Goal: Task Accomplishment & Management: Complete application form

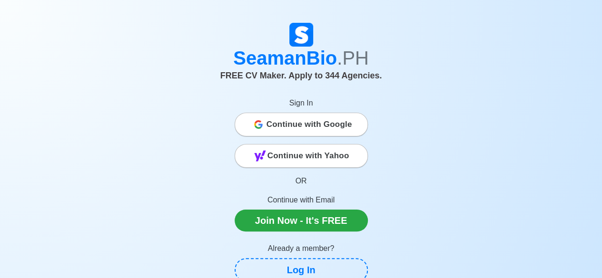
click at [299, 131] on span "Continue with Google" at bounding box center [309, 124] width 86 height 19
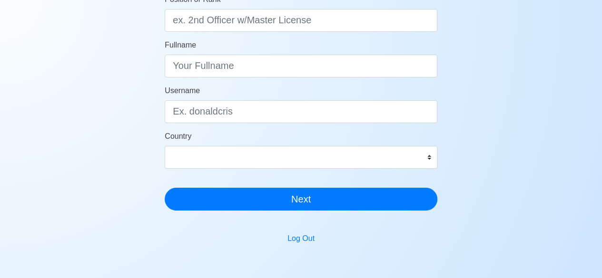
scroll to position [48, 0]
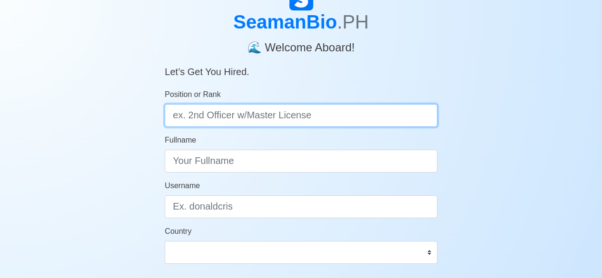
click at [239, 113] on input "Position or Rank" at bounding box center [301, 115] width 273 height 23
type input "Messman"
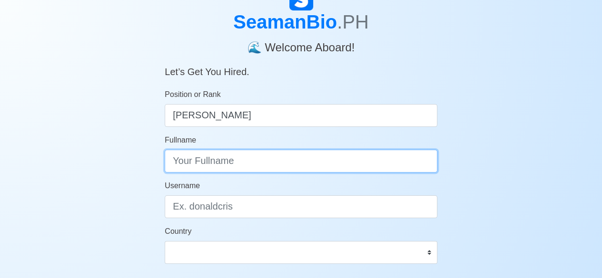
click at [329, 155] on input "Fullname" at bounding box center [301, 161] width 273 height 23
type input "[PERSON_NAME]"
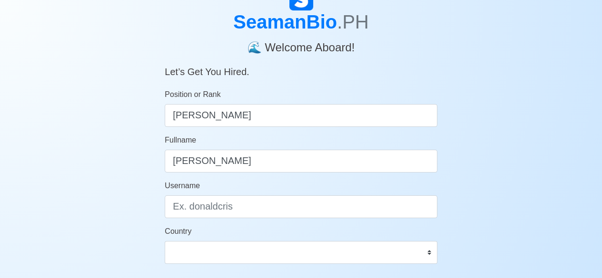
drag, startPoint x: 327, startPoint y: 194, endPoint x: 324, endPoint y: 201, distance: 8.1
click at [326, 195] on div "Username" at bounding box center [301, 199] width 273 height 38
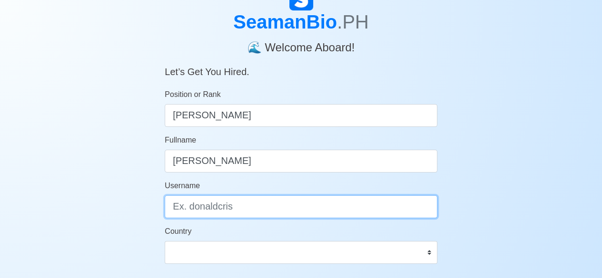
click at [324, 201] on input "Username" at bounding box center [301, 207] width 273 height 23
type input "D"
type input "davejohn11123"
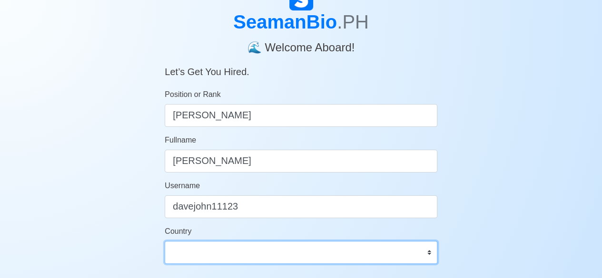
click at [301, 243] on select "Afghanistan Åland Islands Albania Algeria American Samoa Andorra Angola Anguill…" at bounding box center [301, 252] width 273 height 23
select select "PH"
click at [165, 241] on select "Afghanistan Åland Islands Albania Algeria American Samoa Andorra Angola Anguill…" at bounding box center [301, 252] width 273 height 23
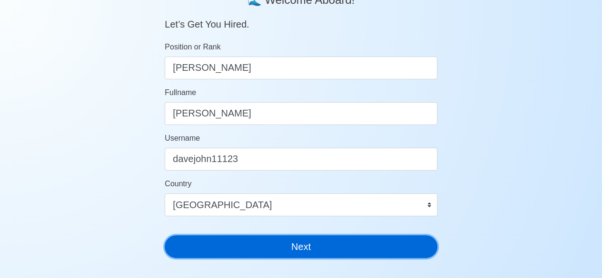
click at [360, 256] on button "Next" at bounding box center [301, 247] width 273 height 23
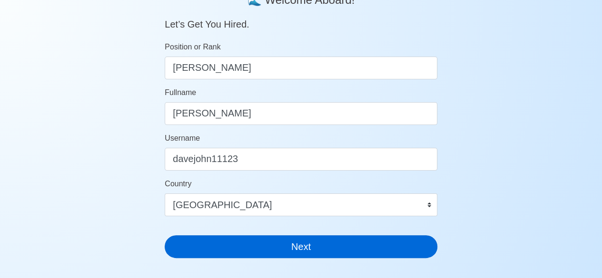
scroll to position [11, 0]
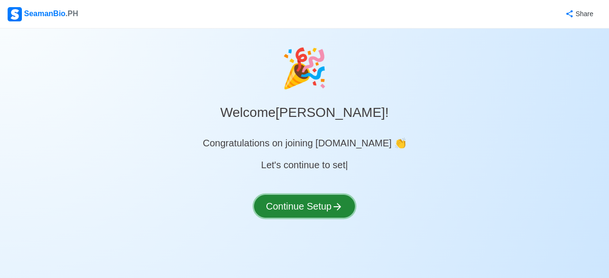
click at [329, 197] on button "Continue Setup" at bounding box center [304, 206] width 101 height 23
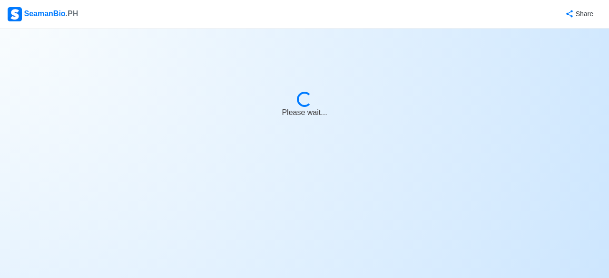
select select "Visible for Hiring"
select select "PH"
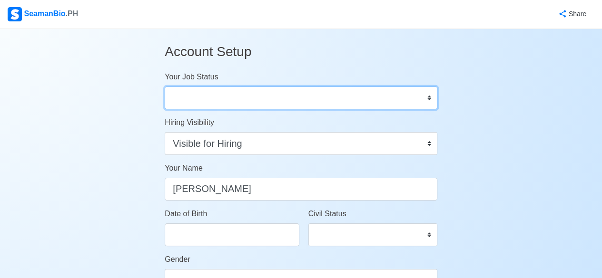
click at [246, 99] on select "Onboard Actively Looking for Job Not Looking for Job" at bounding box center [301, 98] width 273 height 23
select select "Actively Looking for Job"
click at [165, 87] on select "Onboard Actively Looking for Job Not Looking for Job" at bounding box center [301, 98] width 273 height 23
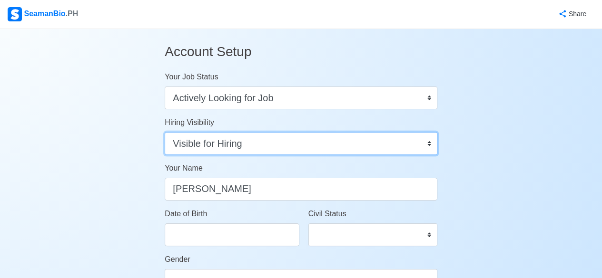
click at [264, 145] on select "Visible for Hiring Not Visible for Hiring" at bounding box center [301, 143] width 273 height 23
click at [165, 132] on select "Visible for Hiring Not Visible for Hiring" at bounding box center [301, 143] width 273 height 23
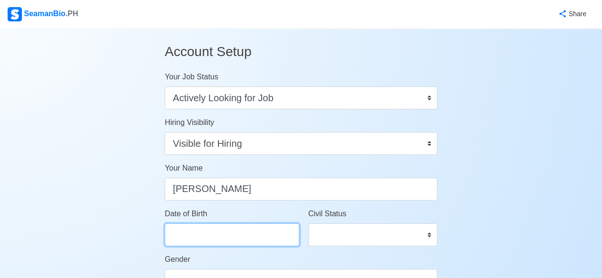
click at [252, 232] on input "Date of Birth" at bounding box center [232, 235] width 134 height 23
select select "****"
select select "******"
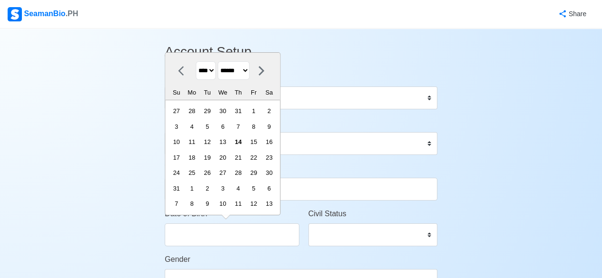
click at [213, 72] on select "**** **** **** **** **** **** **** **** **** **** **** **** **** **** **** ****…" at bounding box center [206, 70] width 20 height 19
select select "****"
click at [196, 78] on select "**** **** **** **** **** **** **** **** **** **** **** **** **** **** **** ****…" at bounding box center [206, 70] width 20 height 19
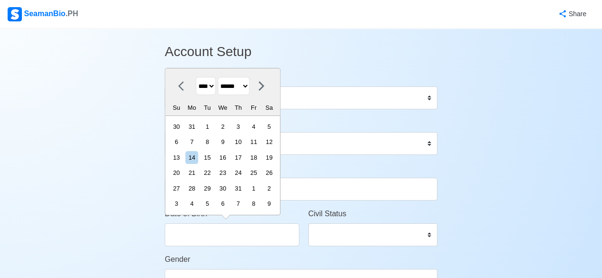
click at [242, 91] on select "******* ******** ***** ***** *** **** **** ****** ********* ******* ******** **…" at bounding box center [234, 86] width 32 height 19
select select "*******"
click at [221, 77] on select "******* ******** ***** ***** *** **** **** ****** ********* ******* ******** **…" at bounding box center [234, 86] width 32 height 19
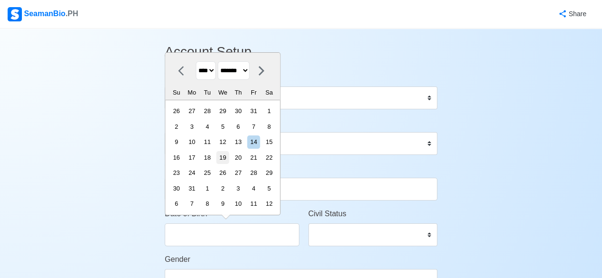
click at [229, 159] on div "19" at bounding box center [222, 157] width 13 height 13
type input "01/19/2000"
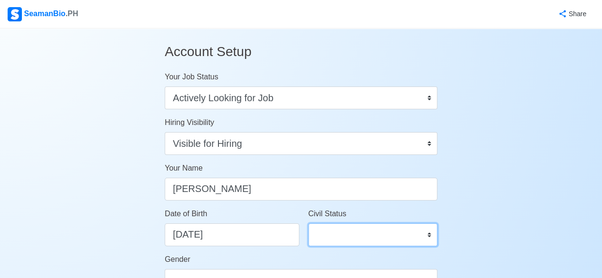
click at [403, 239] on select "Single Married Widowed Separated" at bounding box center [372, 235] width 129 height 23
select select "Single"
click at [308, 224] on select "Single Married Widowed Separated" at bounding box center [372, 235] width 129 height 23
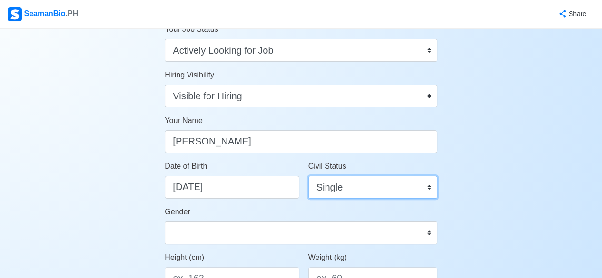
scroll to position [95, 0]
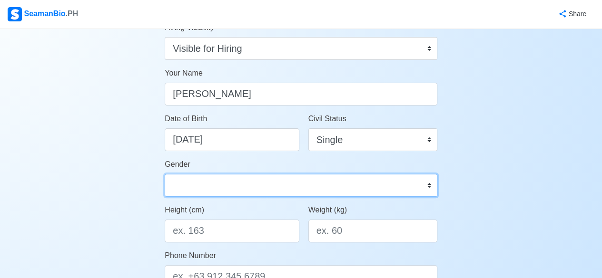
click at [354, 186] on select "Male Female" at bounding box center [301, 185] width 273 height 23
select select "[DEMOGRAPHIC_DATA]"
click at [165, 174] on select "Male Female" at bounding box center [301, 185] width 273 height 23
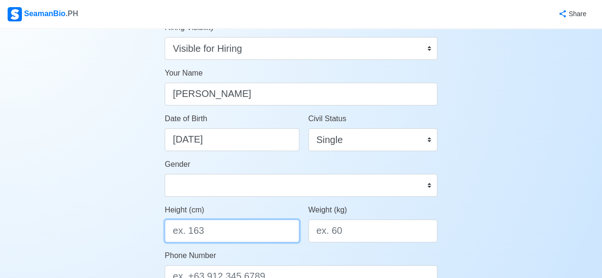
click at [238, 233] on input "Height (cm)" at bounding box center [232, 231] width 134 height 23
type input "165"
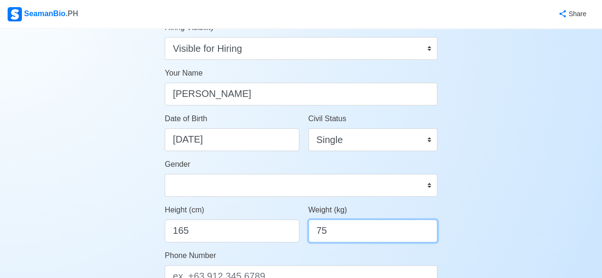
scroll to position [143, 0]
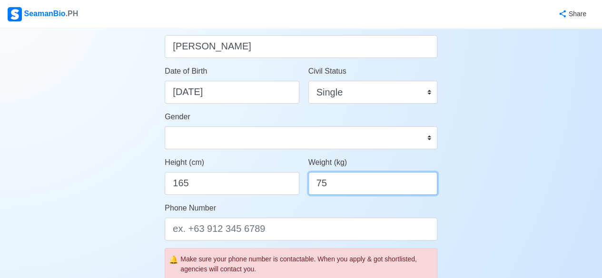
type input "75"
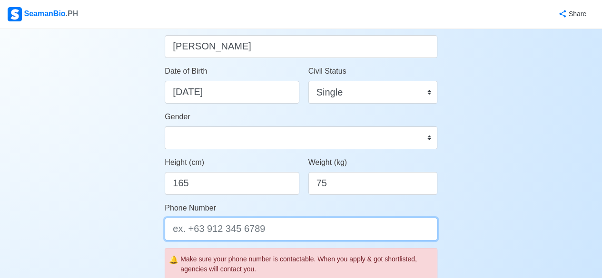
click at [246, 229] on input "Phone Number" at bounding box center [301, 229] width 273 height 23
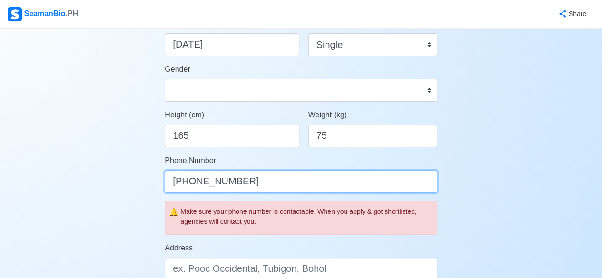
scroll to position [285, 0]
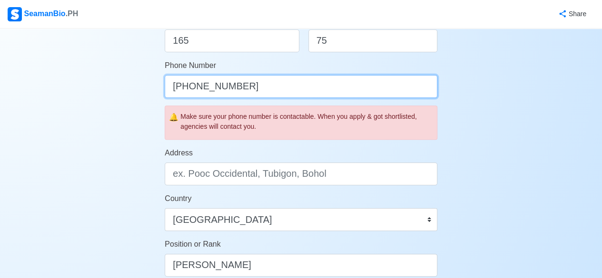
type input "[PHONE_NUMBER]"
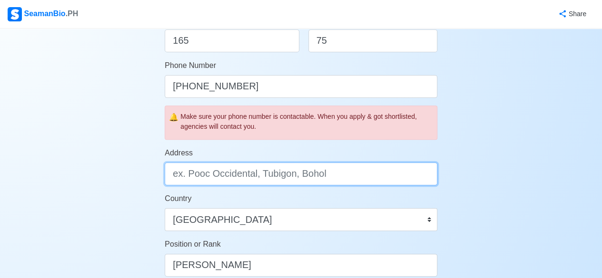
click at [232, 178] on input "Address" at bounding box center [301, 174] width 273 height 23
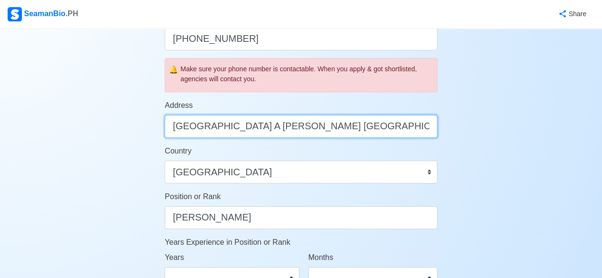
scroll to position [381, 0]
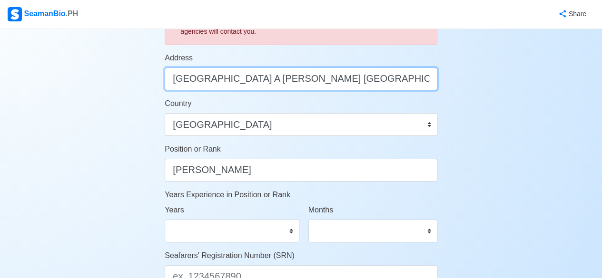
type input "[GEOGRAPHIC_DATA] A [PERSON_NAME] [GEOGRAPHIC_DATA]"
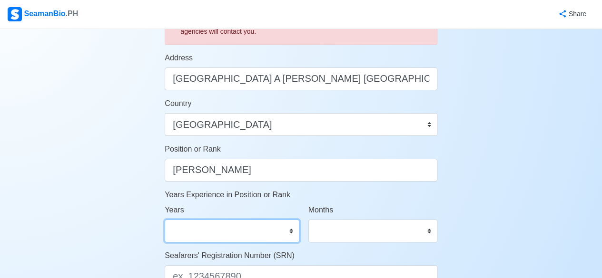
click at [291, 233] on select "0 1 2 3 4 5 6 7 8 9 10 11 12 13 14 15 16 17 18 19 20 21 22 23 24 25 26 27 28 29…" at bounding box center [232, 231] width 134 height 23
select select "1"
click at [165, 220] on select "0 1 2 3 4 5 6 7 8 9 10 11 12 13 14 15 16 17 18 19 20 21 22 23 24 25 26 27 28 29…" at bounding box center [232, 231] width 134 height 23
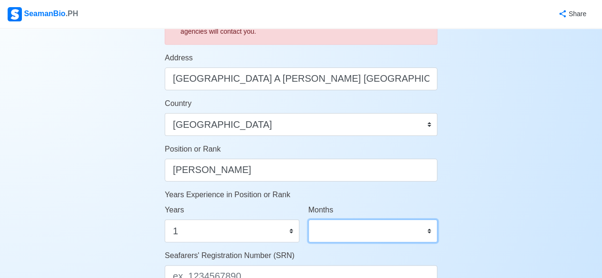
click at [431, 228] on select "0 1 2 3 4 5 6 7 8 9 10 11" at bounding box center [372, 231] width 129 height 23
select select "6"
click at [308, 220] on select "0 1 2 3 4 5 6 7 8 9 10 11" at bounding box center [372, 231] width 129 height 23
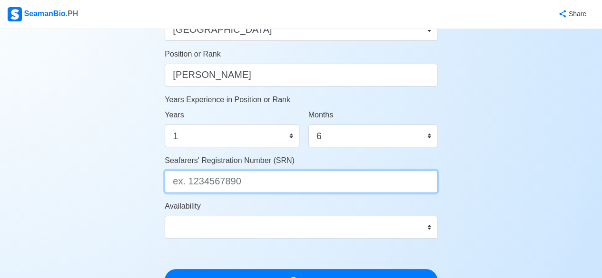
click at [246, 186] on input "Seafarers' Registration Number (SRN)" at bounding box center [301, 181] width 273 height 23
paste input "0001190122"
type input "0001190122"
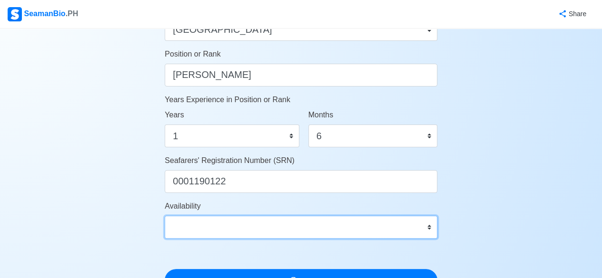
click at [249, 223] on select "Immediate Sep 2025 Oct 2025 Nov 2025 Dec 2025 Jan 2026 Feb 2026 Mar 2026 Apr 20…" at bounding box center [301, 227] width 273 height 23
select select "4102416000000"
click at [165, 216] on select "Immediate Sep 2025 Oct 2025 Nov 2025 Dec 2025 Jan 2026 Feb 2026 Mar 2026 Apr 20…" at bounding box center [301, 227] width 273 height 23
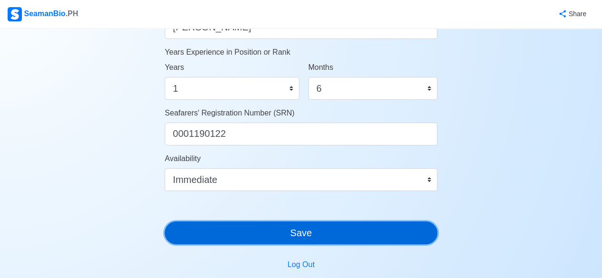
click at [249, 234] on button "Save" at bounding box center [301, 233] width 273 height 23
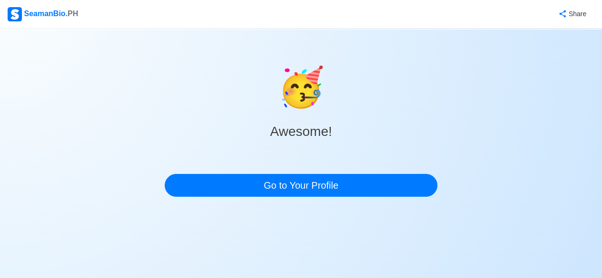
scroll to position [0, 0]
click at [215, 199] on div "🥳 Awesome! Go to Your Profile" at bounding box center [305, 117] width 276 height 176
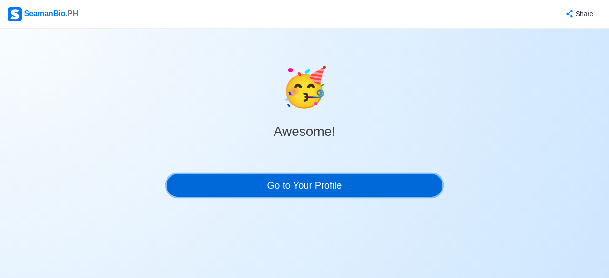
click at [220, 192] on link "Go to Your Profile" at bounding box center [305, 185] width 276 height 23
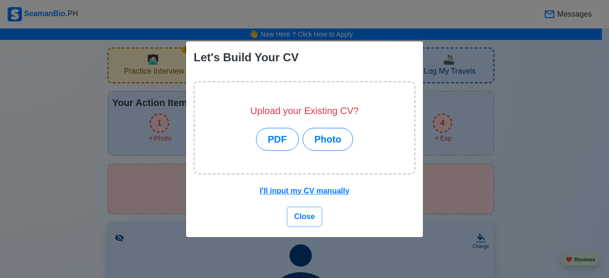
click at [302, 213] on span "Close" at bounding box center [304, 217] width 21 height 8
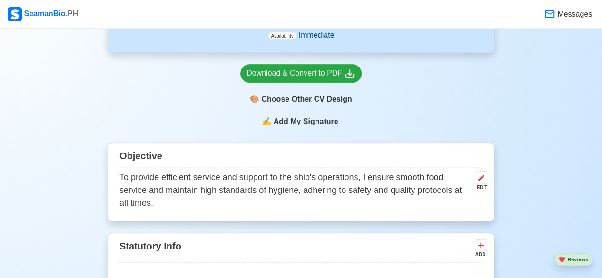
scroll to position [476, 0]
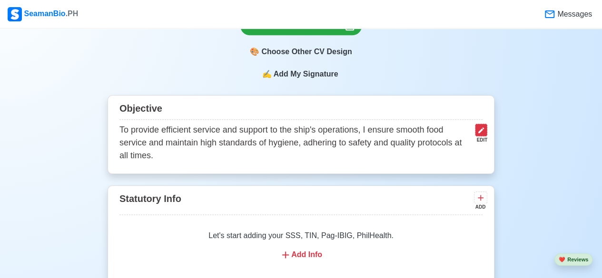
click at [484, 130] on icon at bounding box center [481, 131] width 8 height 8
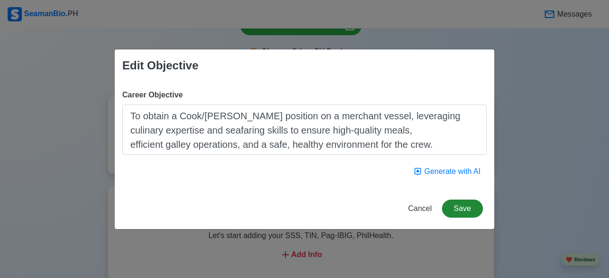
type textarea "To obtain a Cook/Messman position on a merchant vessel, leveraging culinary exp…"
click at [459, 206] on button "Save" at bounding box center [462, 209] width 41 height 18
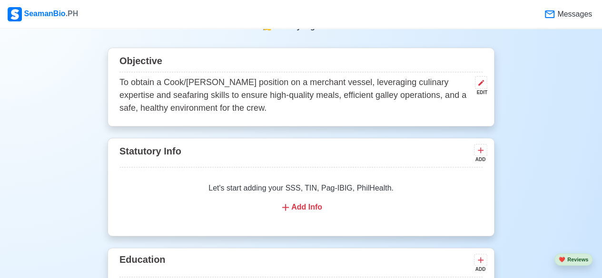
scroll to position [571, 0]
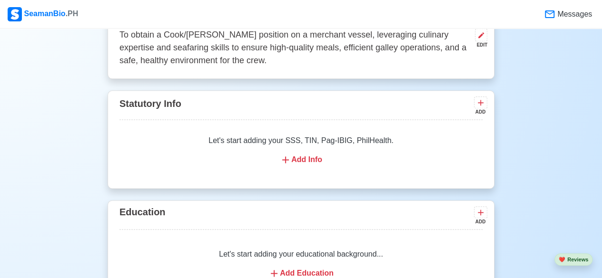
click at [294, 159] on div "Add Info" at bounding box center [301, 159] width 340 height 11
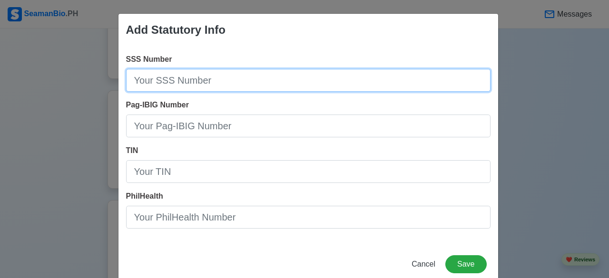
click at [141, 79] on input "SSS Number" at bounding box center [308, 80] width 364 height 23
type input "636-057-958"
drag, startPoint x: 290, startPoint y: 80, endPoint x: 25, endPoint y: 61, distance: 265.7
click at [25, 61] on div "Add Statutory Info SSS Number 636-057-958 Pag-IBIG Number TIN PhilHealth Cancel…" at bounding box center [304, 139] width 609 height 278
paste input "[PHONE_NUMBER]"
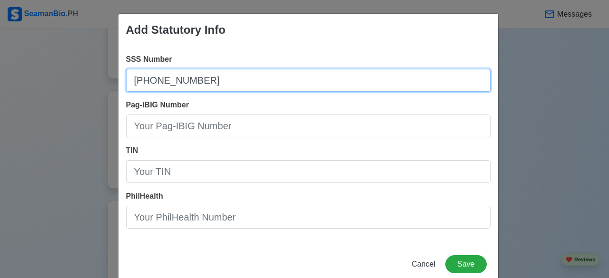
type input "[PHONE_NUMBER]"
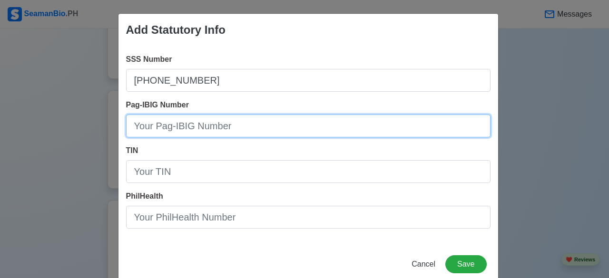
click at [269, 117] on input "Pag-IBIG Number" at bounding box center [308, 126] width 364 height 23
type input "121330104874"
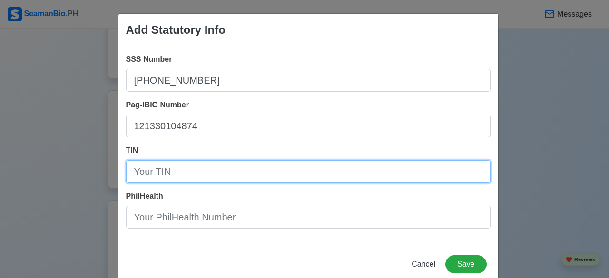
click at [290, 177] on input "TIN" at bounding box center [308, 171] width 364 height 23
type input "09-250773989-1"
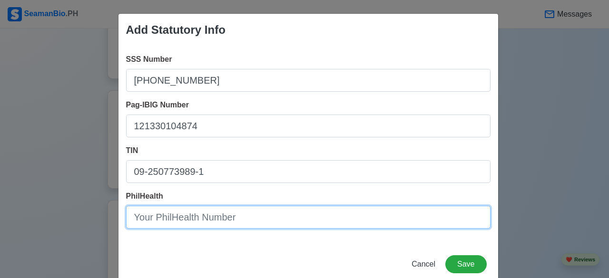
click at [278, 227] on input "PhilHealth" at bounding box center [308, 217] width 364 height 23
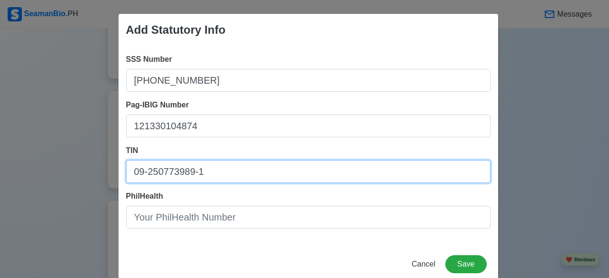
drag, startPoint x: 126, startPoint y: 176, endPoint x: 47, endPoint y: 176, distance: 78.5
click at [47, 176] on div "Add Statutory Info SSS Number 04-4663163-5 Pag-IBIG Number 121330104874 TIN 09-…" at bounding box center [304, 139] width 609 height 278
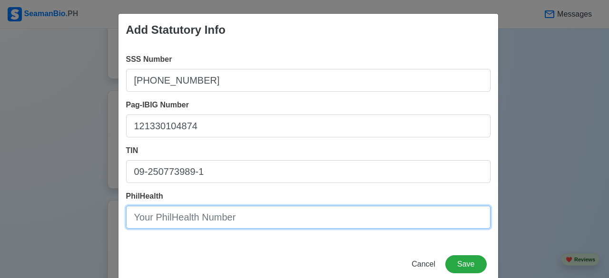
click at [167, 213] on input "PhilHealth" at bounding box center [308, 217] width 364 height 23
paste input "09-250773989-1"
type input "09-250773989-1"
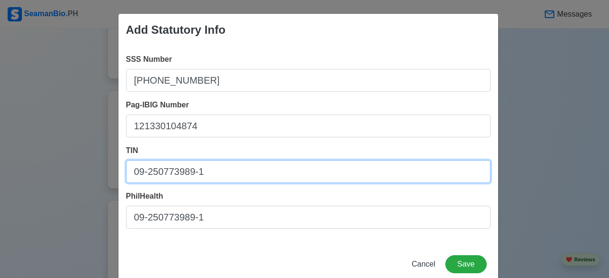
drag, startPoint x: 219, startPoint y: 177, endPoint x: 126, endPoint y: 177, distance: 92.8
click at [126, 177] on input "09-250773989-1" at bounding box center [308, 171] width 364 height 23
type input "636-057-958-00000"
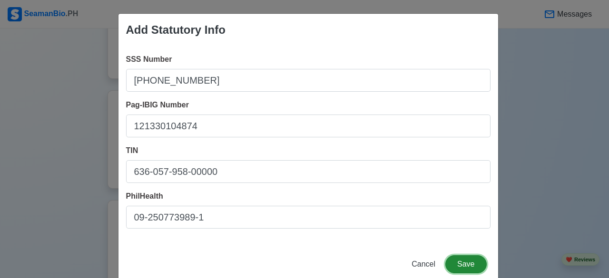
click at [456, 262] on button "Save" at bounding box center [465, 264] width 41 height 18
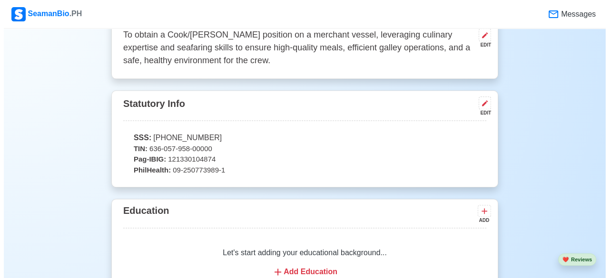
scroll to position [666, 0]
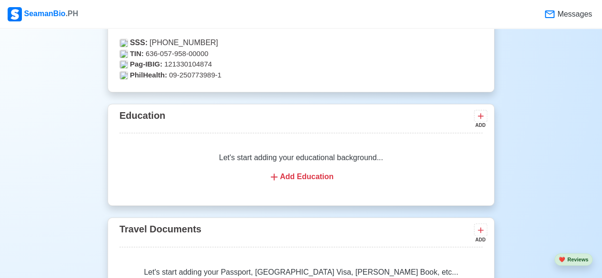
click at [289, 177] on div "Add Education" at bounding box center [301, 176] width 340 height 11
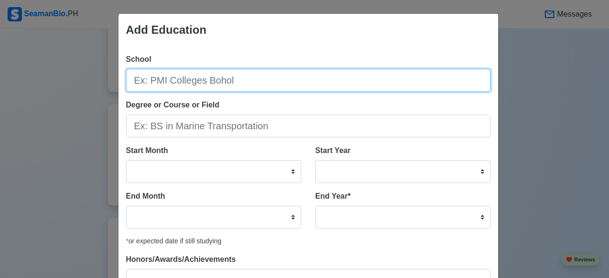
click at [178, 77] on input "School" at bounding box center [308, 80] width 364 height 23
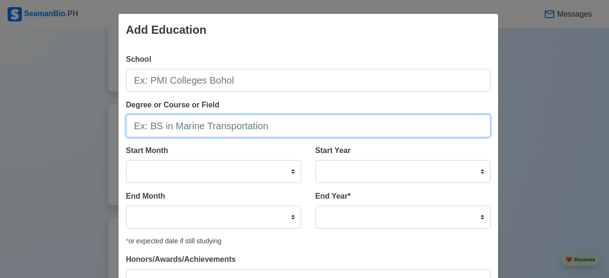
click at [180, 118] on input "Degree or Course or Field" at bounding box center [308, 126] width 364 height 23
paste input "Associate in Culinary Arts major in Kitchen Operations"
type input "Associate in Culinary Arts major in Kitchen Operations"
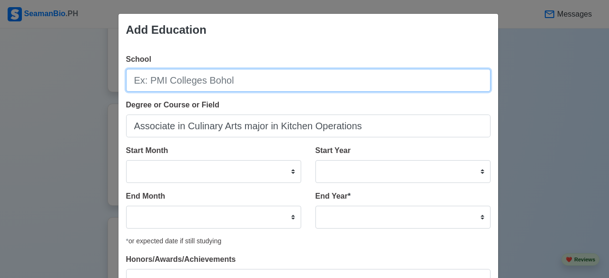
click at [249, 83] on input "School" at bounding box center [308, 80] width 364 height 23
paste input "Lyceum of the [GEOGRAPHIC_DATA] - [GEOGRAPHIC_DATA]"
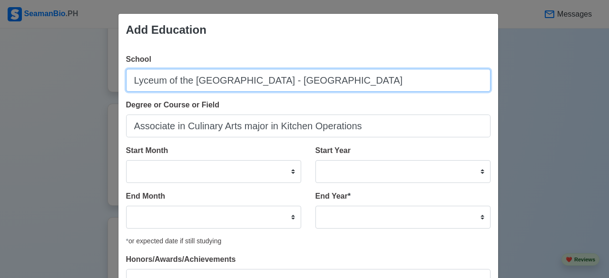
type input "Lyceum of the [GEOGRAPHIC_DATA] - [GEOGRAPHIC_DATA]"
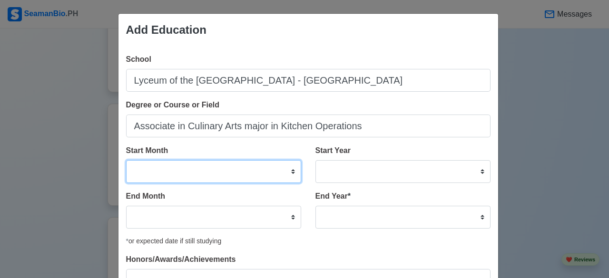
click at [287, 172] on select "January February March April May June July August September October November De…" at bounding box center [213, 171] width 175 height 23
select select "August"
click at [126, 160] on select "January February March April May June July August September October November De…" at bounding box center [213, 171] width 175 height 23
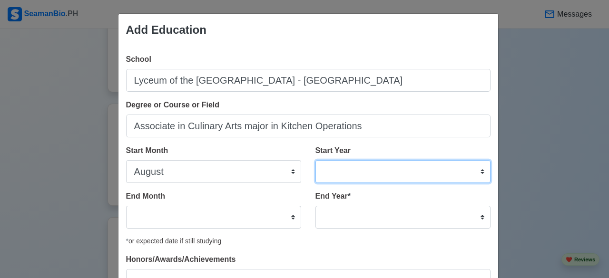
click at [479, 172] on select "2025 2024 2023 2022 2021 2020 2019 2018 2017 2016 2015 2014 2013 2012 2011 2010…" at bounding box center [402, 171] width 175 height 23
select select "2019"
click at [315, 160] on select "2025 2024 2023 2022 2021 2020 2019 2018 2017 2016 2015 2014 2013 2012 2011 2010…" at bounding box center [402, 171] width 175 height 23
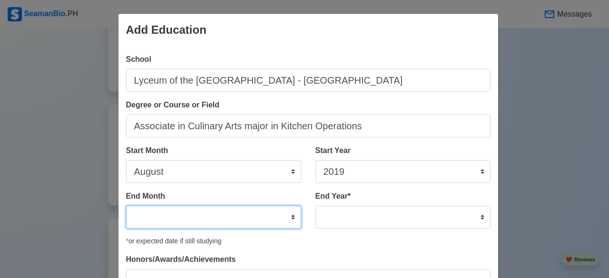
click at [287, 221] on select "January February March April May June July August September October November De…" at bounding box center [213, 217] width 175 height 23
select select "August"
click at [126, 206] on select "January February March April May June July August September October November De…" at bounding box center [213, 217] width 175 height 23
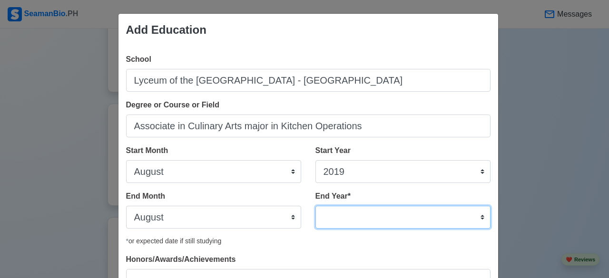
click at [479, 219] on select "2035 2034 2033 2032 2031 2030 2029 2028 2027 2026 2025 2024 2023 2022 2021 2020…" at bounding box center [402, 217] width 175 height 23
select select "2023"
click at [315, 206] on select "2035 2034 2033 2032 2031 2030 2029 2028 2027 2026 2025 2024 2023 2022 2021 2020…" at bounding box center [402, 217] width 175 height 23
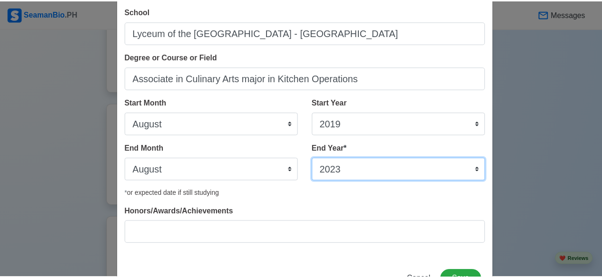
scroll to position [83, 0]
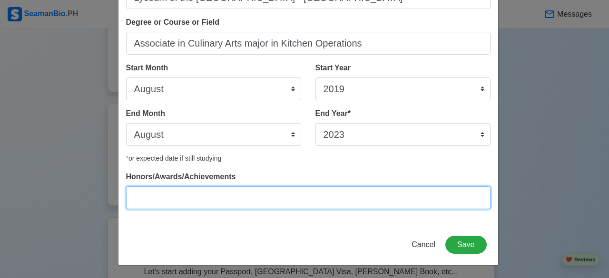
click at [296, 201] on input "Honors/Awards/Achievements" at bounding box center [308, 198] width 364 height 23
type input "r"
type input "Rank 6 Food Carving"
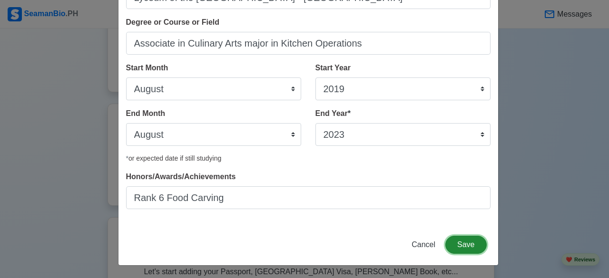
click at [460, 245] on button "Save" at bounding box center [465, 245] width 41 height 18
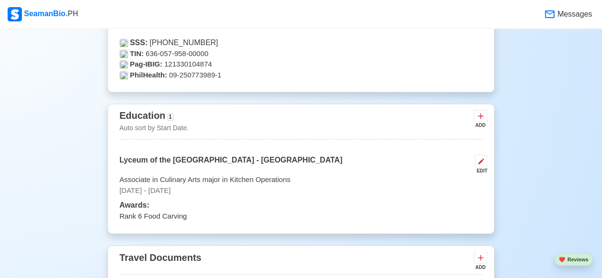
scroll to position [761, 0]
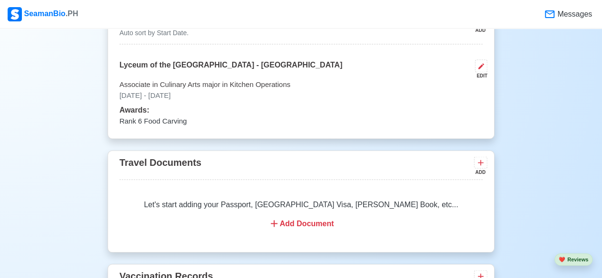
click at [290, 225] on div "Add Document" at bounding box center [301, 223] width 340 height 11
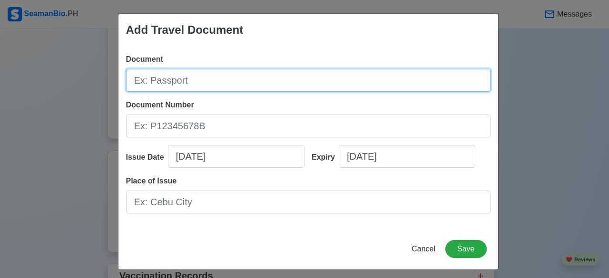
click at [214, 85] on input "Document" at bounding box center [308, 80] width 364 height 23
type input "Passport"
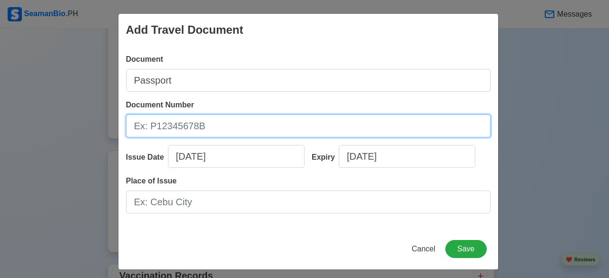
click at [231, 127] on input "Document Number" at bounding box center [308, 126] width 364 height 23
type input "p"
type input "P0190795D"
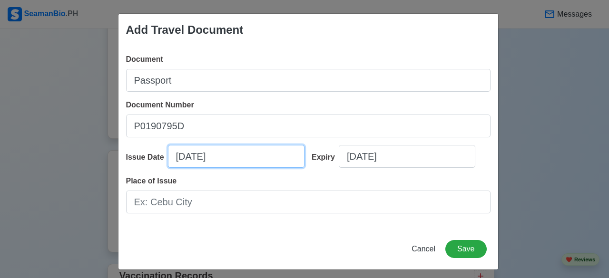
click at [195, 157] on input "[DATE]" at bounding box center [236, 156] width 137 height 23
select select "****"
select select "******"
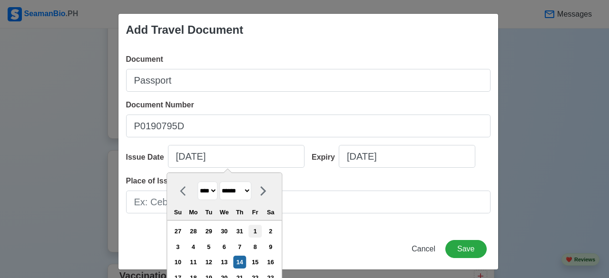
click at [254, 234] on div "1" at bounding box center [255, 231] width 13 height 13
type input "[DATE]"
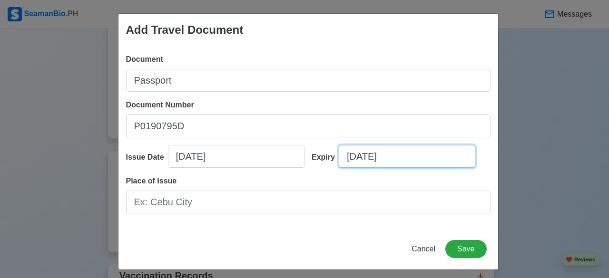
click at [394, 155] on input "[DATE]" at bounding box center [407, 156] width 137 height 23
select select "****"
select select "******"
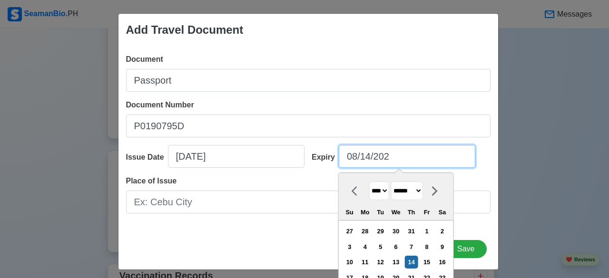
type input "[DATE]"
select select "****"
type input "[DATE]"
select select "****"
type input "[DATE]"
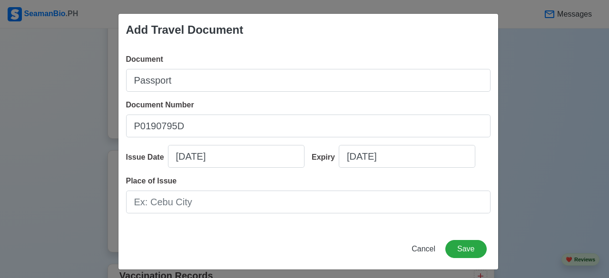
click at [463, 138] on div "Document Passport Document Number P0190795D Issue Date 08/01/2025 Expiry 08/14/…" at bounding box center [308, 137] width 380 height 183
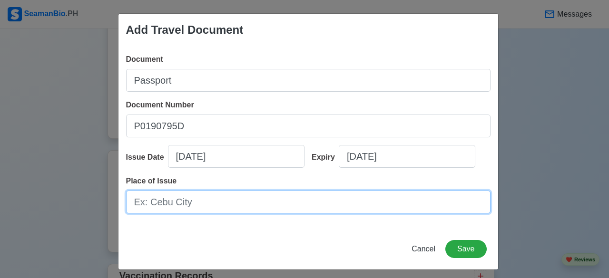
click at [146, 201] on input "Place of Issue" at bounding box center [308, 202] width 364 height 23
type input "l"
type input "Lucena"
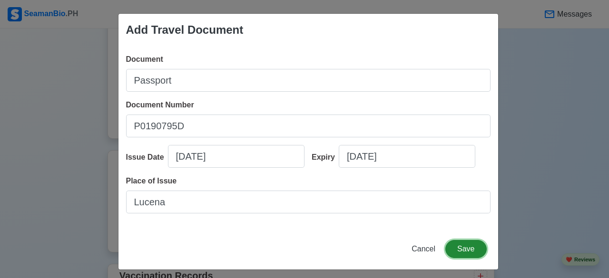
click at [462, 249] on button "Save" at bounding box center [465, 249] width 41 height 18
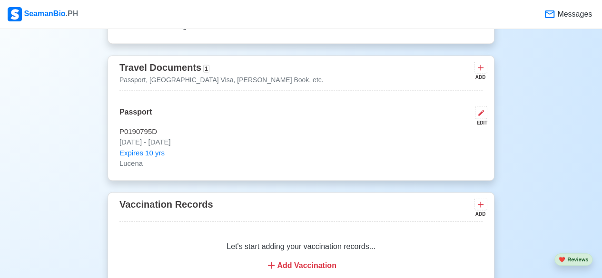
scroll to position [809, 0]
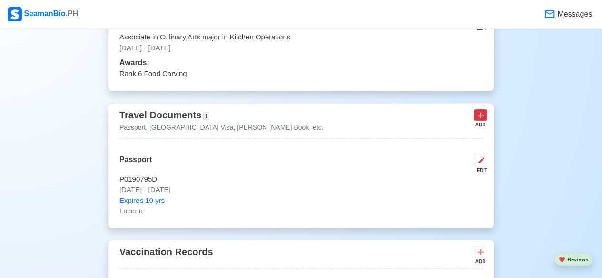
click at [477, 119] on icon at bounding box center [481, 115] width 10 height 10
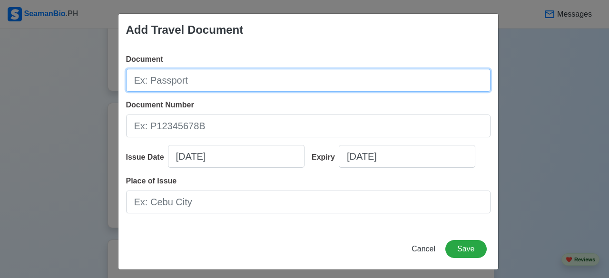
click at [232, 78] on input "Document" at bounding box center [308, 80] width 364 height 23
type input "s"
type input "[PERSON_NAME] Book"
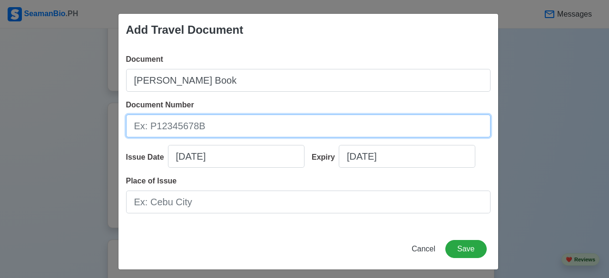
click at [245, 122] on input "Document Number" at bounding box center [308, 126] width 364 height 23
type input "A0395565"
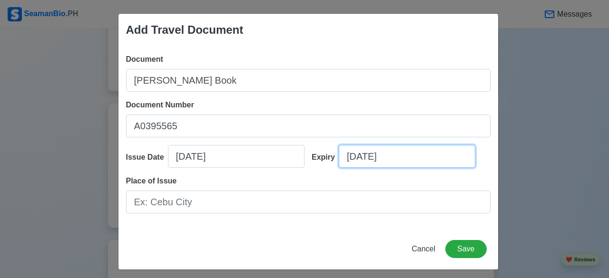
click at [388, 161] on input "[DATE]" at bounding box center [407, 156] width 137 height 23
select select "****"
select select "******"
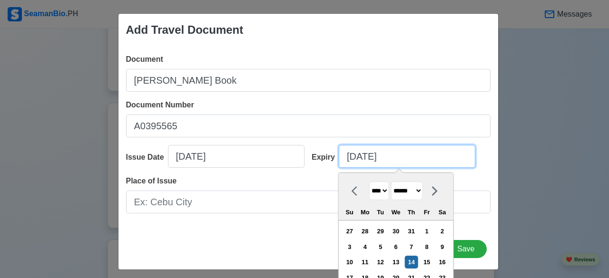
click at [397, 161] on input "[DATE]" at bounding box center [407, 156] width 137 height 23
type input "[DATE]"
select select "****"
type input "[DATE]"
select select "****"
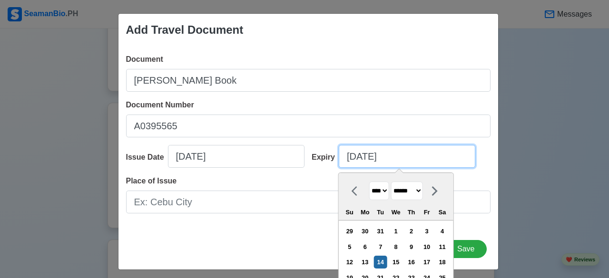
type input "[DATE]"
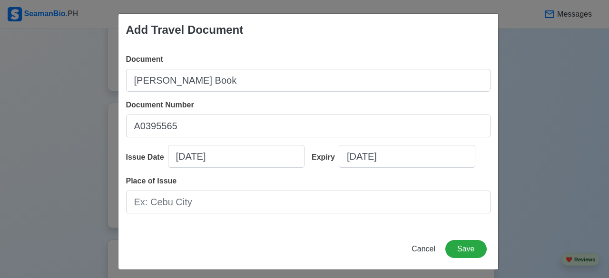
click at [438, 138] on div "Document Seaman's Book Document Number A0395565 Issue Date 08/14/2025 Expiry 08…" at bounding box center [308, 137] width 380 height 183
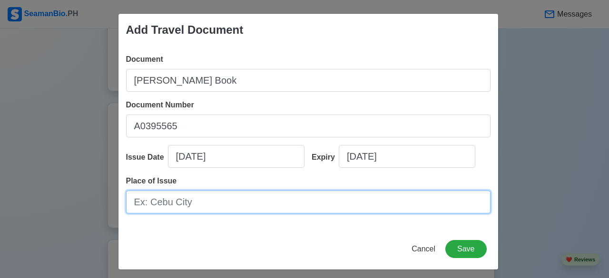
click at [214, 203] on input "Place of Issue" at bounding box center [308, 202] width 364 height 23
type input "[GEOGRAPHIC_DATA]"
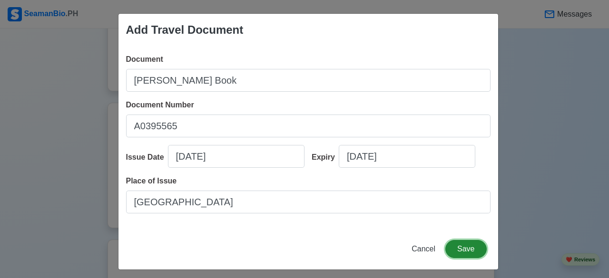
click at [463, 245] on button "Save" at bounding box center [465, 249] width 41 height 18
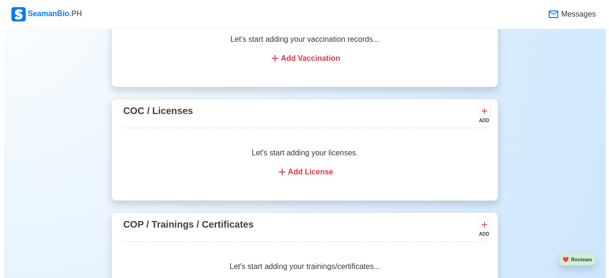
scroll to position [1189, 0]
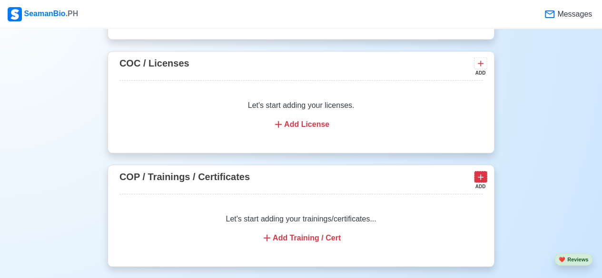
click at [478, 173] on icon at bounding box center [481, 178] width 10 height 10
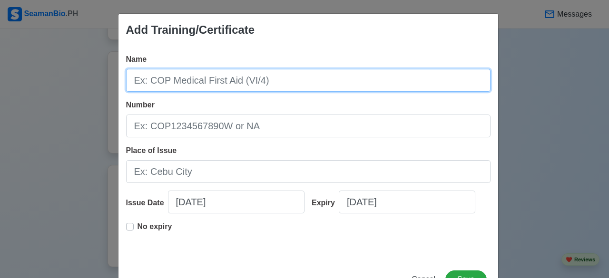
click at [299, 79] on input "Name" at bounding box center [308, 80] width 364 height 23
paste input "COP Basic Training (A - VI / 1)"
type input "COP Basic Training (A - VI / 1)"
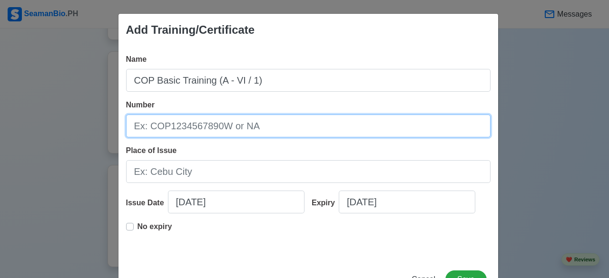
click at [219, 127] on input "Number" at bounding box center [308, 126] width 364 height 23
type input "B"
paste input "BT200119379225"
type input "BT200119379225"
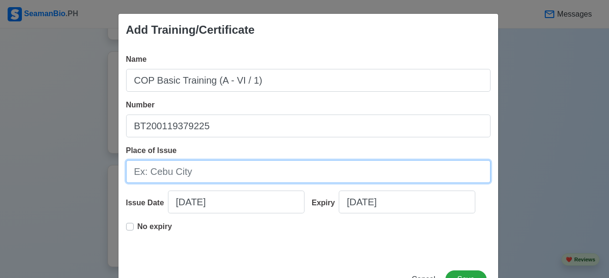
click at [243, 174] on input "Place of Issue" at bounding box center [308, 171] width 364 height 23
paste input "Philippines, Batangas city"
click at [229, 174] on input "Philippines, Batangas city" at bounding box center [308, 171] width 364 height 23
click at [225, 174] on input "Philippines, Batangas city" at bounding box center [308, 171] width 364 height 23
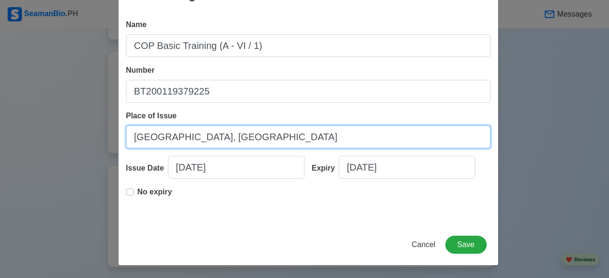
type input "[GEOGRAPHIC_DATA], [GEOGRAPHIC_DATA]"
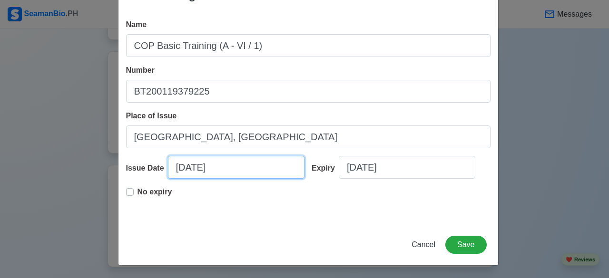
select select "****"
select select "******"
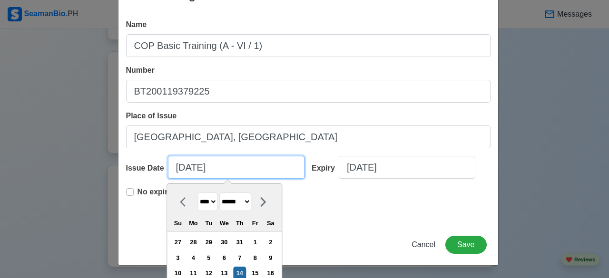
drag, startPoint x: 230, startPoint y: 168, endPoint x: 127, endPoint y: 168, distance: 103.2
click at [127, 168] on div "Issue Date 08/14/2025 **** **** **** **** **** **** **** **** **** **** **** **…" at bounding box center [215, 171] width 179 height 30
type input "0"
select select "****"
select select "*******"
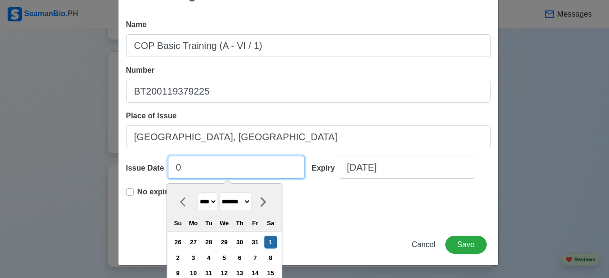
type input "07"
select select "****"
type input "07/22/2"
select select "****"
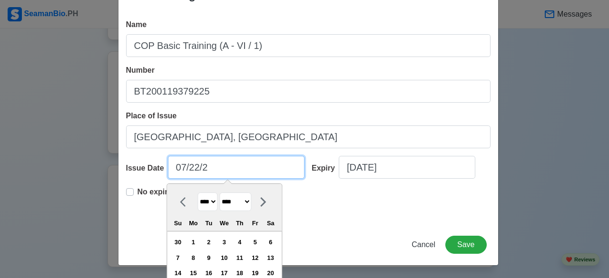
type input "07/22/20"
select select "****"
type input "[DATE]"
select select "****"
type input "[DATE]"
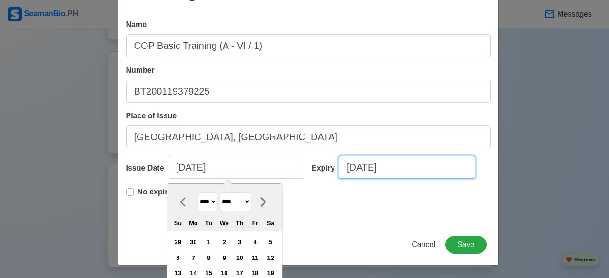
click at [399, 169] on input "[DATE]" at bounding box center [407, 167] width 137 height 23
select select "****"
select select "******"
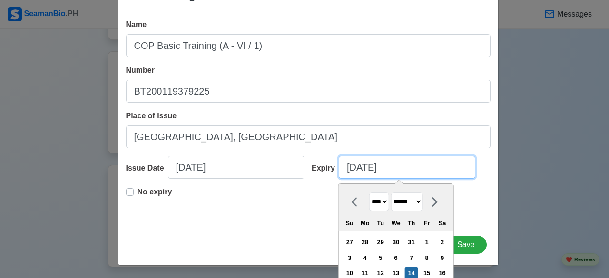
type input "08/14/2"
select select "****"
type input "08/14"
select select "****"
type input "0"
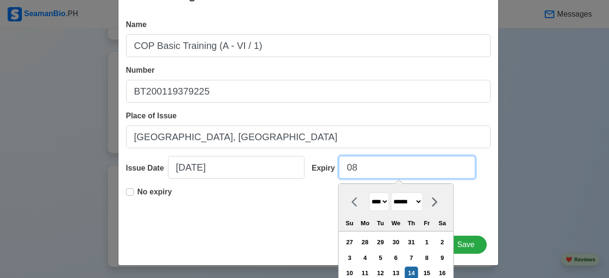
select select "****"
select select "*******"
type input "07"
select select "****"
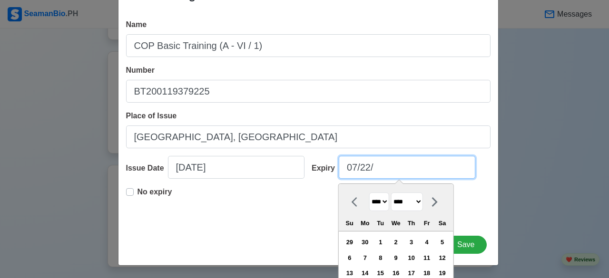
type input "07/22/2"
select select "****"
type input "07/22/20"
select select "****"
type input "[DATE]"
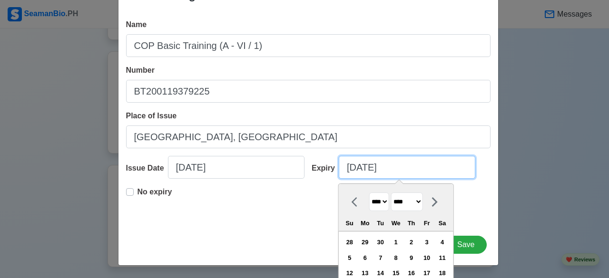
select select "****"
type input "[DATE]"
click at [291, 202] on div "No expiry" at bounding box center [308, 202] width 364 height 30
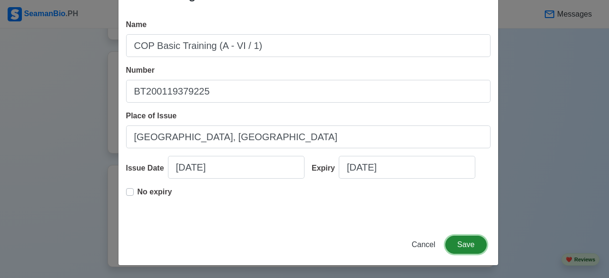
click at [459, 244] on button "Save" at bounding box center [465, 245] width 41 height 18
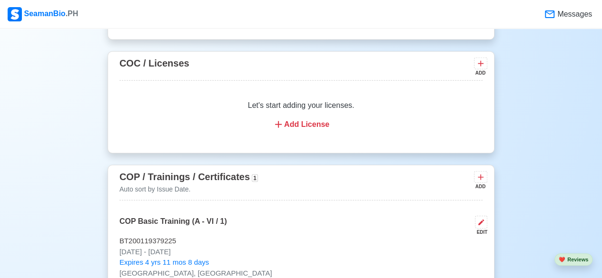
click at [471, 174] on div "COP / Trainings / Certificates 1 Auto sort by Issue Date. ADD" at bounding box center [300, 184] width 363 height 31
click at [478, 174] on icon at bounding box center [481, 178] width 10 height 10
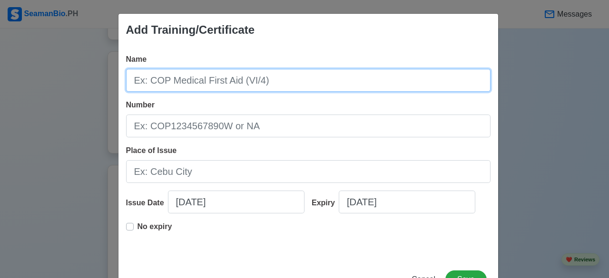
click at [218, 86] on input "Name" at bounding box center [308, 80] width 364 height 23
paste input "COP SDSD (A - VI / 6)"
type input "COP SDSD (A - VI / 6)"
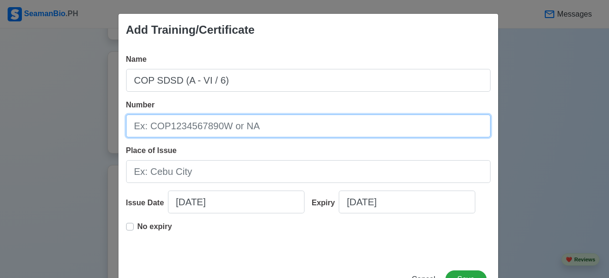
click at [246, 129] on input "Number" at bounding box center [308, 126] width 364 height 23
paste input "SDSD200031132525"
type input "SDSD200031132525"
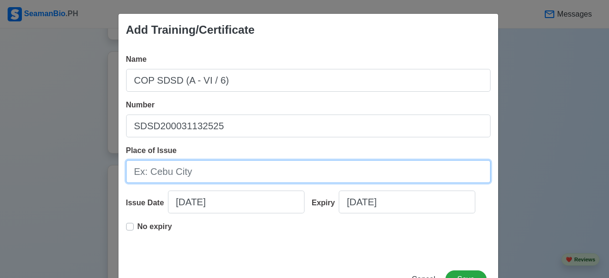
click at [245, 174] on input "Place of Issue" at bounding box center [308, 171] width 364 height 23
type input "[GEOGRAPHIC_DATA], [GEOGRAPHIC_DATA]"
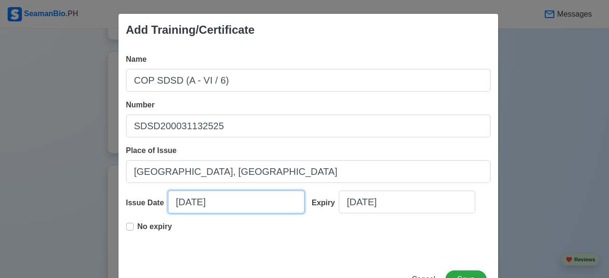
select select "****"
select select "******"
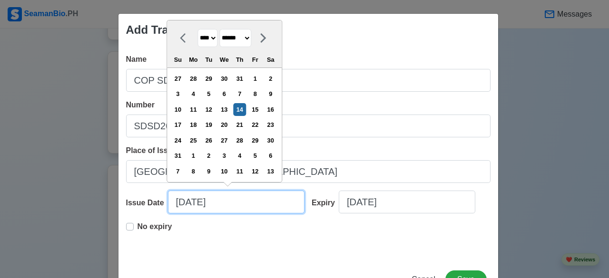
click at [146, 206] on div "Issue Date 08/14/2025 **** **** **** **** **** **** **** **** **** **** **** **…" at bounding box center [215, 206] width 179 height 30
type input "0"
select select "****"
select select "*******"
type input "07"
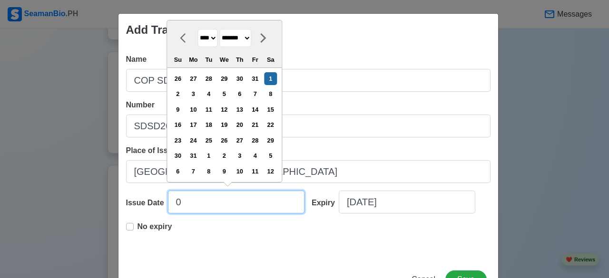
select select "****"
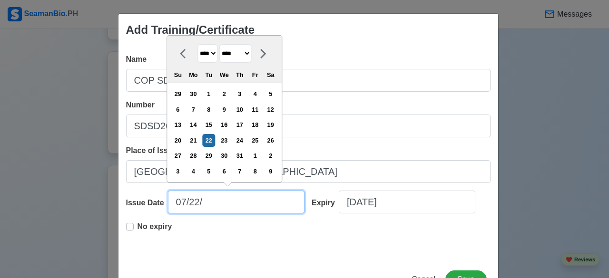
type input "[DATE]"
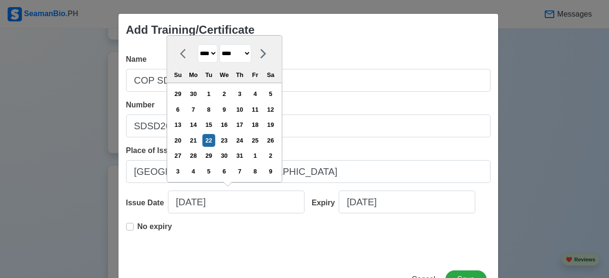
click at [113, 227] on div "Add Training/Certificate Name COP SDSD (A - VI / 6) Number SDSD200031132525 Pla…" at bounding box center [304, 139] width 609 height 278
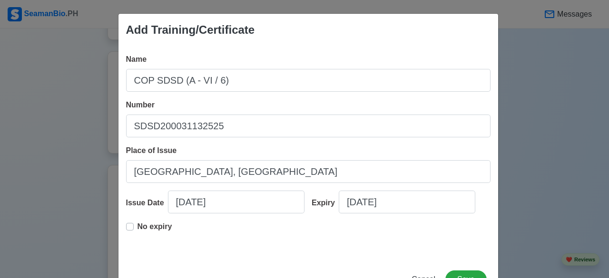
click at [138, 227] on label "No expiry" at bounding box center [155, 230] width 35 height 19
type input "[DATE]"
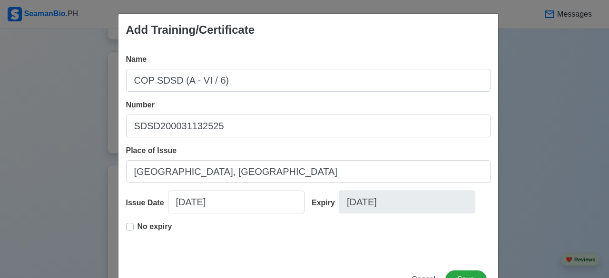
click at [324, 238] on div "No expiry" at bounding box center [308, 236] width 364 height 30
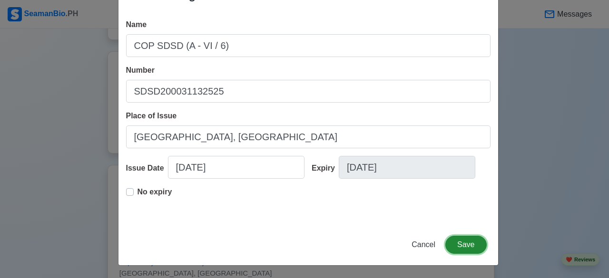
click at [472, 250] on button "Save" at bounding box center [465, 245] width 41 height 18
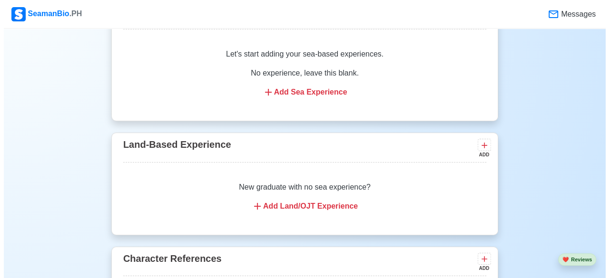
scroll to position [1618, 0]
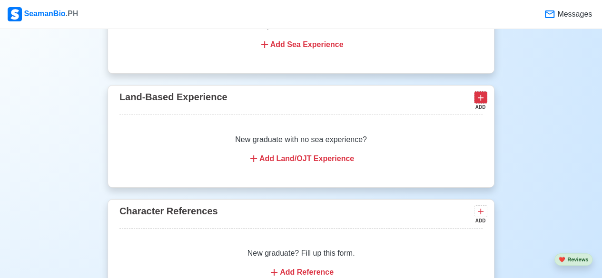
click at [478, 95] on icon at bounding box center [481, 98] width 10 height 10
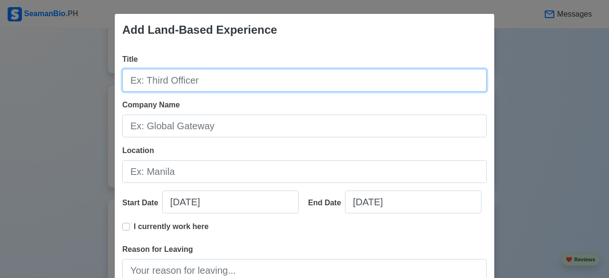
click at [237, 83] on input "Title" at bounding box center [304, 80] width 364 height 23
type input "Team Member"
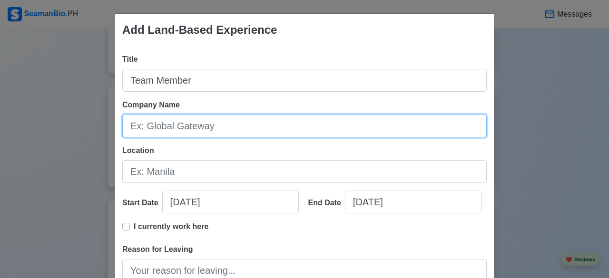
click at [238, 130] on input "Company Name" at bounding box center [304, 126] width 364 height 23
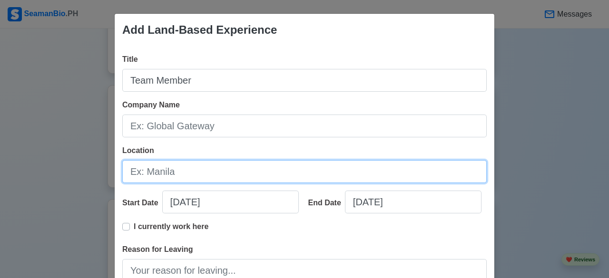
click at [208, 177] on input "Location" at bounding box center [304, 171] width 364 height 23
type input "[GEOGRAPHIC_DATA], [GEOGRAPHIC_DATA]"
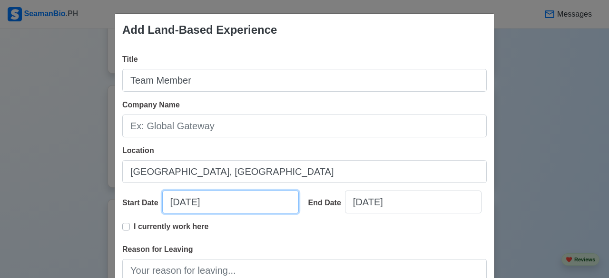
select select "****"
select select "******"
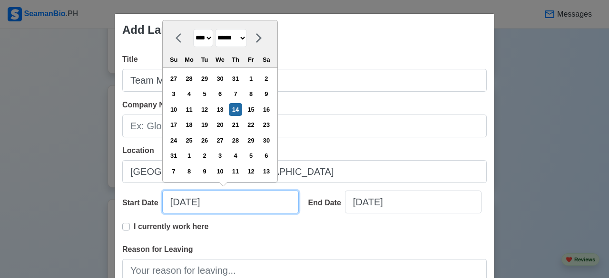
drag, startPoint x: 197, startPoint y: 198, endPoint x: 136, endPoint y: 200, distance: 61.4
click at [136, 200] on div "Start Date [DATE] **** **** **** **** **** **** **** **** **** **** **** **** *…" at bounding box center [211, 206] width 179 height 30
type input "1"
select select "*******"
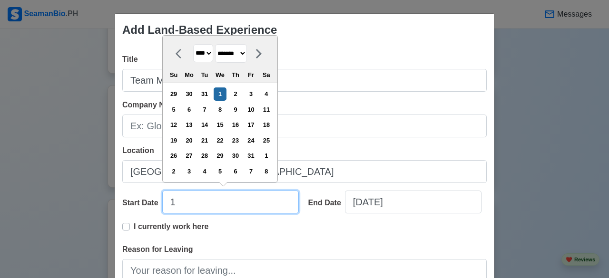
type input "10"
select select "*******"
type input "10/14/2"
select select "****"
type input "10/14/20"
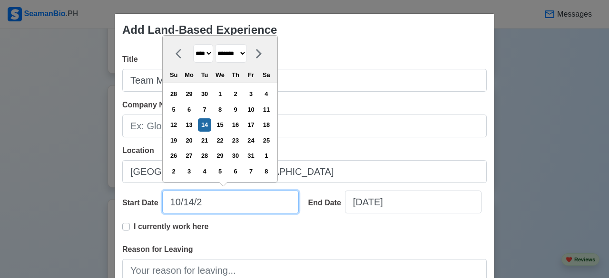
select select "****"
type input "[DATE]"
select select "****"
type input "[DATE]"
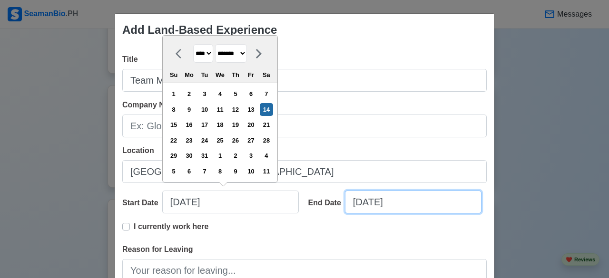
select select "****"
select select "******"
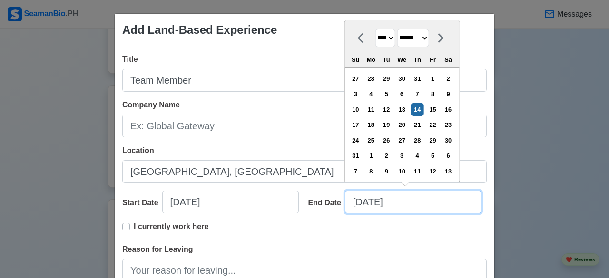
drag, startPoint x: 422, startPoint y: 200, endPoint x: 337, endPoint y: 202, distance: 85.2
click at [337, 202] on div "End Date [DATE] **** **** **** **** **** **** **** **** **** **** **** **** ***…" at bounding box center [394, 206] width 186 height 30
type input "0"
select select "****"
select select "*******"
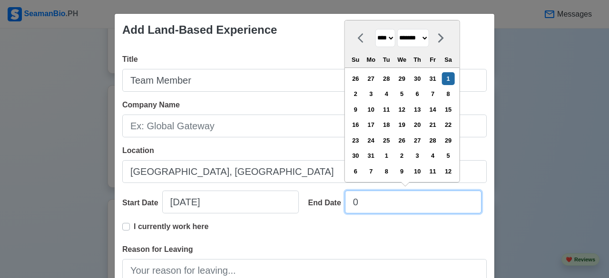
type input "04"
select select "****"
select select "*****"
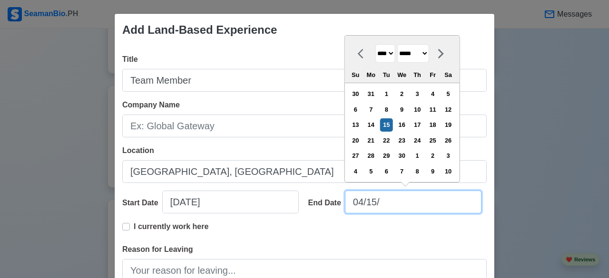
type input "04/15/2"
select select "****"
type input "04/15/20"
select select "****"
type input "[DATE]"
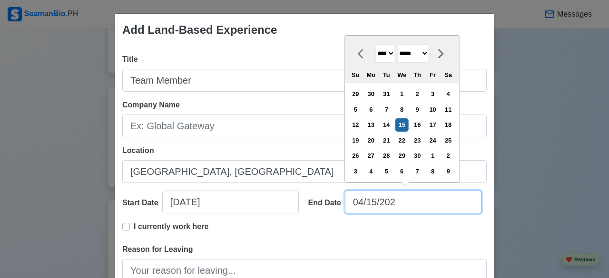
select select "****"
type input "[DATE]"
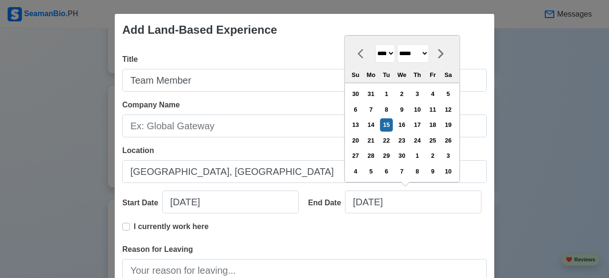
click at [376, 227] on div "I currently work here" at bounding box center [304, 232] width 364 height 23
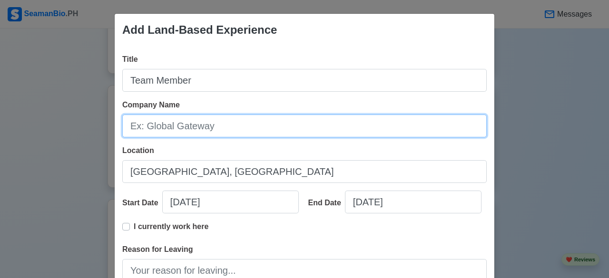
click at [214, 128] on input "Company Name" at bounding box center [304, 126] width 364 height 23
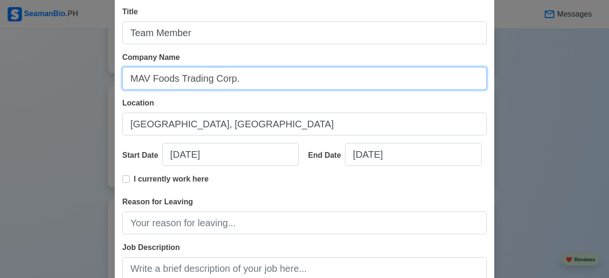
type input "MAV Foods Trading Corp."
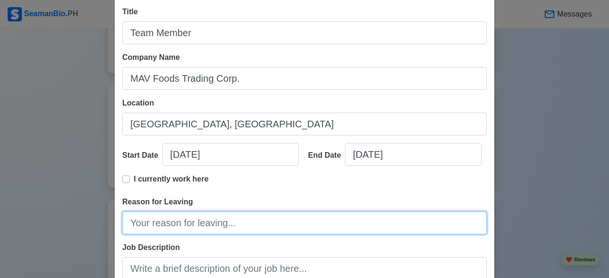
click at [249, 224] on input "Reason for Leaving" at bounding box center [304, 223] width 364 height 23
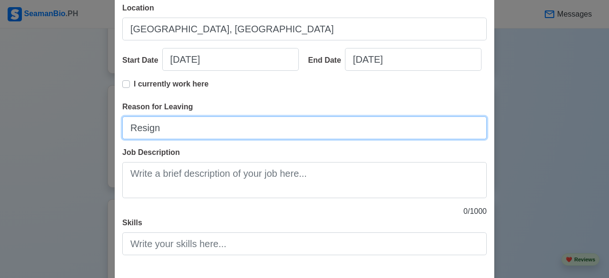
scroll to position [189, 0]
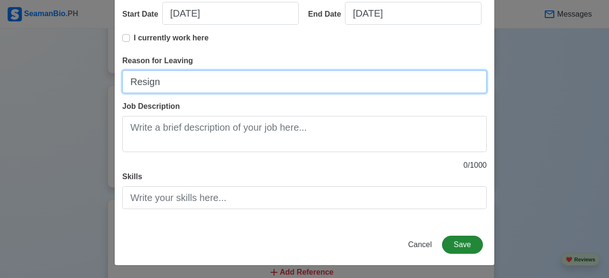
type input "Resign"
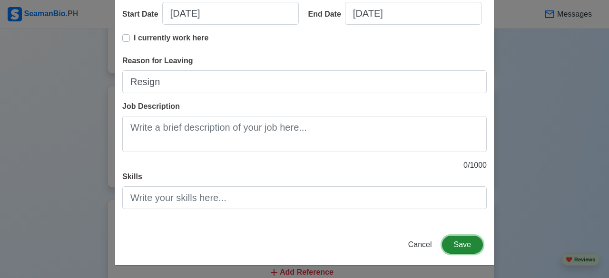
click at [452, 246] on button "Save" at bounding box center [462, 245] width 41 height 18
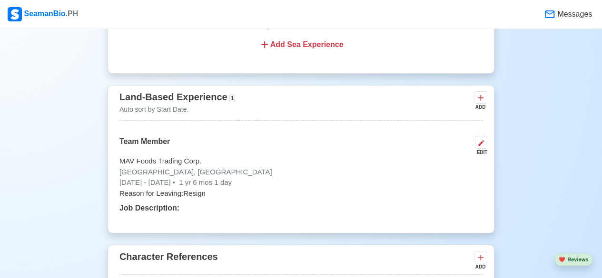
scroll to position [1655, 0]
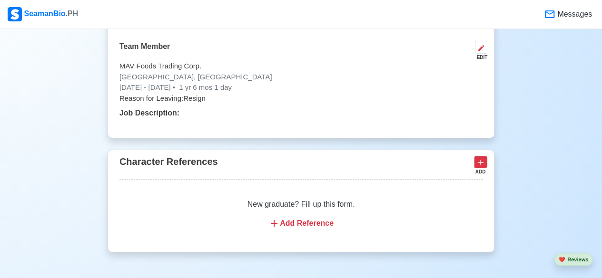
click at [483, 158] on icon at bounding box center [481, 163] width 10 height 10
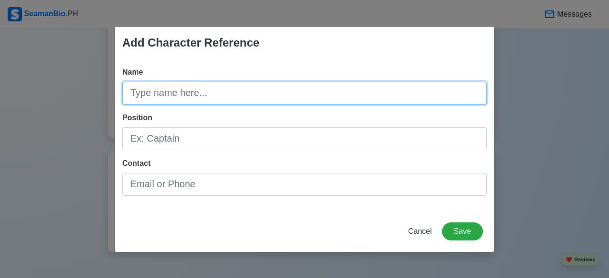
click at [188, 89] on input "Name" at bounding box center [304, 93] width 364 height 23
paste input "MS. LEA JOY D. PAPIO"
drag, startPoint x: 227, startPoint y: 97, endPoint x: 0, endPoint y: 95, distance: 227.4
click at [0, 95] on div "Add Character Reference Name MS. LEA JOY D. PAPIO Position Contact Cancel Save" at bounding box center [304, 139] width 609 height 278
type input "[PERSON_NAME] [PERSON_NAME]"
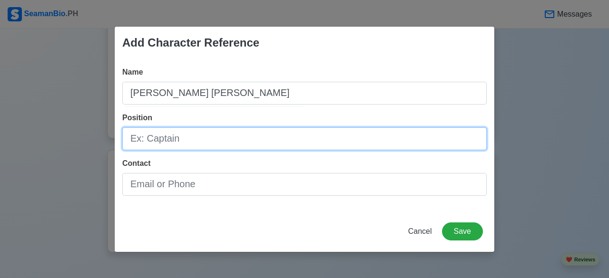
click at [162, 132] on input "Position" at bounding box center [304, 139] width 364 height 23
type input "Shift Manager"
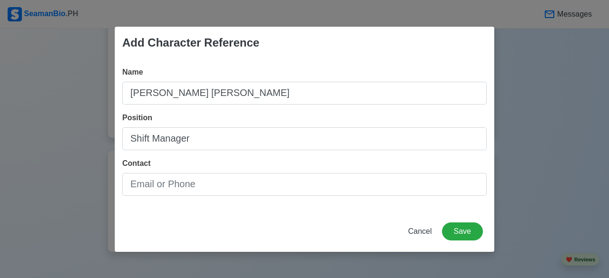
click at [257, 172] on div "Contact" at bounding box center [304, 177] width 364 height 38
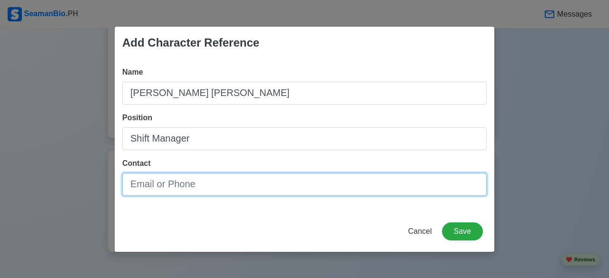
click at [251, 184] on input "Contact" at bounding box center [304, 184] width 364 height 23
paste input "[PHONE_NUMBER]"
type input "[PHONE_NUMBER]"
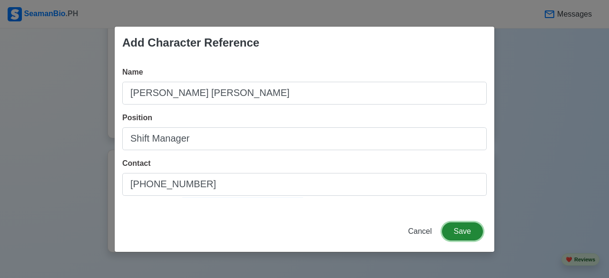
click at [464, 236] on button "Save" at bounding box center [462, 232] width 41 height 18
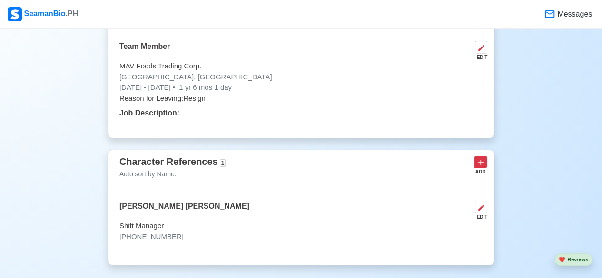
click at [478, 162] on icon at bounding box center [481, 163] width 10 height 10
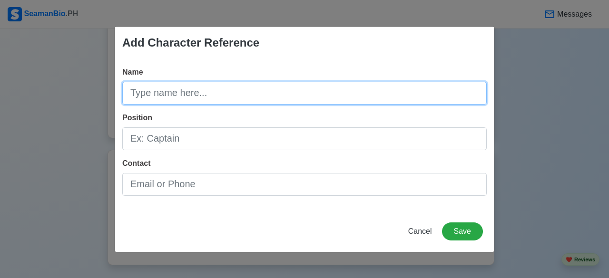
click at [312, 98] on input "Name" at bounding box center [304, 93] width 364 height 23
click at [189, 96] on input "Aura Joy B. magbanlac" at bounding box center [304, 93] width 364 height 23
type input "[PERSON_NAME] Magbanlac"
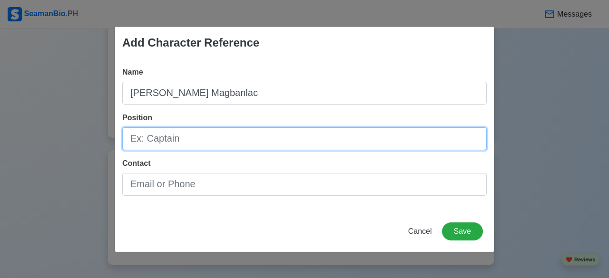
click at [249, 147] on input "Position" at bounding box center [304, 139] width 364 height 23
type input "Assistant Store Manager 2"
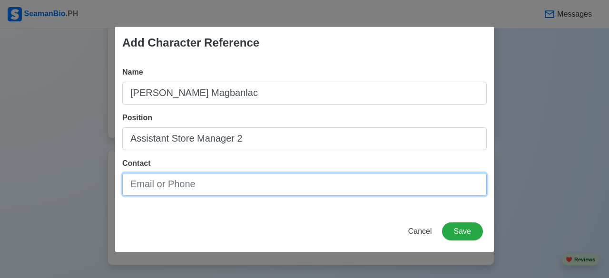
click at [176, 183] on input "Contact" at bounding box center [304, 184] width 364 height 23
paste input "[PHONE_NUMBER]"
type input "[PHONE_NUMBER]"
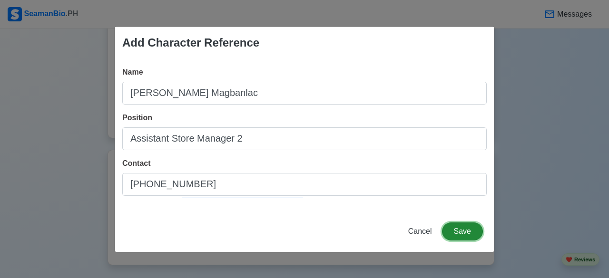
click at [471, 232] on button "Save" at bounding box center [462, 232] width 41 height 18
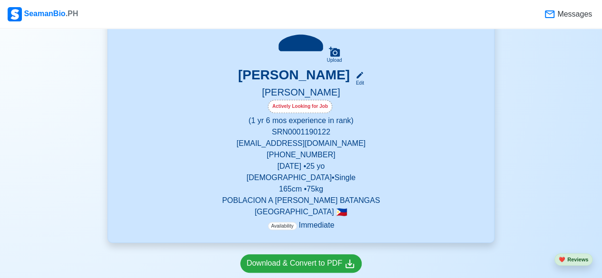
scroll to position [85, 0]
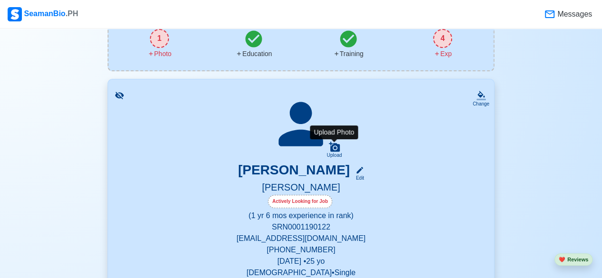
click at [335, 152] on icon at bounding box center [334, 147] width 11 height 10
click at [0, 0] on input "Upload" at bounding box center [0, 0] width 0 height 0
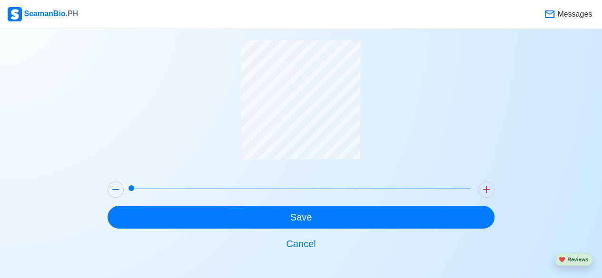
scroll to position [38, 0]
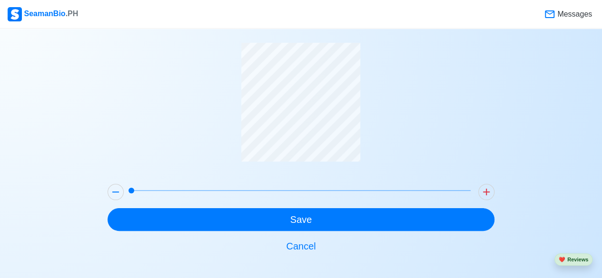
click at [347, 161] on div at bounding box center [301, 110] width 387 height 134
drag, startPoint x: 131, startPoint y: 186, endPoint x: 100, endPoint y: 187, distance: 31.4
click at [100, 187] on main "Update Photo Save Cancel" at bounding box center [300, 129] width 401 height 255
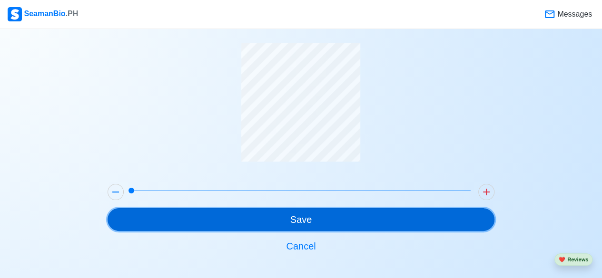
click at [181, 215] on button "Save" at bounding box center [301, 219] width 387 height 23
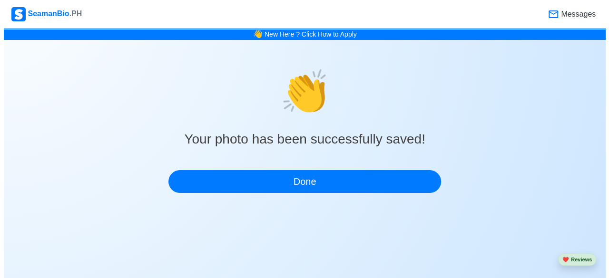
scroll to position [0, 0]
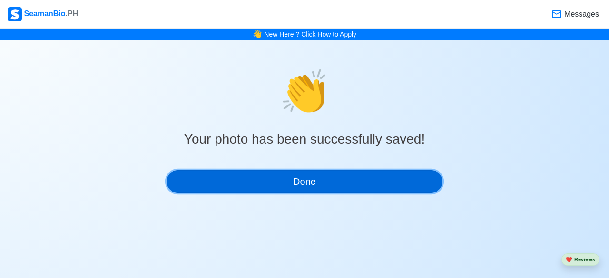
click at [255, 177] on button "Done" at bounding box center [305, 181] width 276 height 23
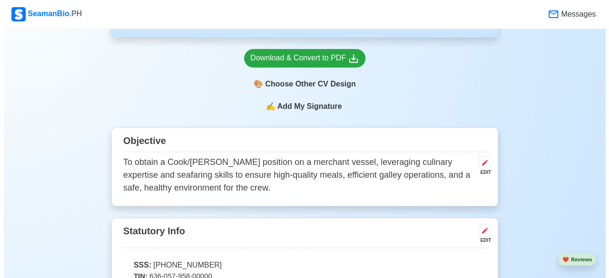
scroll to position [285, 0]
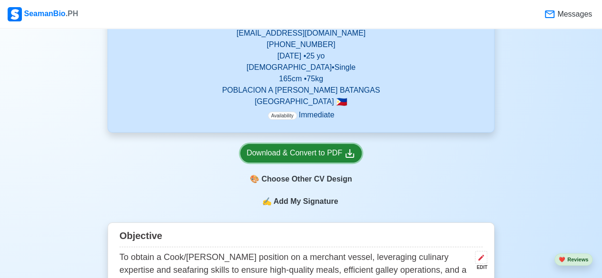
click at [326, 153] on div "Download & Convert to PDF" at bounding box center [300, 153] width 109 height 12
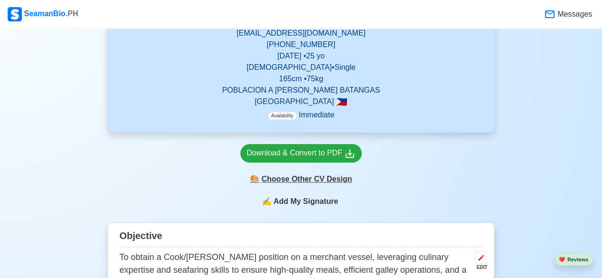
click at [303, 179] on div "🎨 Choose Other CV Design" at bounding box center [300, 179] width 121 height 18
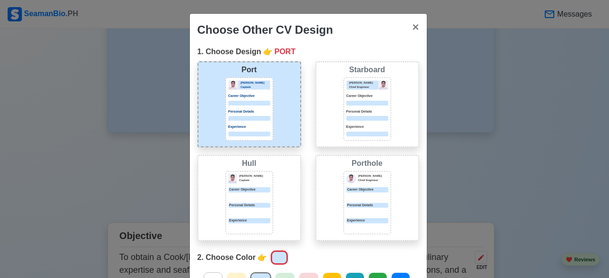
scroll to position [48, 0]
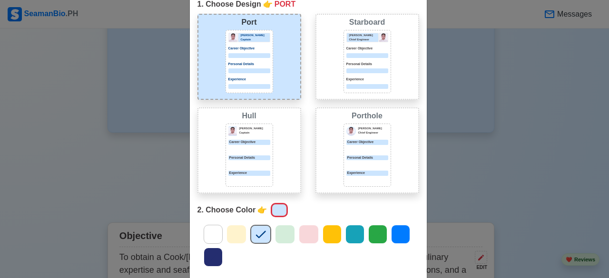
drag, startPoint x: 205, startPoint y: 226, endPoint x: 508, endPoint y: 177, distance: 306.9
click at [205, 227] on div at bounding box center [213, 234] width 19 height 19
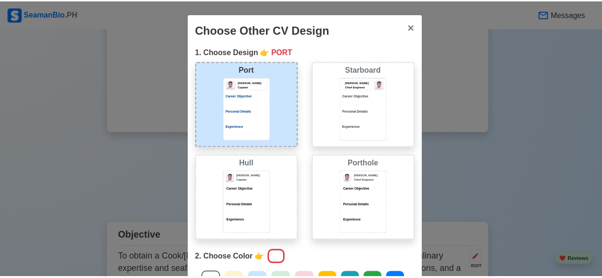
scroll to position [143, 0]
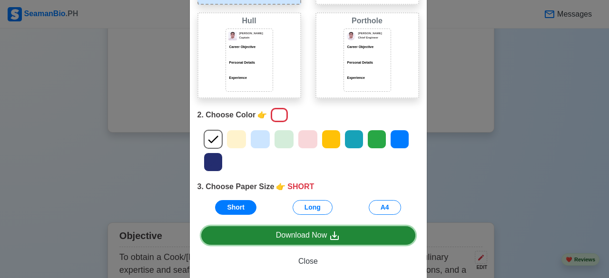
click at [318, 236] on div "Download Now" at bounding box center [308, 236] width 65 height 12
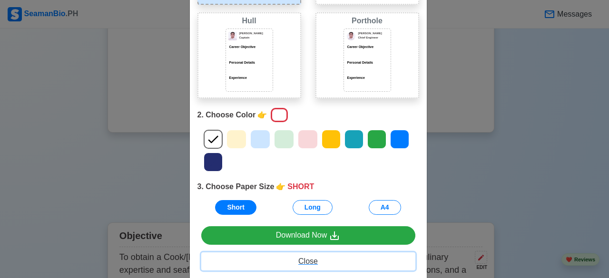
click at [304, 265] on span "Close" at bounding box center [308, 261] width 20 height 8
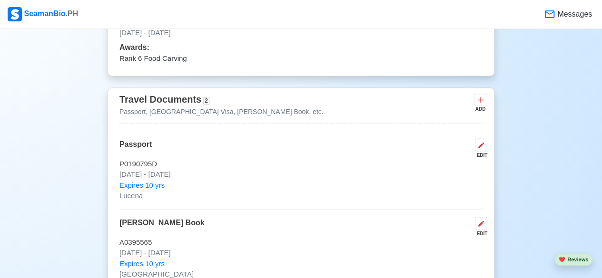
scroll to position [809, 0]
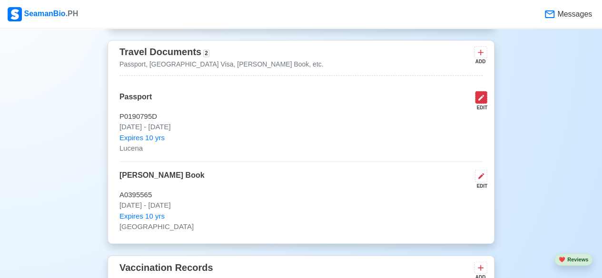
click at [482, 97] on icon at bounding box center [481, 98] width 6 height 6
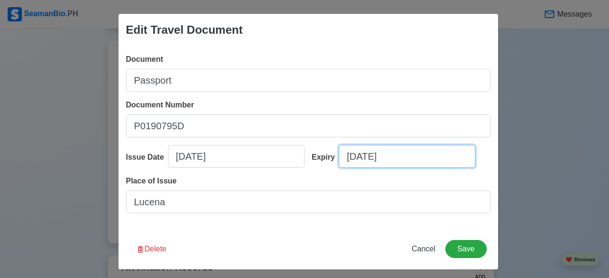
click at [364, 157] on input "08/14/2035" at bounding box center [407, 156] width 137 height 23
select select "****"
select select "******"
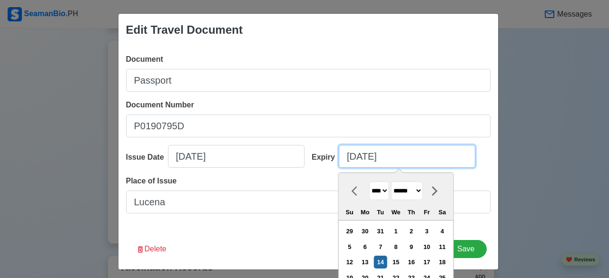
click at [351, 158] on input "08/14/2035" at bounding box center [407, 156] width 137 height 23
type input "07/14/2035"
select select "****"
click at [367, 160] on input "07/14/2035" at bounding box center [407, 156] width 137 height 23
type input "07/31/2035"
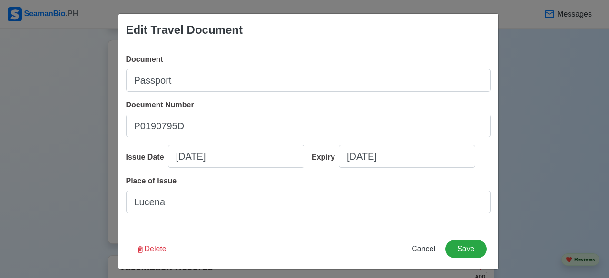
click at [483, 153] on div "Expiry 07/31/2035" at bounding box center [398, 160] width 186 height 30
click at [465, 243] on button "Save" at bounding box center [465, 249] width 41 height 18
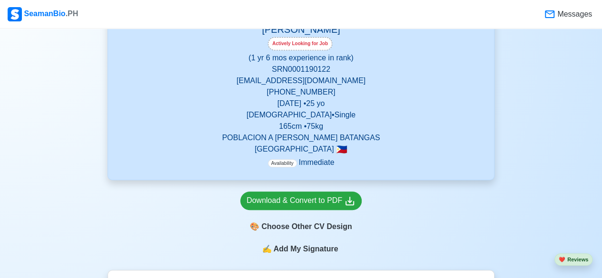
scroll to position [190, 0]
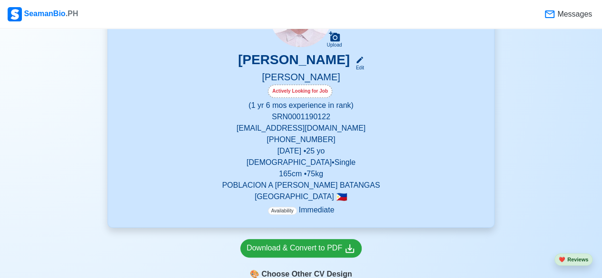
click at [310, 77] on h5 "MESSMAN" at bounding box center [300, 77] width 363 height 13
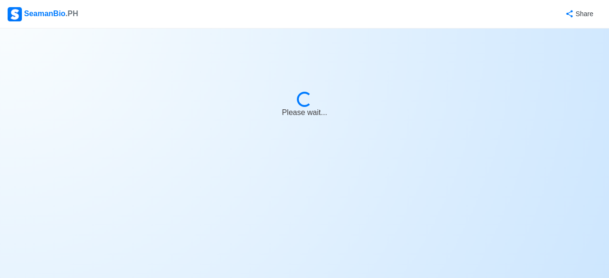
select select "Actively Looking for Job"
select select "Visible for Hiring"
select select "Single"
select select "[DEMOGRAPHIC_DATA]"
select select "PH"
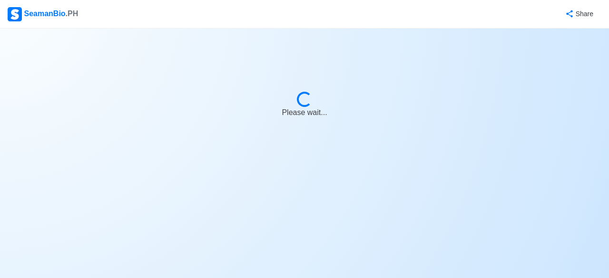
select select "1"
select select "6"
select select "4102416000000"
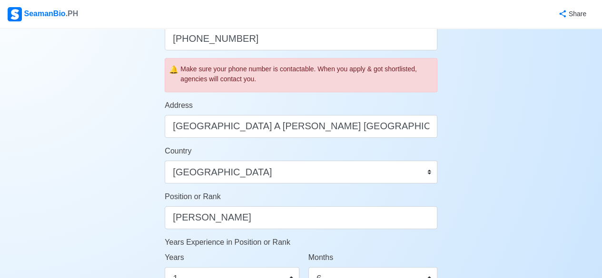
scroll to position [381, 0]
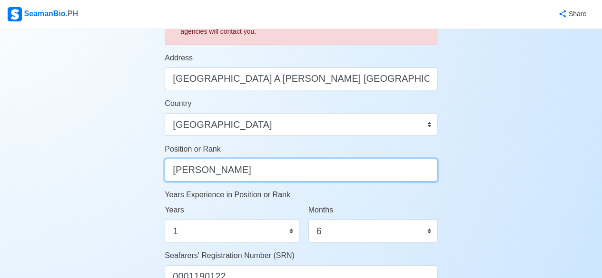
click at [282, 172] on input "Messman" at bounding box center [301, 170] width 273 height 23
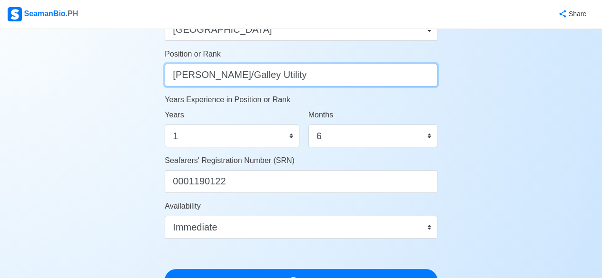
scroll to position [571, 0]
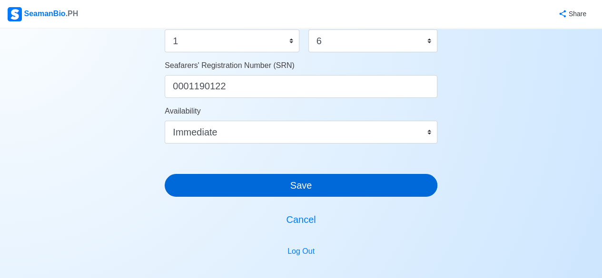
type input "Messman/Galley Utility"
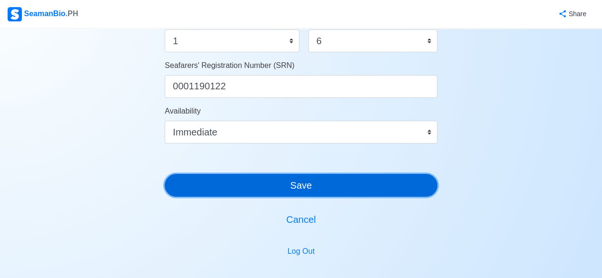
click at [401, 176] on button "Save" at bounding box center [301, 185] width 273 height 23
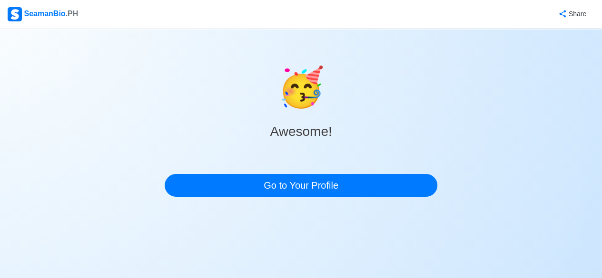
scroll to position [0, 0]
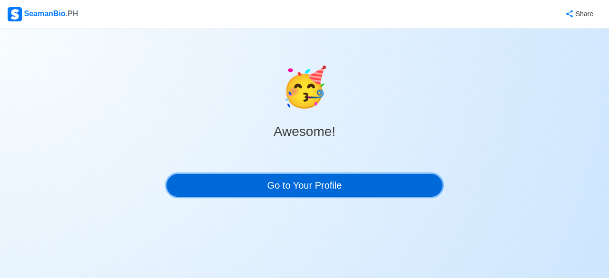
click at [396, 191] on link "Go to Your Profile" at bounding box center [305, 185] width 276 height 23
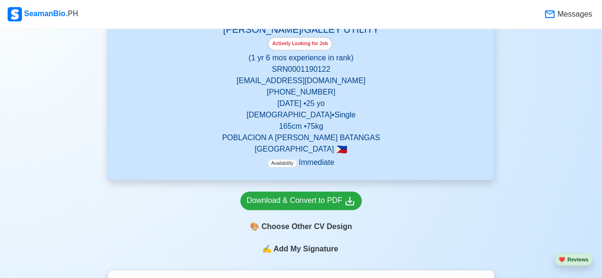
scroll to position [285, 0]
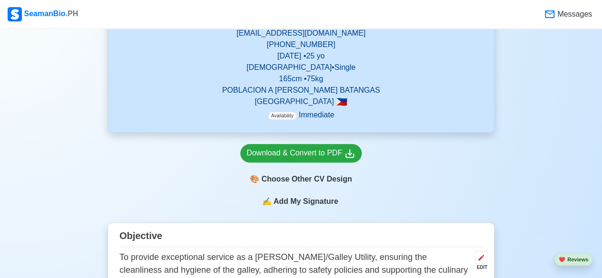
click at [295, 203] on span "Add My Signature" at bounding box center [305, 201] width 69 height 11
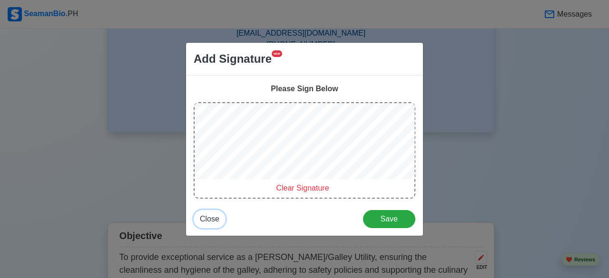
click at [214, 220] on span "Close" at bounding box center [210, 219] width 20 height 8
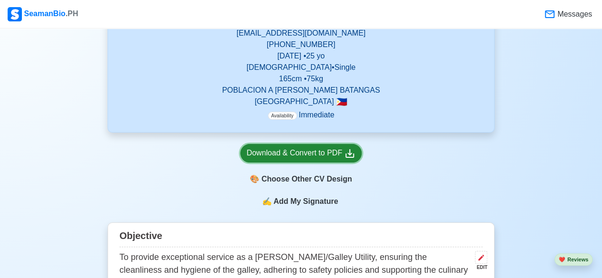
click at [318, 158] on div "Download & Convert to PDF" at bounding box center [300, 153] width 109 height 12
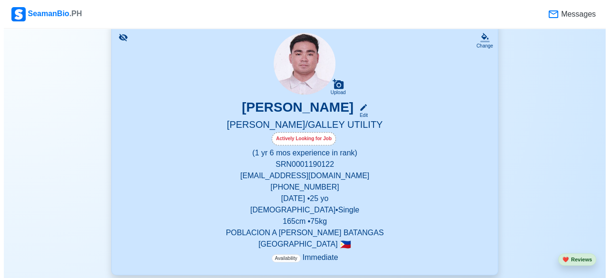
scroll to position [238, 0]
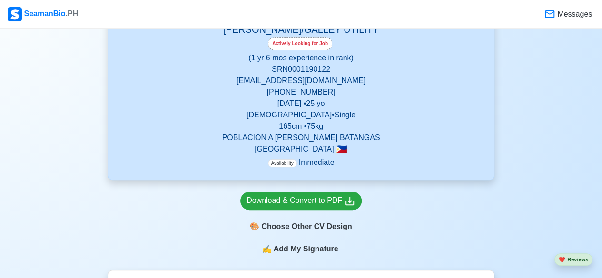
click at [337, 230] on div "🎨 Choose Other CV Design" at bounding box center [300, 227] width 121 height 18
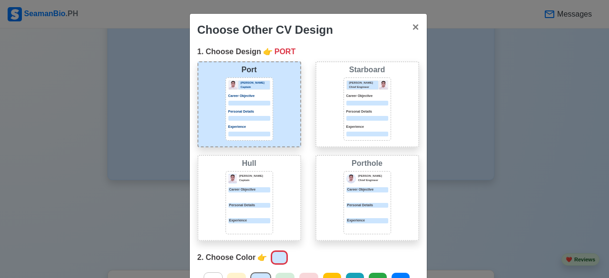
scroll to position [48, 0]
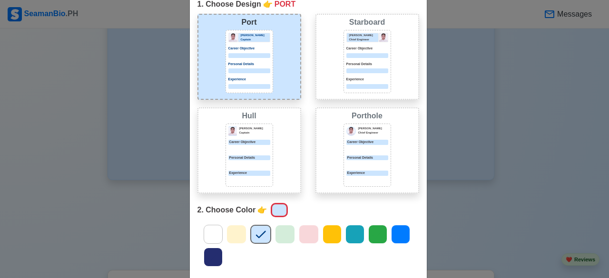
click at [206, 239] on icon at bounding box center [213, 234] width 14 height 14
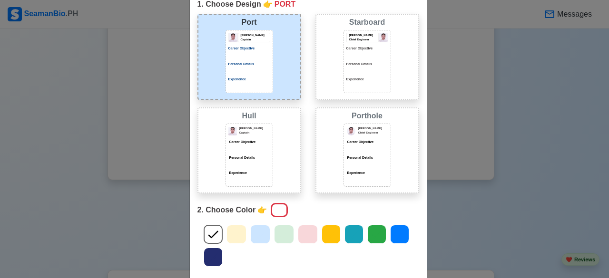
scroll to position [143, 0]
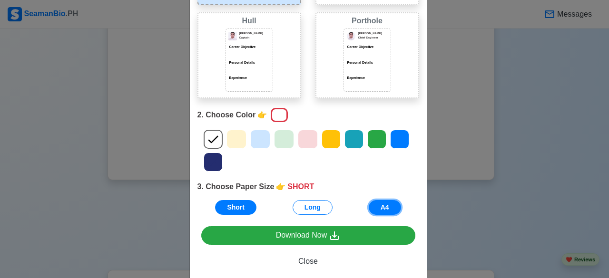
click at [369, 204] on button "A4" at bounding box center [385, 207] width 32 height 15
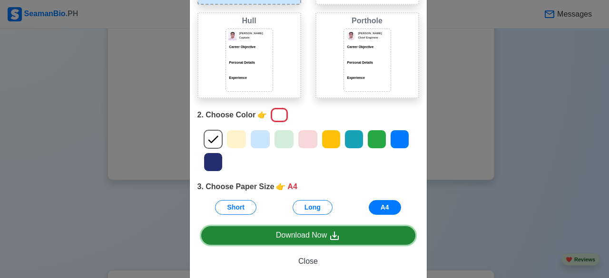
click at [337, 230] on link "Download Now" at bounding box center [308, 235] width 214 height 19
click at [310, 233] on div "Download Now" at bounding box center [308, 236] width 65 height 12
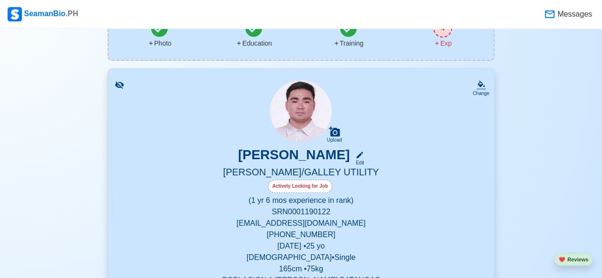
scroll to position [143, 0]
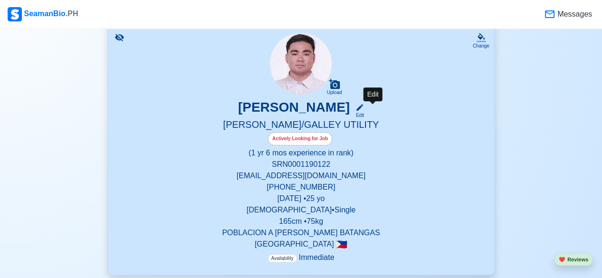
click at [364, 113] on div "Edit" at bounding box center [358, 115] width 12 height 7
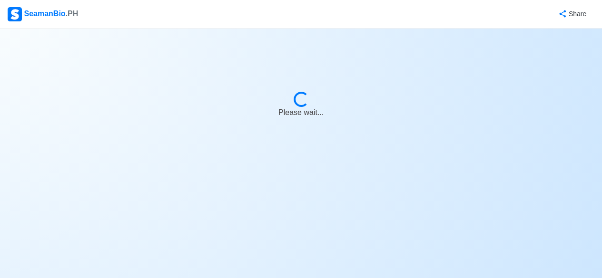
select select "Actively Looking for Job"
select select "Visible for Hiring"
select select "Single"
select select "[DEMOGRAPHIC_DATA]"
select select "PH"
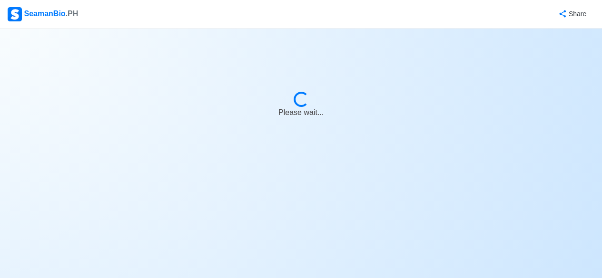
select select "1"
select select "6"
select select "4102416000000"
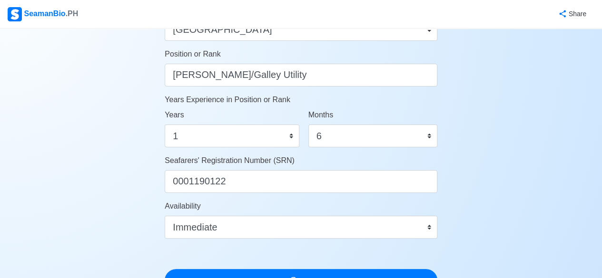
scroll to position [619, 0]
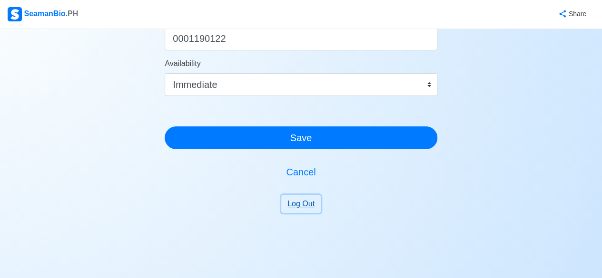
click at [301, 200] on button "Log Out" at bounding box center [300, 204] width 39 height 18
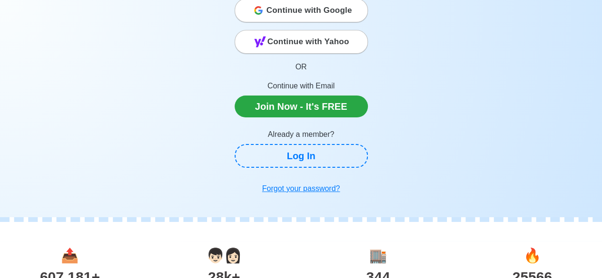
scroll to position [19, 0]
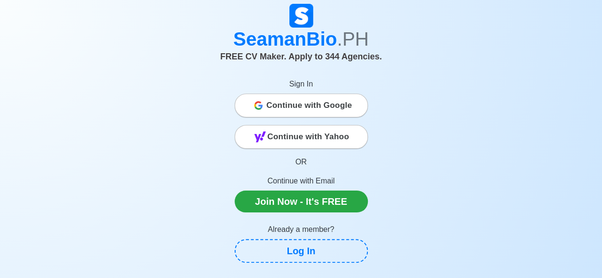
click at [341, 103] on span "Continue with Google" at bounding box center [309, 105] width 86 height 19
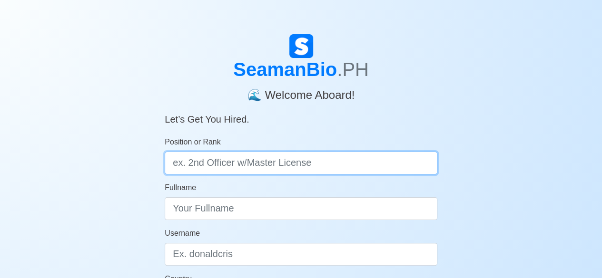
click at [293, 157] on input "Position or Rank" at bounding box center [301, 163] width 273 height 23
type input "m"
type input "[PERSON_NAME]/GALLEY UTILITY"
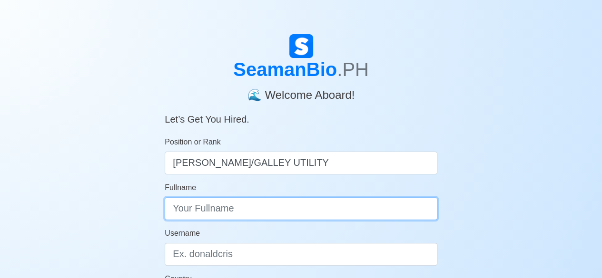
click at [266, 207] on input "Fullname" at bounding box center [301, 208] width 273 height 23
type input "John Dave B Mustasa"
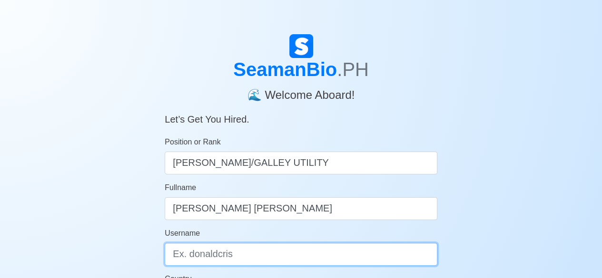
click at [283, 249] on input "Username" at bounding box center [301, 254] width 273 height 23
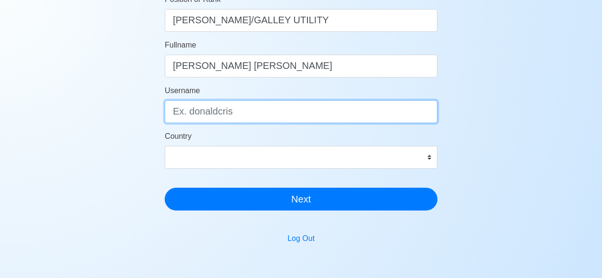
scroll to position [190, 0]
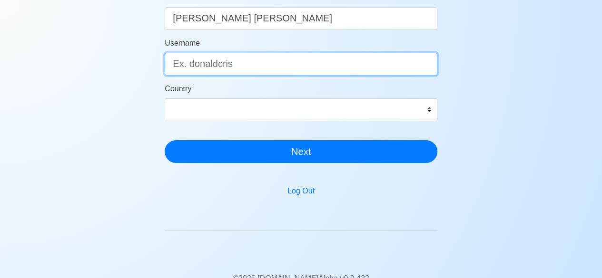
type input "J"
type input "juandave1923"
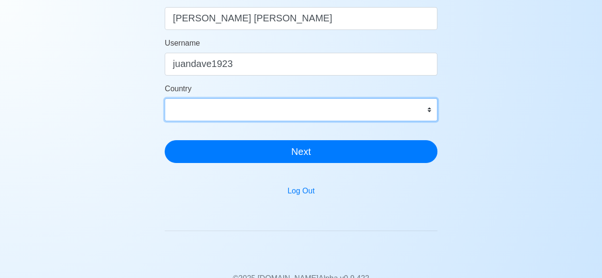
click at [364, 107] on select "Afghanistan Åland Islands Albania Algeria American Samoa Andorra Angola Anguill…" at bounding box center [301, 109] width 273 height 23
select select "PH"
click at [165, 98] on select "Afghanistan Åland Islands Albania Algeria American Samoa Andorra Angola Anguill…" at bounding box center [301, 109] width 273 height 23
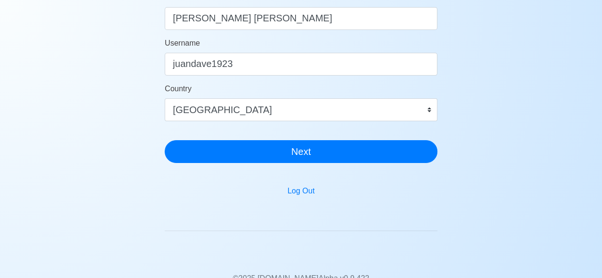
click at [291, 131] on form "Position or Rank MESSMAN/GALLEY UTILITY Fullname John Dave B Mustasa Username j…" at bounding box center [301, 54] width 273 height 217
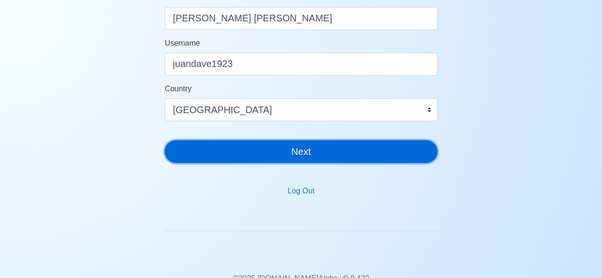
click at [290, 142] on button "Next" at bounding box center [301, 151] width 273 height 23
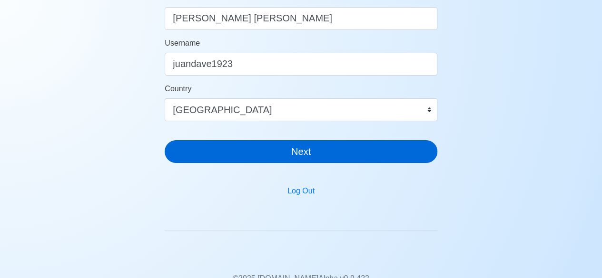
scroll to position [11, 0]
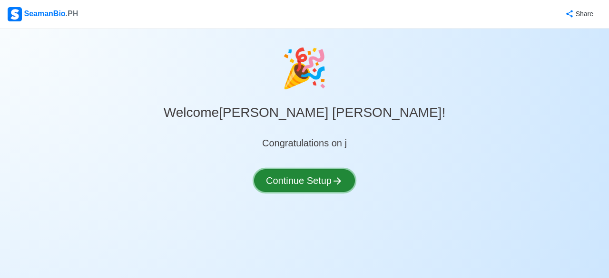
click at [318, 183] on button "Continue Setup" at bounding box center [304, 180] width 101 height 23
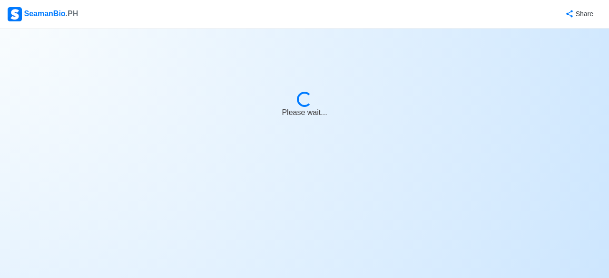
select select "Visible for Hiring"
select select "PH"
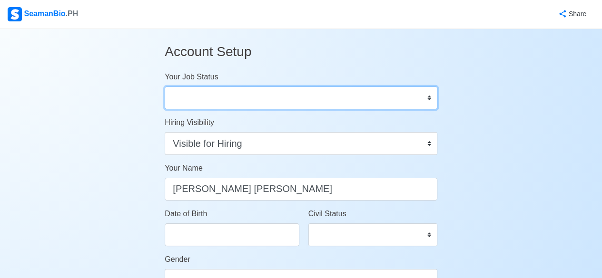
click at [294, 105] on select "Onboard Actively Looking for Job Not Looking for Job" at bounding box center [301, 98] width 273 height 23
select select "Actively Looking for Job"
click at [165, 87] on select "Onboard Actively Looking for Job Not Looking for Job" at bounding box center [301, 98] width 273 height 23
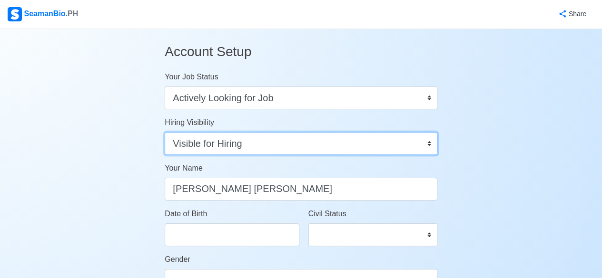
click at [296, 146] on select "Visible for Hiring Not Visible for Hiring" at bounding box center [301, 143] width 273 height 23
click at [165, 132] on select "Visible for Hiring Not Visible for Hiring" at bounding box center [301, 143] width 273 height 23
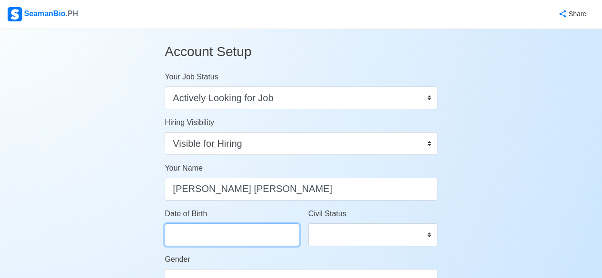
click at [246, 231] on input "Date of Birth" at bounding box center [232, 235] width 134 height 23
select select "****"
select select "******"
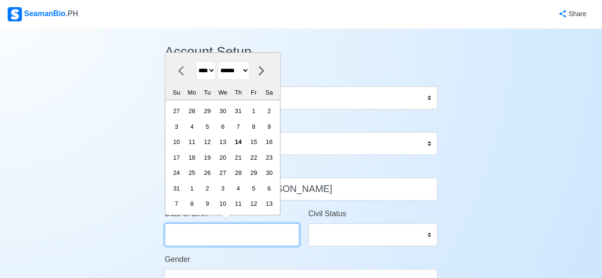
type input "[DATE]"
select select "****"
select select "*******"
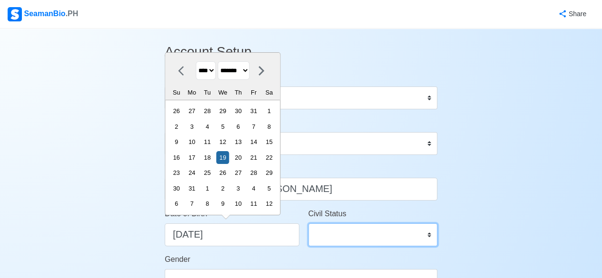
click at [326, 234] on select "Single Married Widowed Separated" at bounding box center [372, 235] width 129 height 23
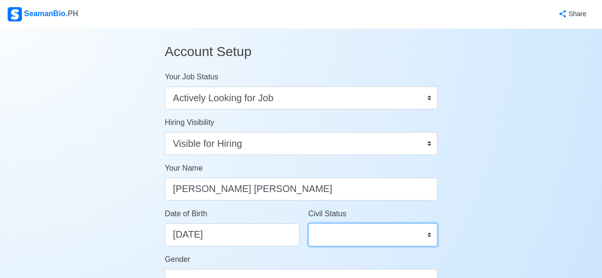
select select "Single"
click at [308, 224] on select "Single Married Widowed Separated" at bounding box center [372, 235] width 129 height 23
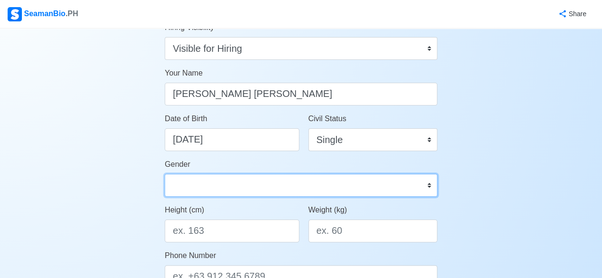
click at [307, 185] on select "Male Female" at bounding box center [301, 185] width 273 height 23
select select "[DEMOGRAPHIC_DATA]"
click at [165, 174] on select "Male Female" at bounding box center [301, 185] width 273 height 23
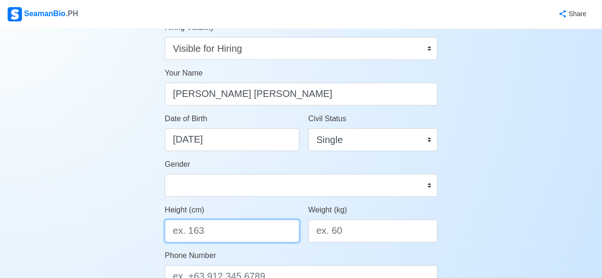
click at [237, 228] on input "Height (cm)" at bounding box center [232, 231] width 134 height 23
type input "165"
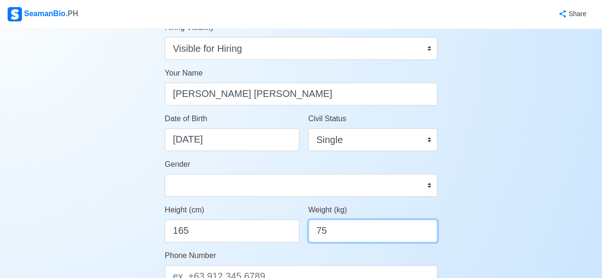
scroll to position [190, 0]
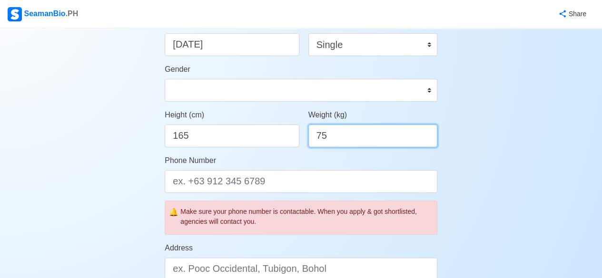
type input "75"
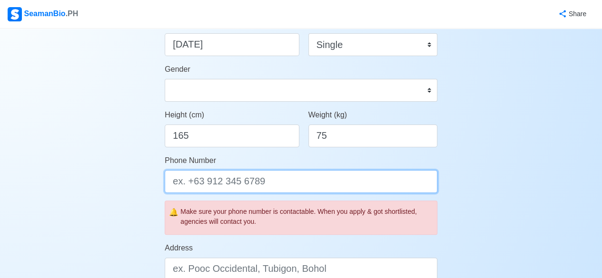
click at [219, 193] on input "Phone Number" at bounding box center [301, 181] width 273 height 23
click at [220, 186] on input "Phone Number" at bounding box center [301, 181] width 273 height 23
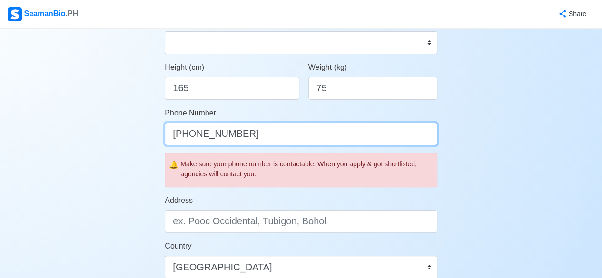
type input "[PHONE_NUMBER]"
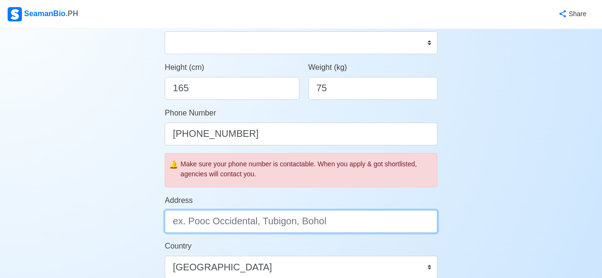
click at [213, 222] on input "Address" at bounding box center [301, 221] width 273 height 23
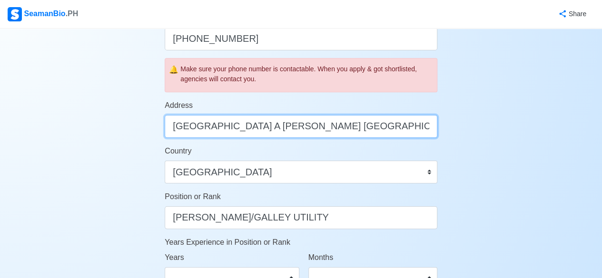
scroll to position [381, 0]
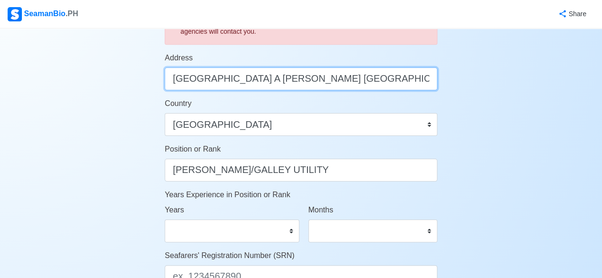
type input "[GEOGRAPHIC_DATA] A [PERSON_NAME] [GEOGRAPHIC_DATA]"
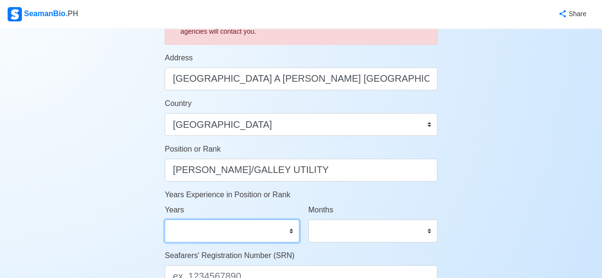
click at [242, 225] on select "0 1 2 3 4 5 6 7 8 9 10 11 12 13 14 15 16 17 18 19 20 21 22 23 24 25 26 27 28 29…" at bounding box center [232, 231] width 134 height 23
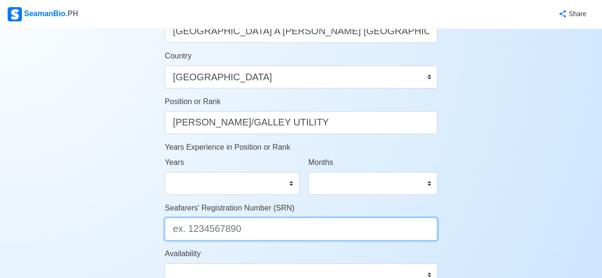
click at [197, 228] on input "Seafarers' Registration Number (SRN)" at bounding box center [301, 229] width 273 height 23
paste input "0001190122"
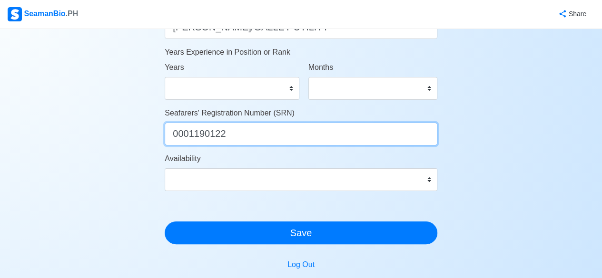
type input "0001190122"
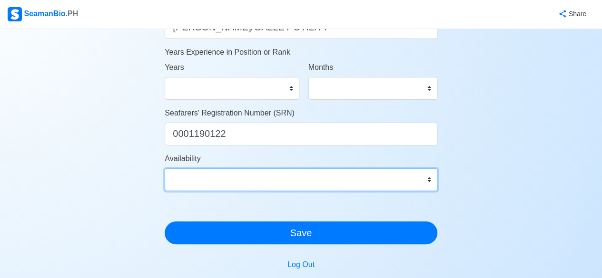
click at [242, 179] on select "Immediate Sep 2025 Oct 2025 Nov 2025 Dec 2025 Jan 2026 Feb 2026 Mar 2026 Apr 20…" at bounding box center [301, 179] width 273 height 23
select select "4102416000000"
click at [165, 168] on select "Immediate Sep 2025 Oct 2025 Nov 2025 Dec 2025 Jan 2026 Feb 2026 Mar 2026 Apr 20…" at bounding box center [301, 179] width 273 height 23
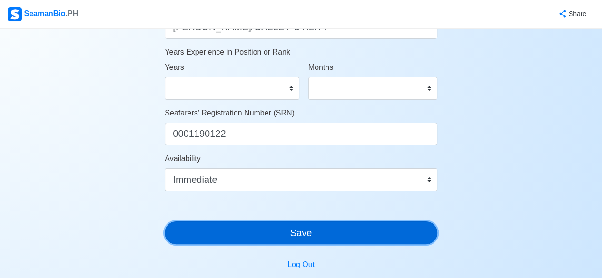
click at [241, 232] on button "Save" at bounding box center [301, 233] width 273 height 23
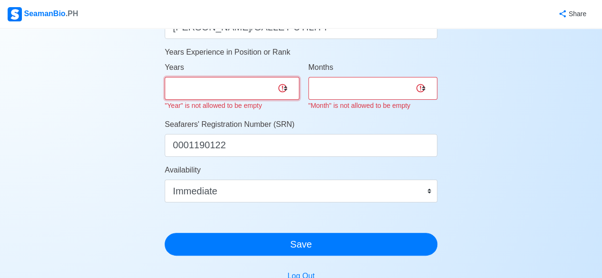
click at [203, 93] on select "0 1 2 3 4 5 6 7 8 9 10 11 12 13 14 15 16 17 18 19 20 21 22 23 24 25 26 27 28 29…" at bounding box center [232, 88] width 134 height 23
select select "0"
click at [165, 77] on select "0 1 2 3 4 5 6 7 8 9 10 11 12 13 14 15 16 17 18 19 20 21 22 23 24 25 26 27 28 29…" at bounding box center [232, 88] width 134 height 23
click at [373, 89] on select "0 1 2 3 4 5 6 7 8 9 10 11" at bounding box center [372, 88] width 129 height 23
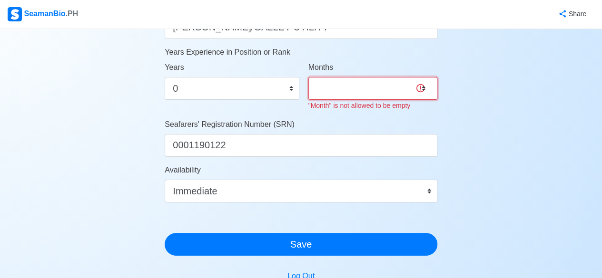
select select "0"
click at [308, 77] on select "0 1 2 3 4 5 6 7 8 9 10 11" at bounding box center [372, 88] width 129 height 23
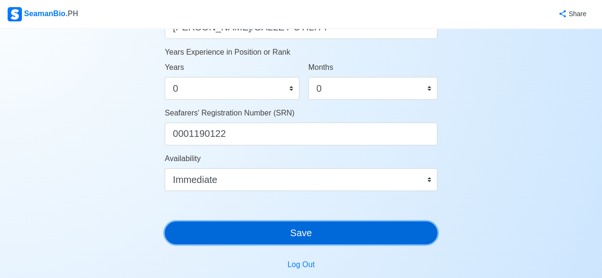
click at [289, 234] on button "Save" at bounding box center [301, 233] width 273 height 23
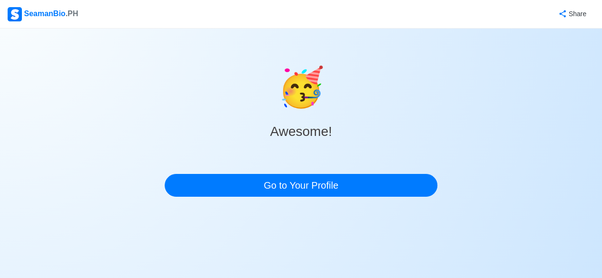
scroll to position [0, 0]
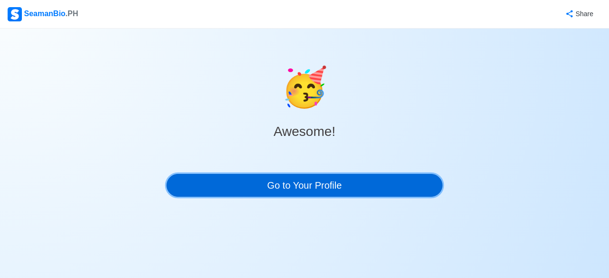
click at [215, 189] on link "Go to Your Profile" at bounding box center [305, 185] width 276 height 23
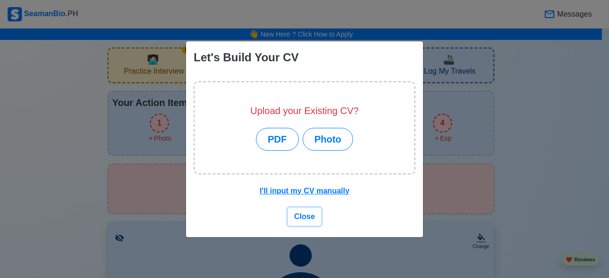
click at [297, 221] on span "Close" at bounding box center [304, 217] width 21 height 8
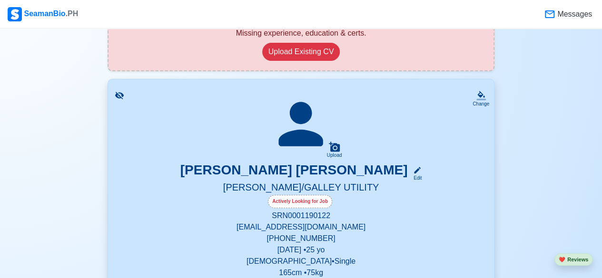
scroll to position [190, 0]
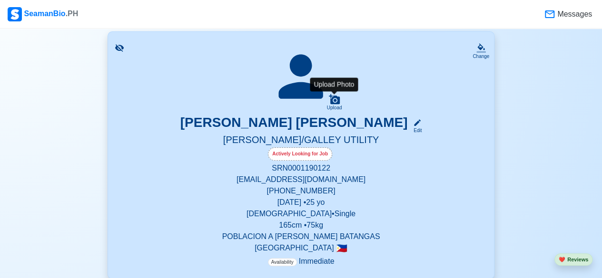
click at [331, 102] on icon at bounding box center [334, 99] width 11 height 10
click at [0, 0] on input "Upload" at bounding box center [0, 0] width 0 height 0
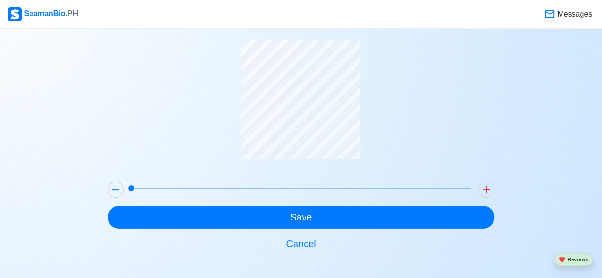
scroll to position [38, 0]
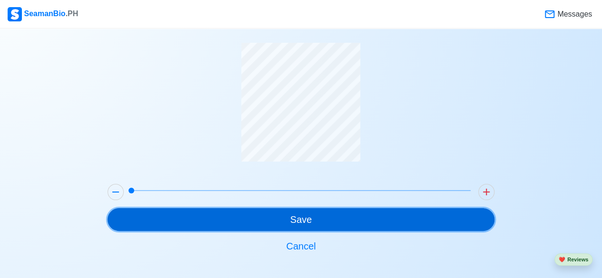
click at [412, 214] on button "Save" at bounding box center [301, 219] width 387 height 23
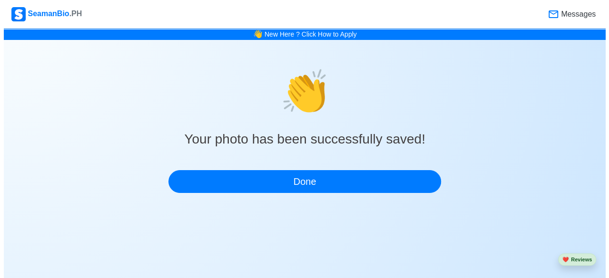
scroll to position [0, 0]
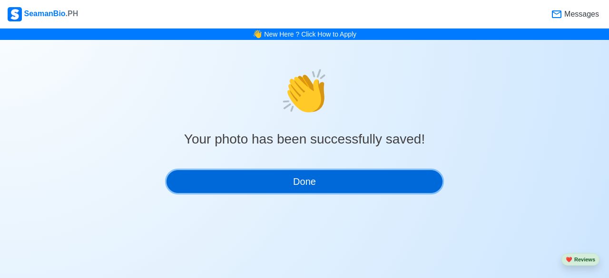
click at [369, 187] on button "Done" at bounding box center [305, 181] width 276 height 23
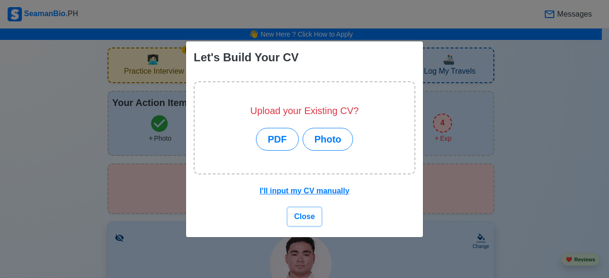
click at [295, 213] on span "Close" at bounding box center [304, 217] width 21 height 8
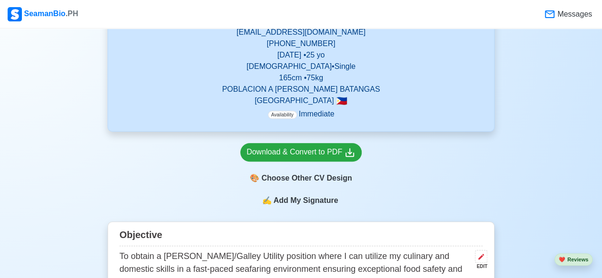
scroll to position [190, 0]
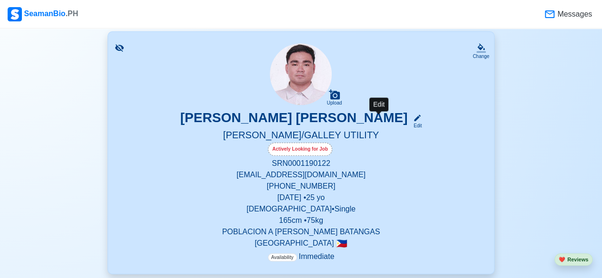
click at [414, 118] on icon at bounding box center [417, 118] width 7 height 7
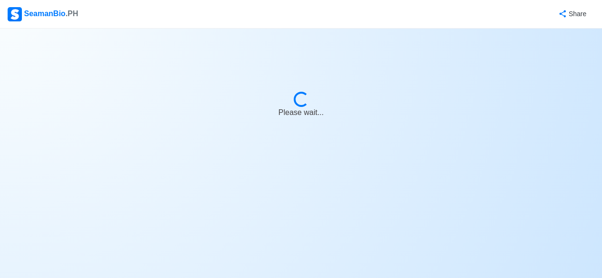
select select "Actively Looking for Job"
select select "Visible for Hiring"
select select "Single"
select select "[DEMOGRAPHIC_DATA]"
select select "PH"
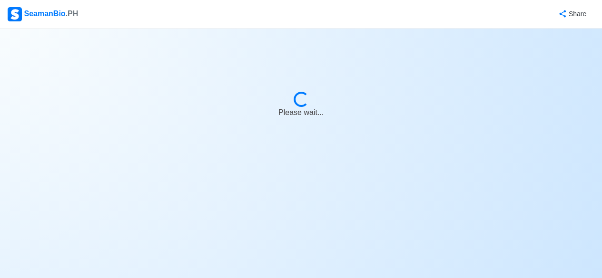
select select "4102416000000"
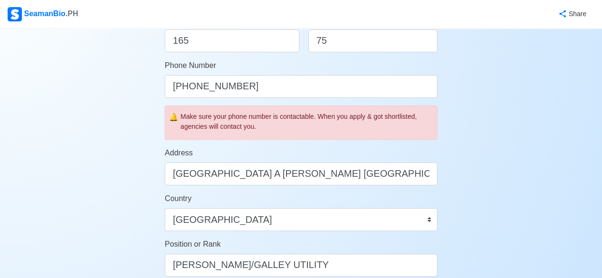
scroll to position [333, 0]
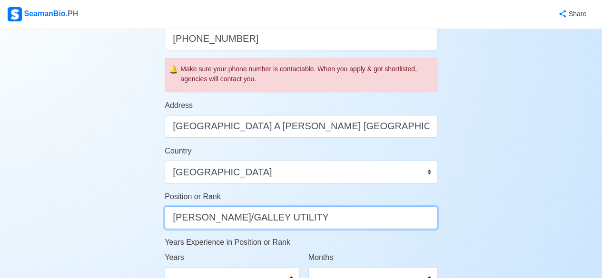
drag, startPoint x: 293, startPoint y: 222, endPoint x: 222, endPoint y: 222, distance: 71.4
click at [222, 222] on input "[PERSON_NAME]/GALLEY UTILITY" at bounding box center [301, 217] width 273 height 23
click at [304, 217] on input "[PERSON_NAME]/GALLEY UTILITY" at bounding box center [301, 217] width 273 height 23
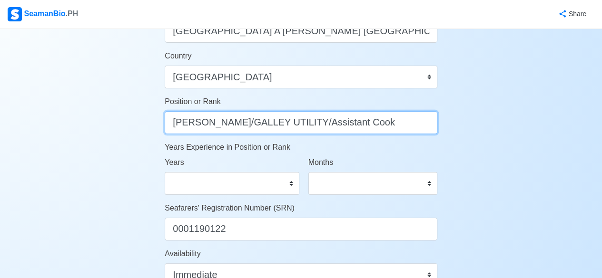
scroll to position [476, 0]
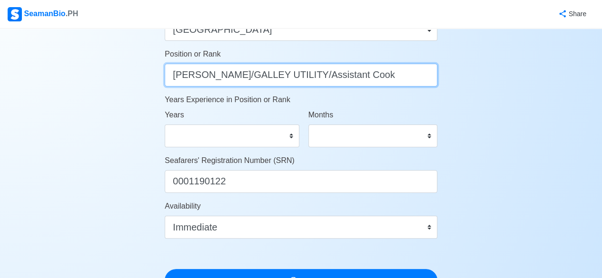
type input "[PERSON_NAME]/GALLEY UTILITY/Assistant Cook"
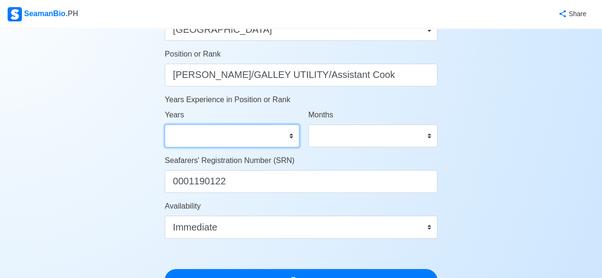
click at [290, 135] on select "0 1 2 3 4 5 6 7 8 9 10 11 12 13 14 15 16 17 18 19 20 21 22 23 24 25 26 27 28 29…" at bounding box center [232, 136] width 134 height 23
select select "0"
click at [165, 125] on select "0 1 2 3 4 5 6 7 8 9 10 11 12 13 14 15 16 17 18 19 20 21 22 23 24 25 26 27 28 29…" at bounding box center [232, 136] width 134 height 23
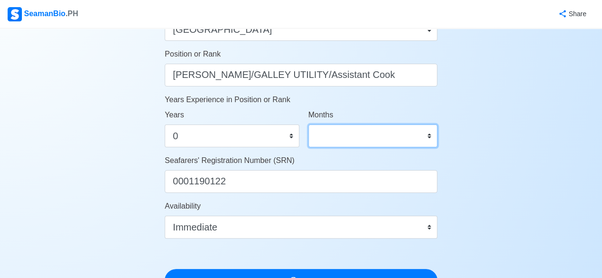
click at [406, 141] on select "0 1 2 3 4 5 6 7 8 9 10 11" at bounding box center [372, 136] width 129 height 23
select select "0"
click at [308, 125] on select "0 1 2 3 4 5 6 7 8 9 10 11" at bounding box center [372, 136] width 129 height 23
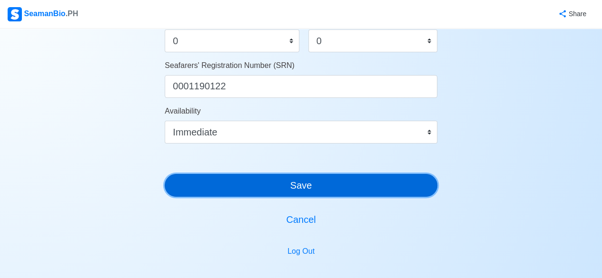
click at [409, 188] on button "Save" at bounding box center [301, 185] width 273 height 23
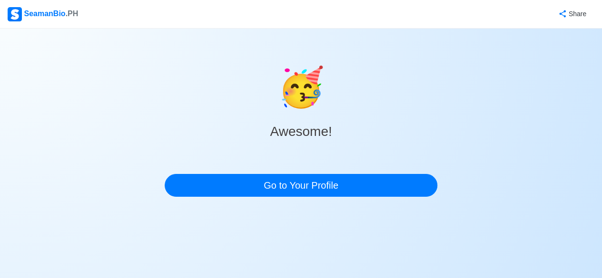
scroll to position [0, 0]
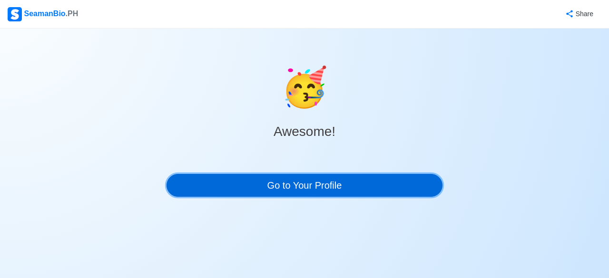
click at [175, 190] on link "Go to Your Profile" at bounding box center [305, 185] width 276 height 23
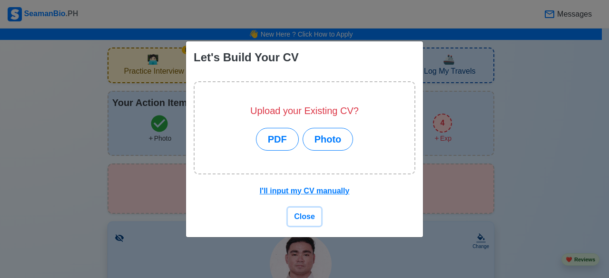
click at [308, 216] on span "Close" at bounding box center [304, 217] width 21 height 8
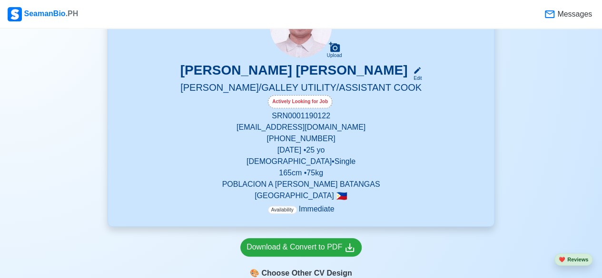
scroll to position [190, 0]
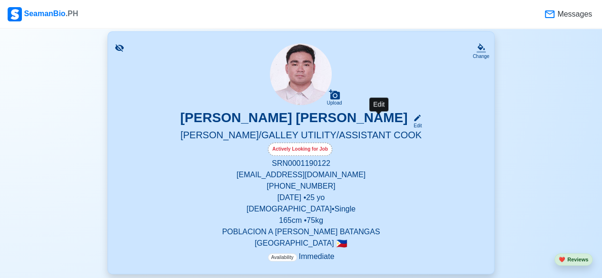
click at [413, 117] on icon at bounding box center [417, 118] width 9 height 9
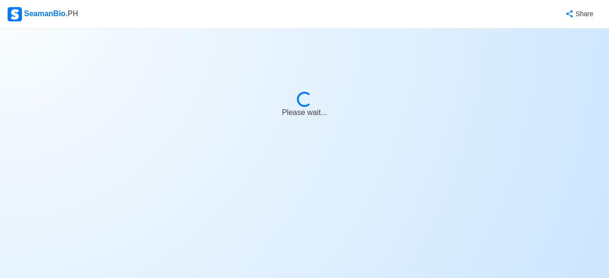
select select "Actively Looking for Job"
select select "Visible for Hiring"
select select "Single"
select select "[DEMOGRAPHIC_DATA]"
select select "PH"
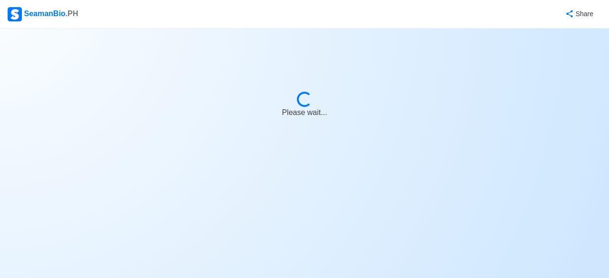
select select "4102416000000"
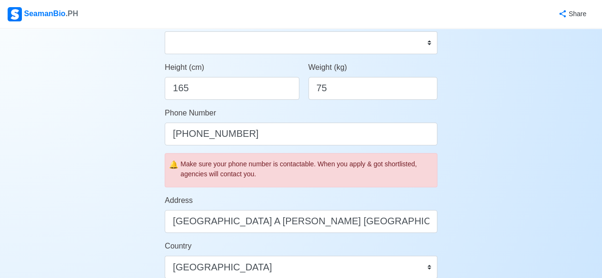
scroll to position [333, 0]
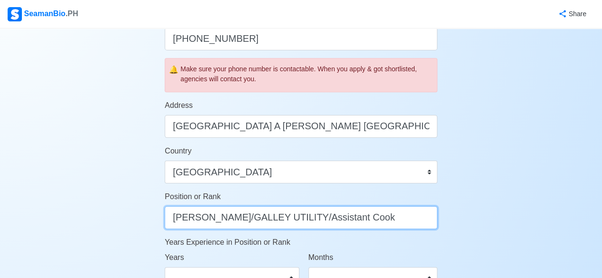
drag, startPoint x: 365, startPoint y: 220, endPoint x: 289, endPoint y: 217, distance: 76.2
click at [289, 217] on input "[PERSON_NAME]/GALLEY UTILITY/Assistant Cook" at bounding box center [301, 217] width 273 height 23
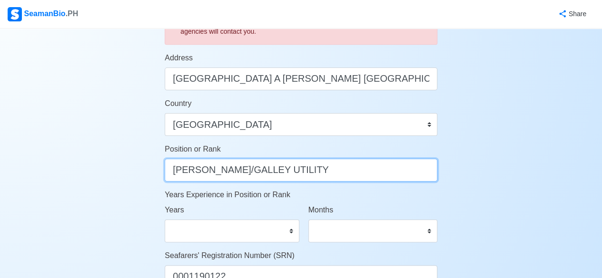
type input "[PERSON_NAME]/GALLEY UTILITY"
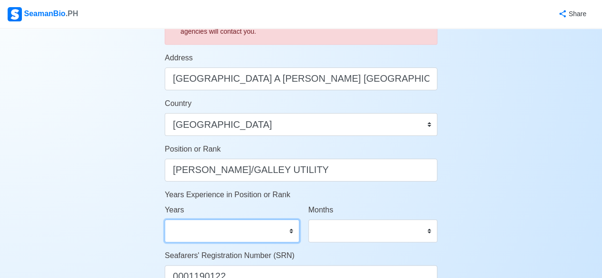
click at [285, 220] on select "0 1 2 3 4 5 6 7 8 9 10 11 12 13 14 15 16 17 18 19 20 21 22 23 24 25 26 27 28 29…" at bounding box center [232, 231] width 134 height 23
select select "0"
click at [165, 220] on select "0 1 2 3 4 5 6 7 8 9 10 11 12 13 14 15 16 17 18 19 20 21 22 23 24 25 26 27 28 29…" at bounding box center [232, 231] width 134 height 23
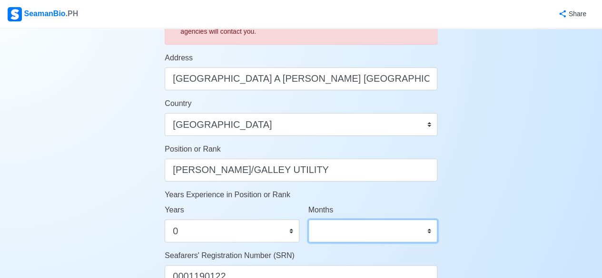
click at [344, 232] on select "0 1 2 3 4 5 6 7 8 9 10 11" at bounding box center [372, 231] width 129 height 23
select select "0"
click at [308, 220] on select "0 1 2 3 4 5 6 7 8 9 10 11" at bounding box center [372, 231] width 129 height 23
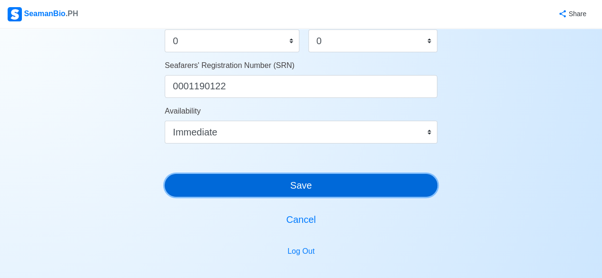
click at [405, 185] on button "Save" at bounding box center [301, 185] width 273 height 23
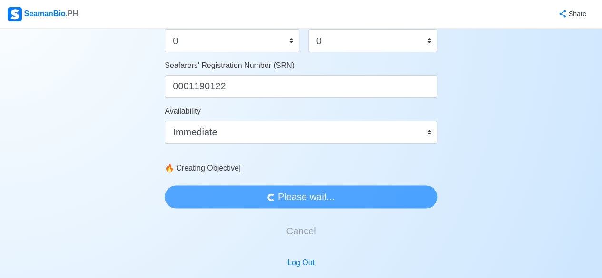
scroll to position [0, 0]
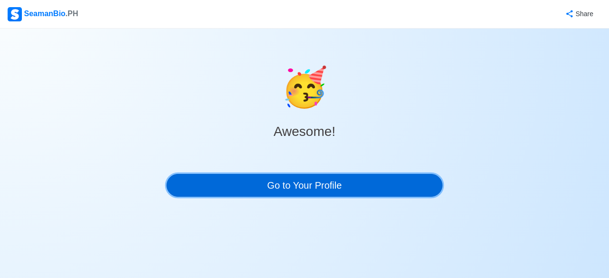
click at [331, 186] on link "Go to Your Profile" at bounding box center [305, 185] width 276 height 23
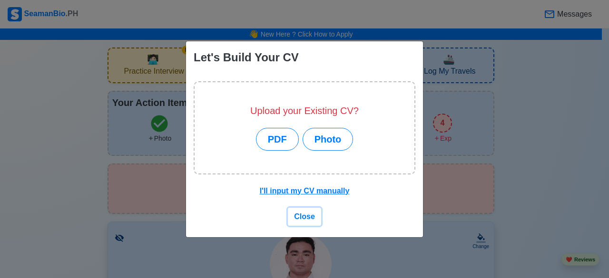
click at [294, 219] on button "Close" at bounding box center [304, 217] width 33 height 18
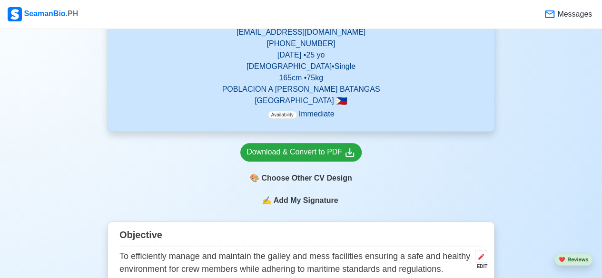
scroll to position [476, 0]
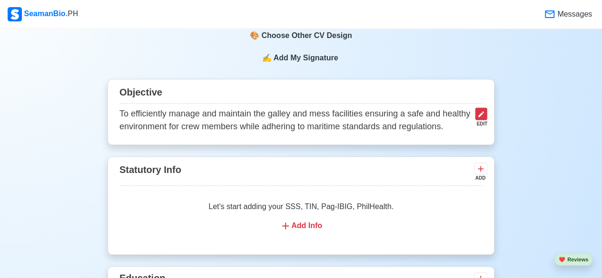
click at [482, 117] on icon at bounding box center [481, 114] width 8 height 8
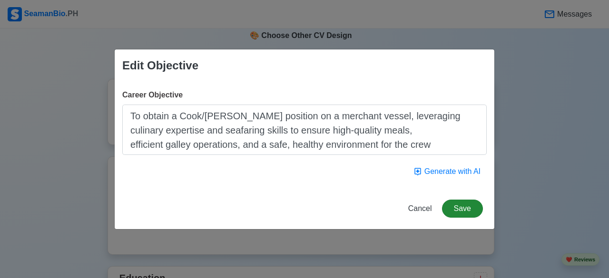
type textarea "To obtain a Cook/[PERSON_NAME] position on a merchant vessel, leveraging culina…"
click at [465, 217] on button "Save" at bounding box center [462, 209] width 41 height 18
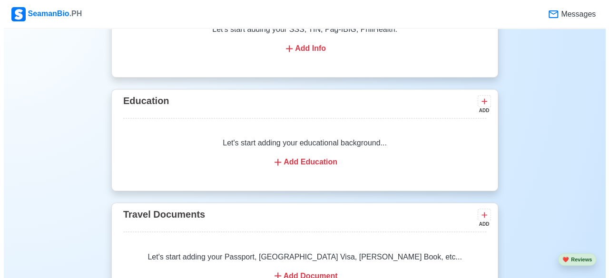
scroll to position [571, 0]
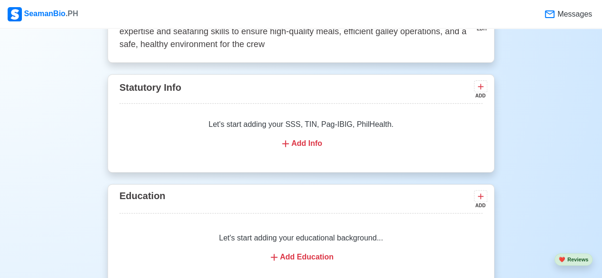
click at [477, 93] on div "ADD" at bounding box center [479, 95] width 11 height 7
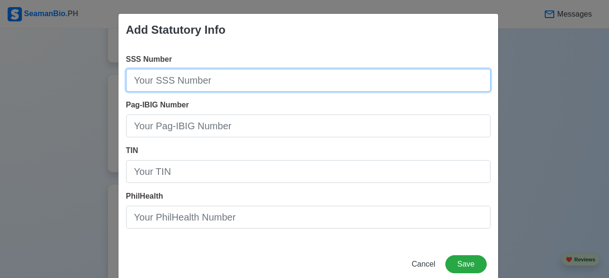
click at [275, 69] on input "SSS Number" at bounding box center [308, 80] width 364 height 23
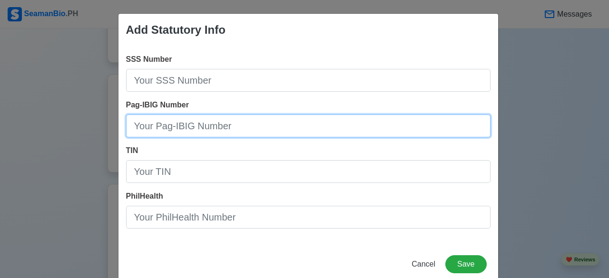
click at [281, 126] on input "Pag-IBIG Number" at bounding box center [308, 126] width 364 height 23
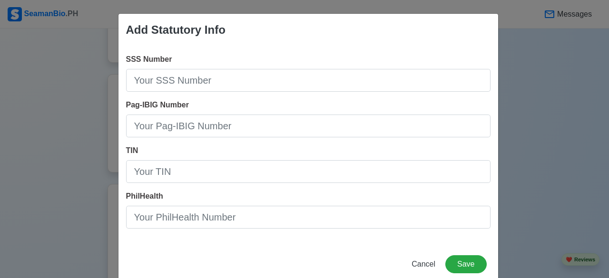
click at [275, 92] on div "SSS Number Pag-IBIG Number TIN PhilHealth" at bounding box center [308, 145] width 380 height 198
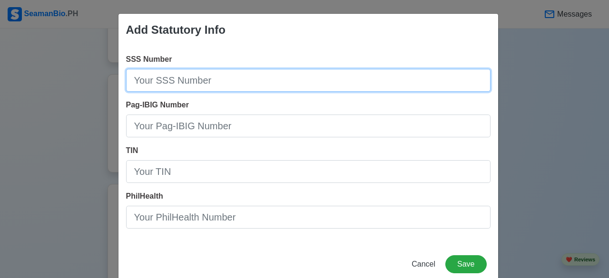
click at [265, 82] on input "SSS Number" at bounding box center [308, 80] width 364 height 23
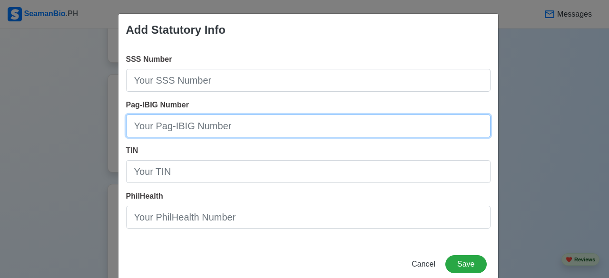
click at [226, 118] on input "Pag-IBIG Number" at bounding box center [308, 126] width 364 height 23
type input "121330104874"
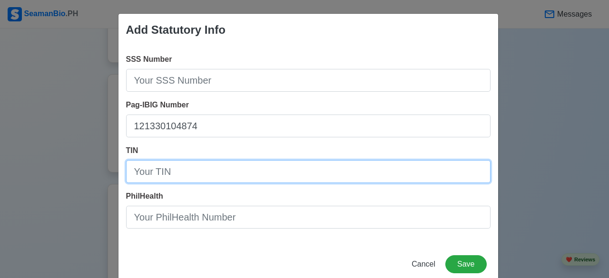
click at [216, 167] on input "TIN" at bounding box center [308, 171] width 364 height 23
type input "636-057-958-00000"
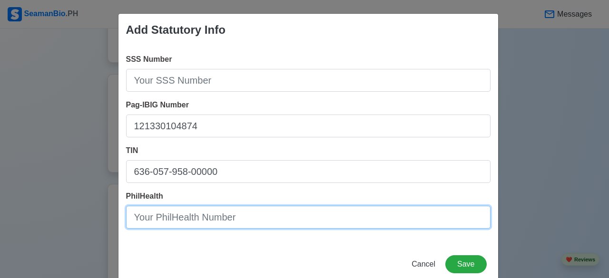
click at [209, 213] on input "PhilHealth" at bounding box center [308, 217] width 364 height 23
click at [211, 224] on input "PhilHealth" at bounding box center [308, 217] width 364 height 23
type input "09-250773989-1"
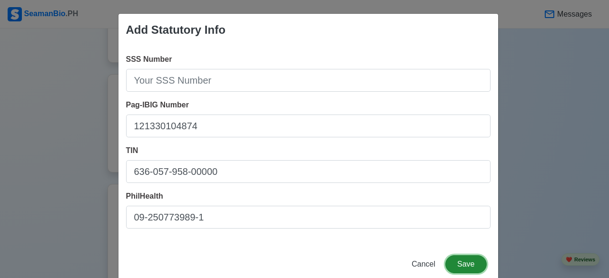
click at [462, 268] on button "Save" at bounding box center [465, 264] width 41 height 18
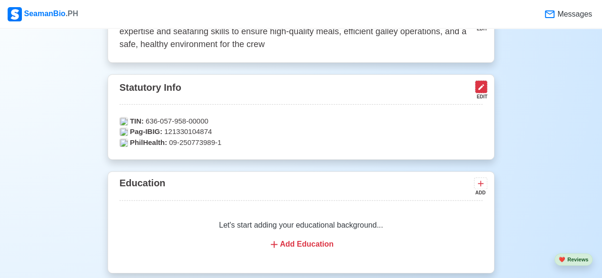
click at [479, 86] on icon at bounding box center [481, 87] width 8 height 8
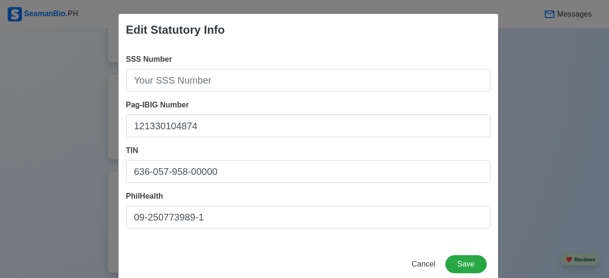
scroll to position [20, 0]
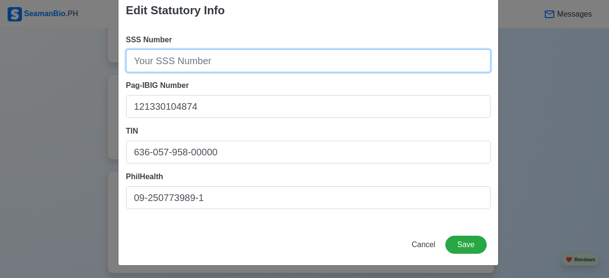
click at [283, 63] on input "SSS Number" at bounding box center [308, 60] width 364 height 23
paste input "[PHONE_NUMBER]"
type input "[PHONE_NUMBER]"
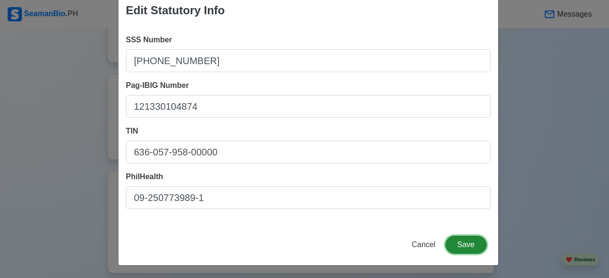
click at [459, 239] on button "Save" at bounding box center [465, 245] width 41 height 18
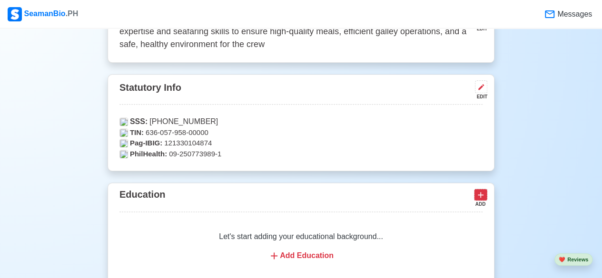
click at [481, 199] on icon at bounding box center [481, 195] width 10 height 10
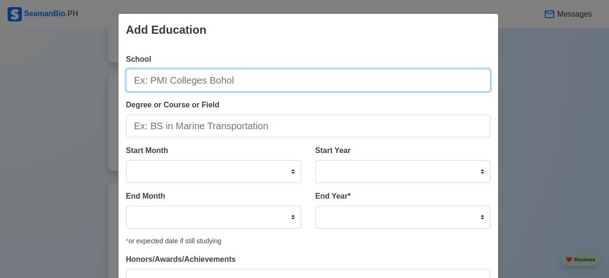
click at [269, 79] on input "School" at bounding box center [308, 80] width 364 height 23
type input "Lyceum of the [GEOGRAPHIC_DATA] - [GEOGRAPHIC_DATA]"
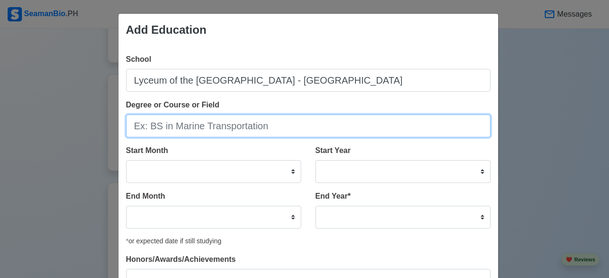
click at [241, 115] on input "Degree or Course or Field" at bounding box center [308, 126] width 364 height 23
type input "Associate in Culinary Arts major in Kitchen Operations"
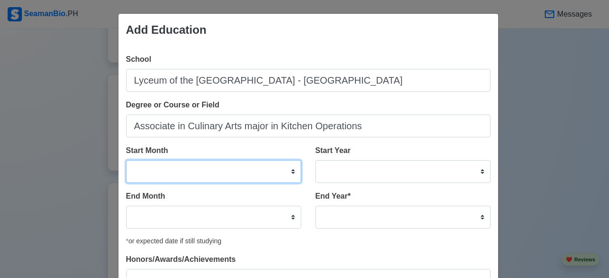
click at [264, 172] on select "January February March April May June July August September October November De…" at bounding box center [213, 171] width 175 height 23
select select "August"
click at [126, 160] on select "January February March April May June July August September October November De…" at bounding box center [213, 171] width 175 height 23
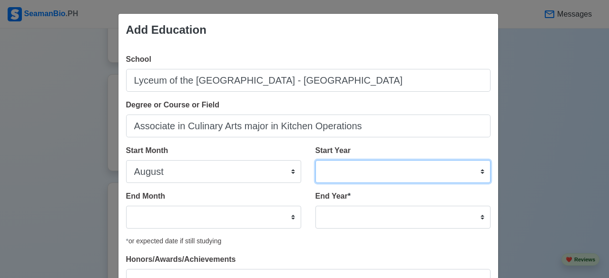
click at [371, 162] on select "2025 2024 2023 2022 2021 2020 2019 2018 2017 2016 2015 2014 2013 2012 2011 2010…" at bounding box center [402, 171] width 175 height 23
select select "2019"
click at [315, 160] on select "2025 2024 2023 2022 2021 2020 2019 2018 2017 2016 2015 2014 2013 2012 2011 2010…" at bounding box center [402, 171] width 175 height 23
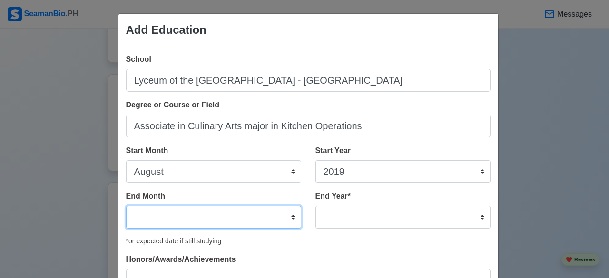
click at [199, 213] on select "January February March April May June July August September October November De…" at bounding box center [213, 217] width 175 height 23
select select "August"
click at [126, 206] on select "January February March April May June July August September October November De…" at bounding box center [213, 217] width 175 height 23
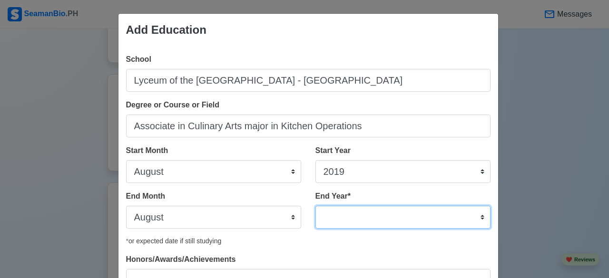
click at [333, 211] on select "2035 2034 2033 2032 2031 2030 2029 2028 2027 2026 2025 2024 2023 2022 2021 2020…" at bounding box center [402, 217] width 175 height 23
select select "2023"
click at [315, 206] on select "2035 2034 2033 2032 2031 2030 2029 2028 2027 2026 2025 2024 2023 2022 2021 2020…" at bounding box center [402, 217] width 175 height 23
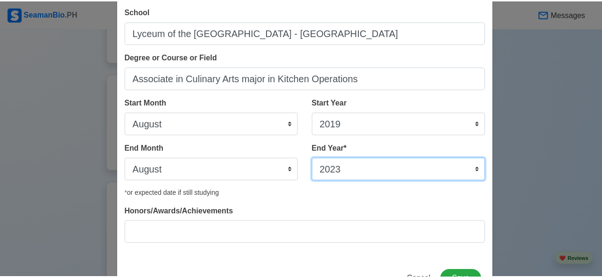
scroll to position [83, 0]
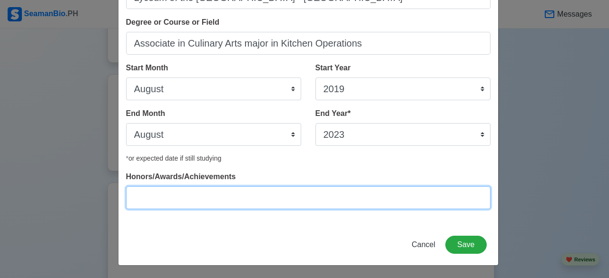
click at [263, 191] on input "Honors/Awards/Achievements" at bounding box center [308, 198] width 364 height 23
type input "Rank 6 Food Carving"
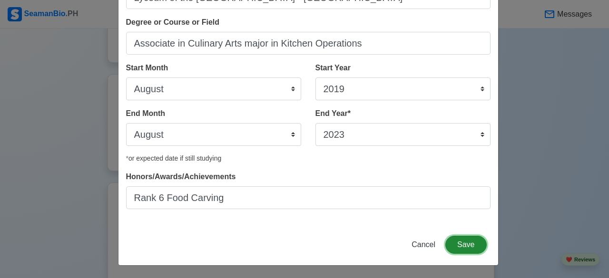
click at [458, 239] on button "Save" at bounding box center [465, 245] width 41 height 18
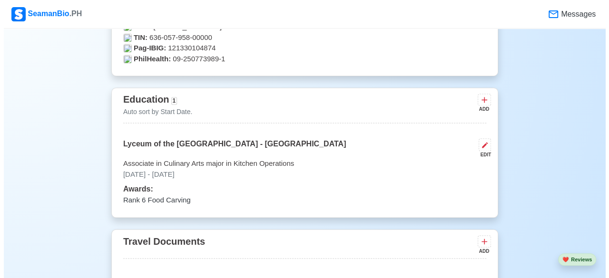
scroll to position [714, 0]
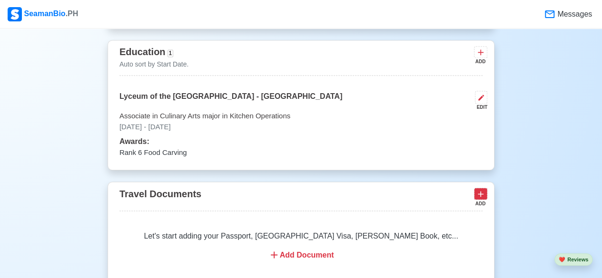
click at [481, 194] on icon at bounding box center [481, 194] width 6 height 6
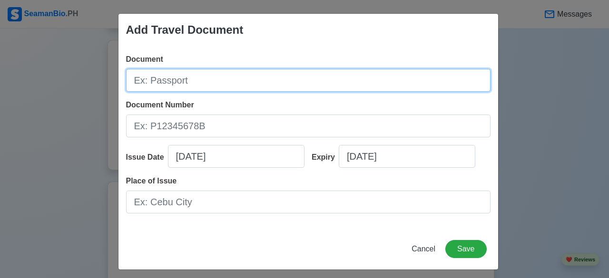
click at [198, 77] on input "Document" at bounding box center [308, 80] width 364 height 23
type input "Passport"
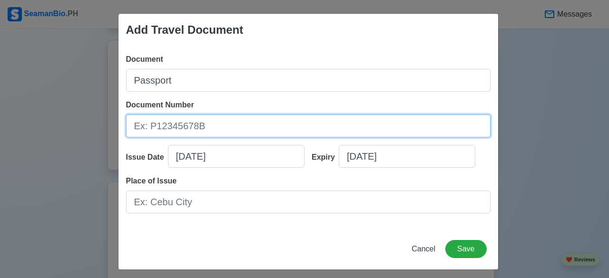
click at [205, 130] on input "Document Number" at bounding box center [308, 126] width 364 height 23
type input "P0190795D"
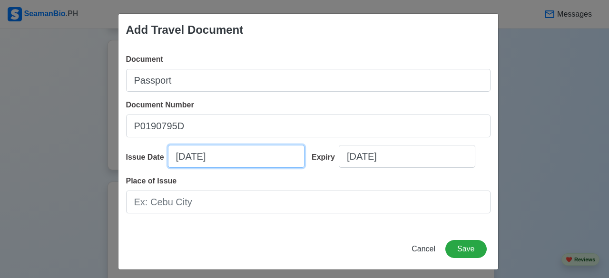
click at [217, 156] on input "[DATE]" at bounding box center [236, 156] width 137 height 23
select select "****"
select select "******"
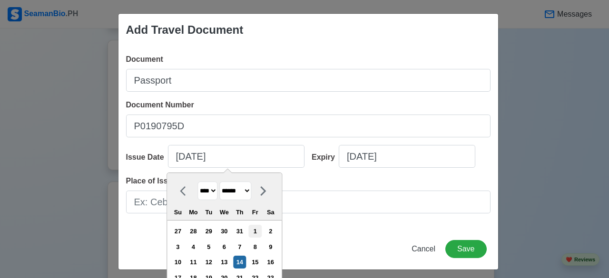
click at [255, 234] on div "1" at bounding box center [255, 231] width 13 height 13
type input "[DATE]"
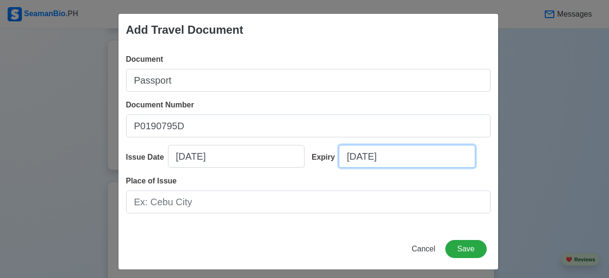
click at [353, 157] on input "[DATE]" at bounding box center [407, 156] width 137 height 23
select select "****"
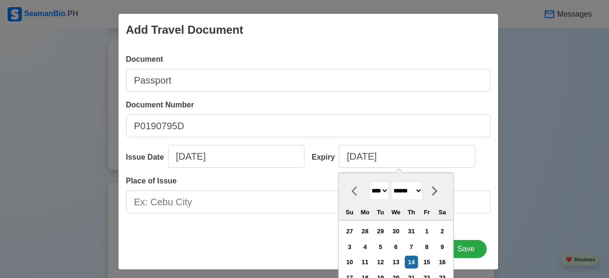
click at [423, 190] on select "******* ******** ***** ***** *** **** **** ****** ********* ******* ******** **…" at bounding box center [407, 191] width 32 height 19
select select "****"
click at [391, 182] on select "******* ******** ***** ***** *** **** **** ****** ********* ******* ******** **…" at bounding box center [407, 191] width 32 height 19
click at [385, 187] on select "**** **** **** **** **** **** **** **** **** **** **** **** **** **** **** ****…" at bounding box center [379, 191] width 20 height 19
select select "****"
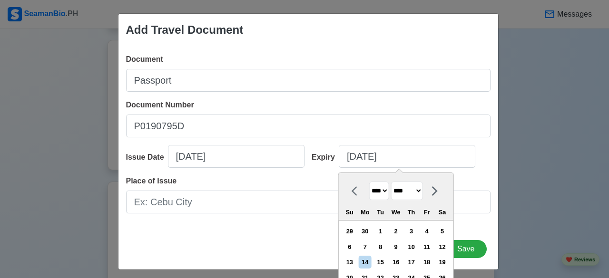
click at [369, 182] on select "**** **** **** **** **** **** **** **** **** **** **** **** **** **** **** ****…" at bounding box center [379, 191] width 20 height 19
click at [356, 236] on div "1" at bounding box center [349, 231] width 13 height 13
type input "[DATE]"
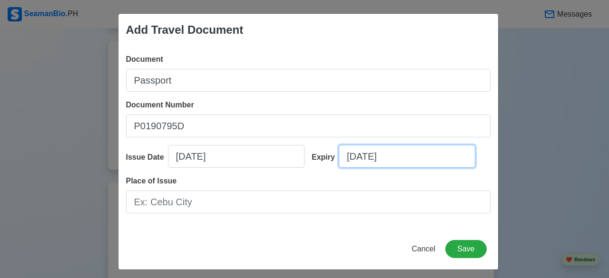
click at [363, 158] on input "[DATE]" at bounding box center [407, 156] width 137 height 23
select select "****"
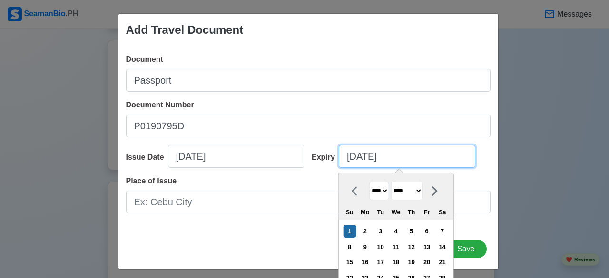
scroll to position [43, 0]
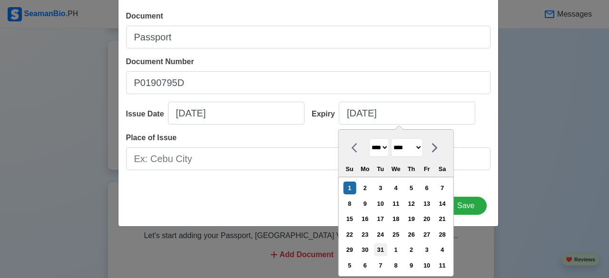
click at [384, 248] on div "31" at bounding box center [380, 250] width 13 height 13
type input "[DATE]"
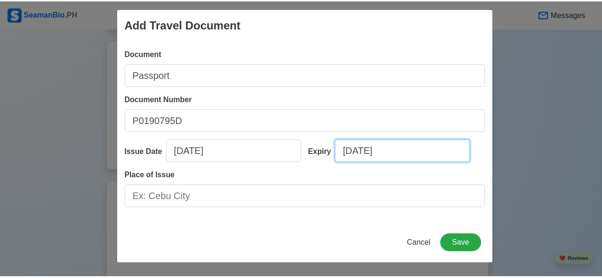
scroll to position [4, 0]
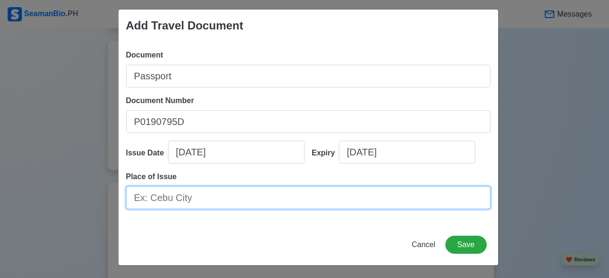
click at [308, 197] on input "Place of Issue" at bounding box center [308, 198] width 364 height 23
type input "[GEOGRAPHIC_DATA]"
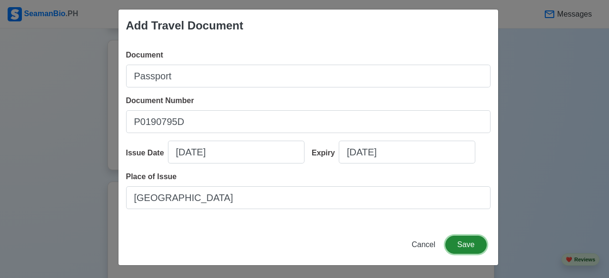
click at [458, 245] on button "Save" at bounding box center [465, 245] width 41 height 18
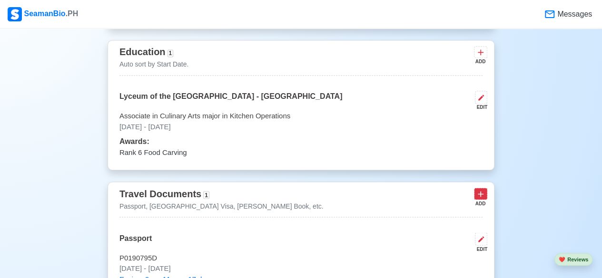
click at [481, 197] on icon at bounding box center [481, 194] width 10 height 10
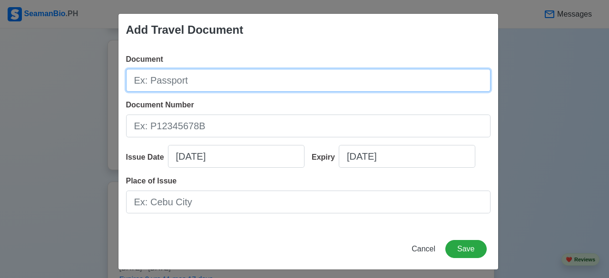
click at [251, 81] on input "Document" at bounding box center [308, 80] width 364 height 23
type input "[PERSON_NAME] Book"
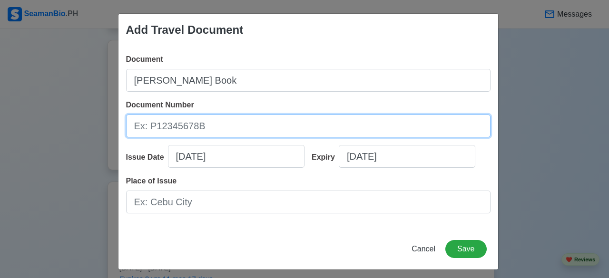
click at [272, 121] on input "Document Number" at bounding box center [308, 126] width 364 height 23
type input "A0395565"
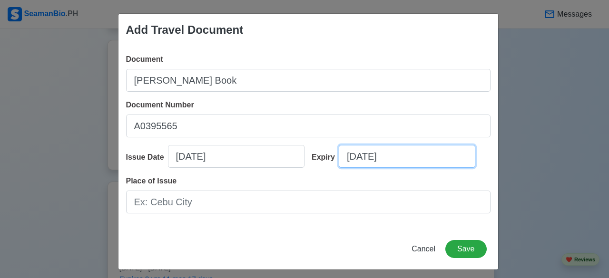
click at [404, 154] on input "[DATE]" at bounding box center [407, 156] width 137 height 23
select select "****"
select select "******"
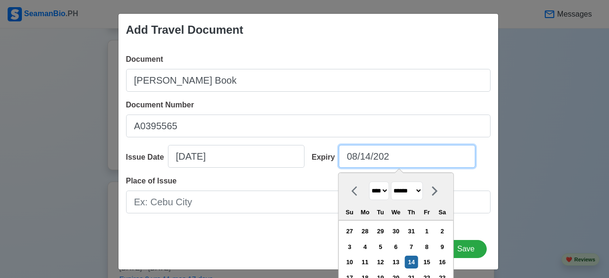
type input "[DATE]"
select select "****"
type input "[DATE]"
select select "****"
type input "[DATE]"
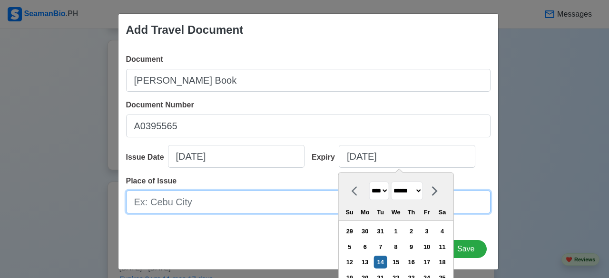
click at [188, 207] on input "Place of Issue" at bounding box center [308, 202] width 364 height 23
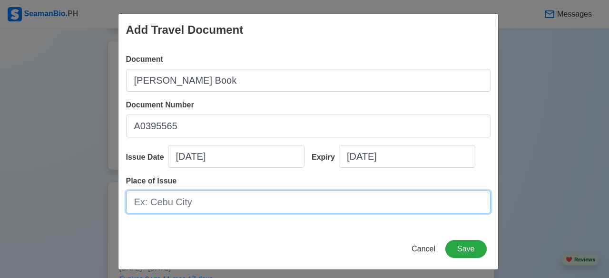
type input "b"
type input "Batangas CIty"
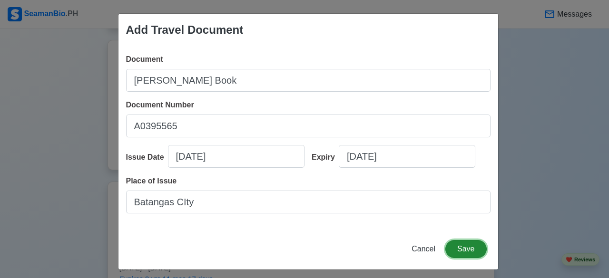
click at [461, 246] on button "Save" at bounding box center [465, 249] width 41 height 18
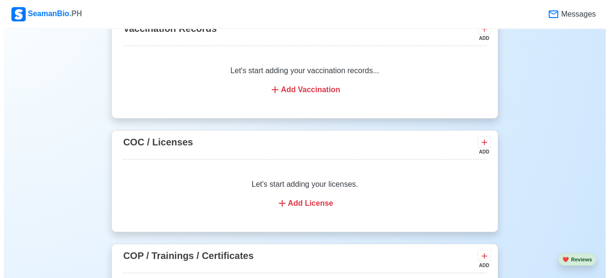
scroll to position [1189, 0]
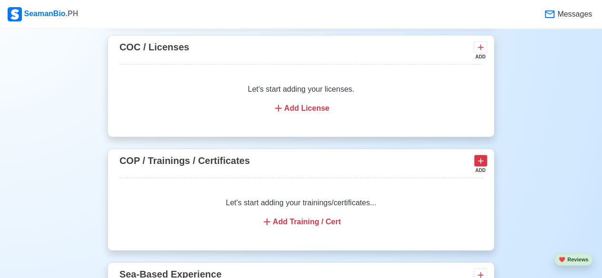
click at [483, 160] on icon at bounding box center [481, 162] width 10 height 10
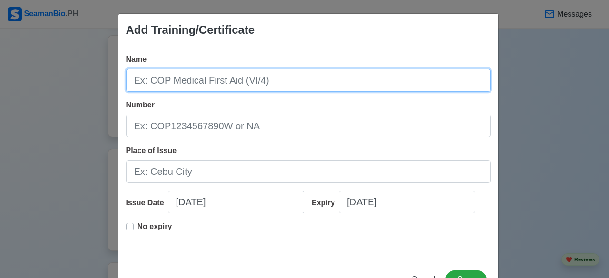
click at [198, 71] on input "Name" at bounding box center [308, 80] width 364 height 23
paste input "COP Basic Training (A - VI / 1)"
type input "COP Basic Training (A - VI / 1)"
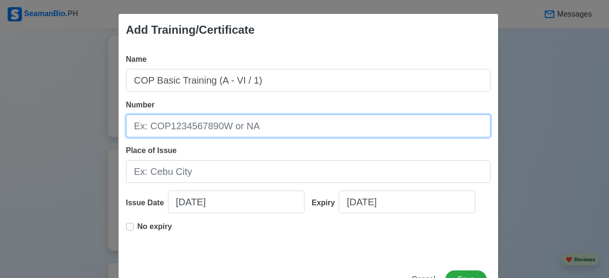
click at [178, 125] on input "Number" at bounding box center [308, 126] width 364 height 23
type input "BT200119379225"
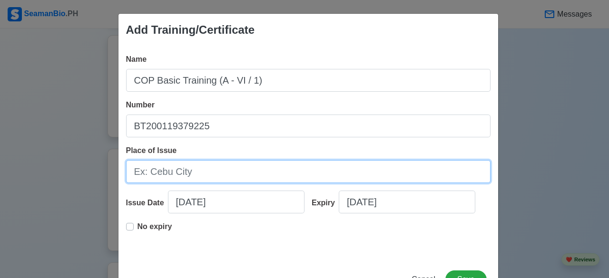
click at [189, 168] on input "Place of Issue" at bounding box center [308, 171] width 364 height 23
type input "[GEOGRAPHIC_DATA], [GEOGRAPHIC_DATA]"
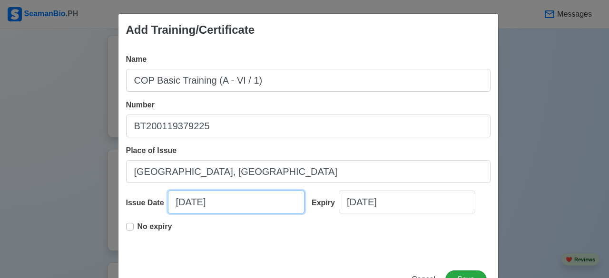
click at [225, 203] on input "[DATE]" at bounding box center [236, 202] width 137 height 23
select select "****"
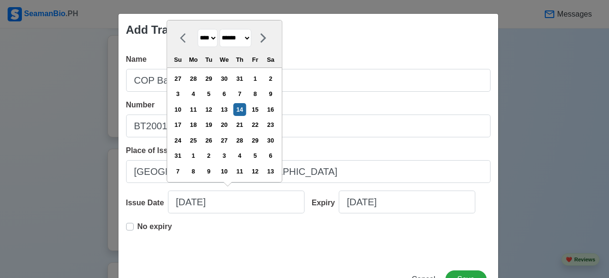
click at [248, 43] on select "******* ******** ***** ***** *** **** **** ****** ********* ******* ******** **…" at bounding box center [235, 38] width 32 height 19
select select "****"
click at [219, 45] on select "******* ******** ***** ***** *** **** **** ****** ********* ******* ******** **…" at bounding box center [235, 38] width 32 height 19
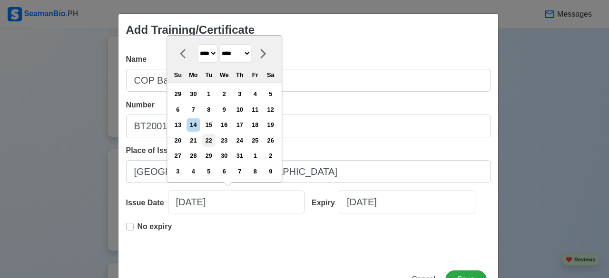
click at [211, 141] on div "22" at bounding box center [208, 140] width 13 height 13
type input "[DATE]"
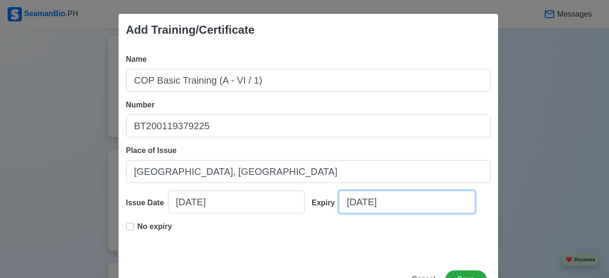
click at [389, 206] on input "[DATE]" at bounding box center [407, 202] width 137 height 23
select select "****"
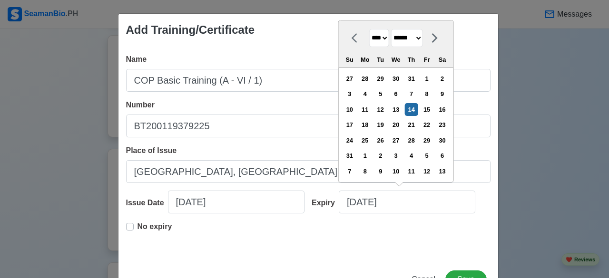
click at [419, 44] on select "******* ******** ***** ***** *** **** **** ****** ********* ******* ******** **…" at bounding box center [407, 38] width 32 height 19
select select "****"
click at [391, 45] on select "******* ******** ***** ***** *** **** **** ****** ********* ******* ******** **…" at bounding box center [407, 38] width 32 height 19
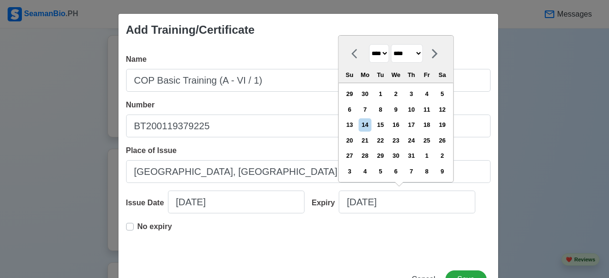
click at [381, 56] on select "**** **** **** **** **** **** **** **** **** **** **** **** **** **** **** ****…" at bounding box center [379, 53] width 20 height 19
select select "****"
click at [369, 45] on select "**** **** **** **** **** **** **** **** **** **** **** **** **** **** **** ****…" at bounding box center [379, 53] width 20 height 19
click at [372, 141] on div "22" at bounding box center [365, 140] width 13 height 13
type input "[DATE]"
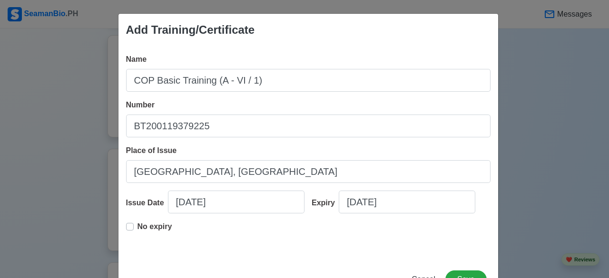
click at [381, 255] on div "Name COP Basic Training (A - VI / 1) Number BT200119379225 Place of Issue [GEOG…" at bounding box center [308, 152] width 380 height 213
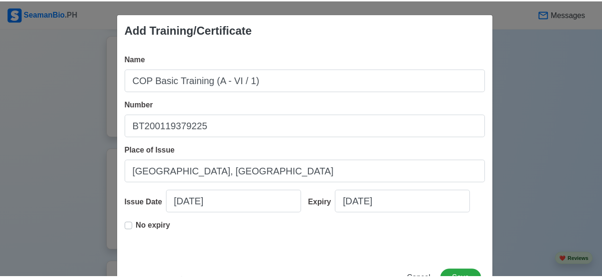
scroll to position [35, 0]
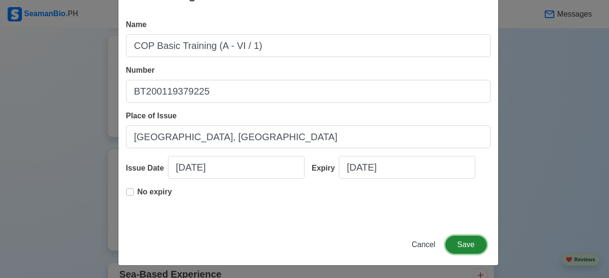
click at [464, 243] on button "Save" at bounding box center [465, 245] width 41 height 18
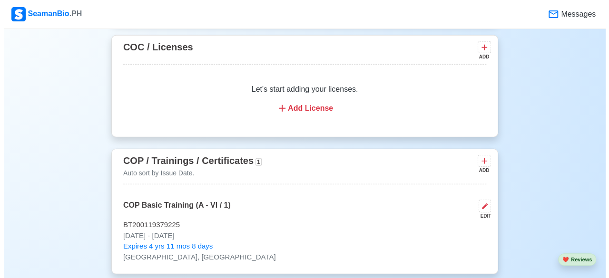
scroll to position [1237, 0]
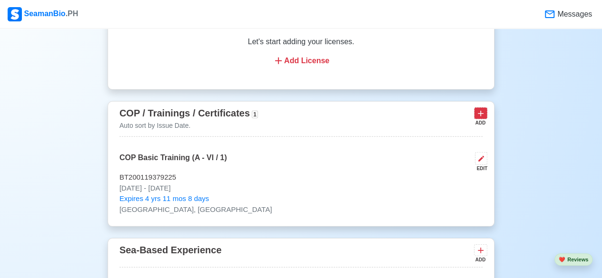
click at [480, 113] on icon at bounding box center [481, 114] width 10 height 10
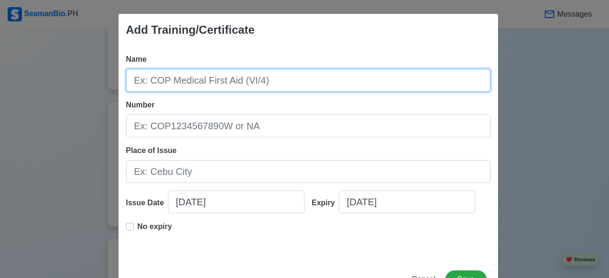
click at [314, 82] on input "Name" at bounding box center [308, 80] width 364 height 23
paste input "COP SDSD (A - VI / 6)"
type input "COP SDSD (A - VI / 6)"
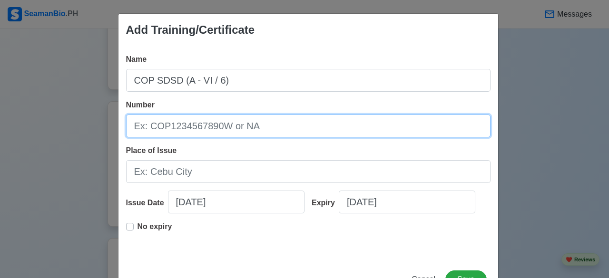
click at [236, 127] on input "Number" at bounding box center [308, 126] width 364 height 23
type input "SDSD200031132525"
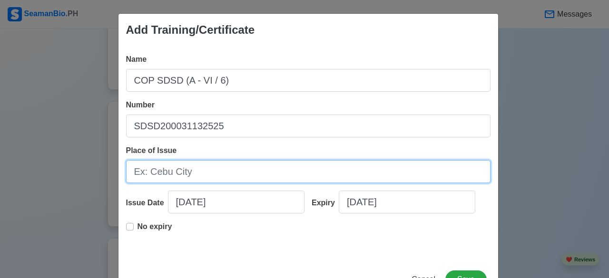
click at [221, 172] on input "Place of Issue" at bounding box center [308, 171] width 364 height 23
type input "[GEOGRAPHIC_DATA], [GEOGRAPHIC_DATA]"
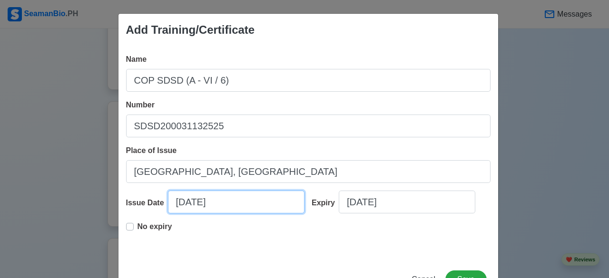
click at [232, 203] on input "[DATE]" at bounding box center [236, 202] width 137 height 23
select select "****"
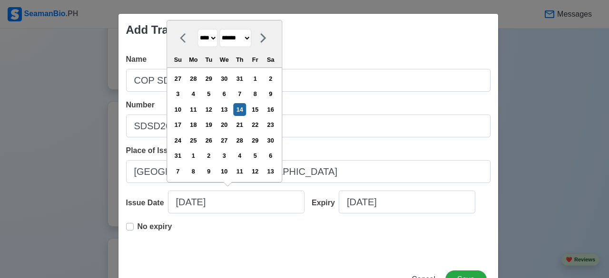
click at [237, 39] on select "******* ******** ***** ***** *** **** **** ****** ********* ******* ******** **…" at bounding box center [235, 38] width 32 height 19
select select "****"
click at [219, 45] on select "******* ******** ***** ***** *** **** **** ****** ********* ******* ******** **…" at bounding box center [235, 38] width 32 height 19
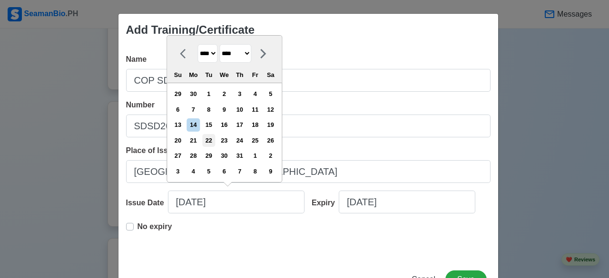
click at [209, 141] on div "22" at bounding box center [208, 140] width 13 height 13
type input "[DATE]"
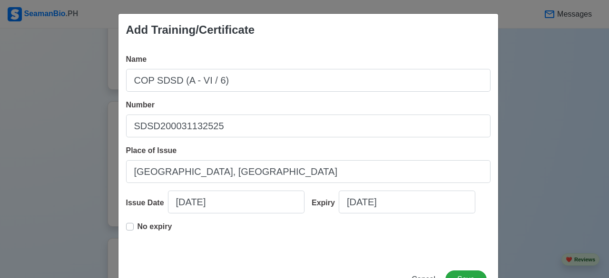
click at [178, 225] on div "No expiry" at bounding box center [308, 236] width 364 height 30
click at [151, 226] on p "No expiry" at bounding box center [155, 226] width 35 height 11
type input "[DATE]"
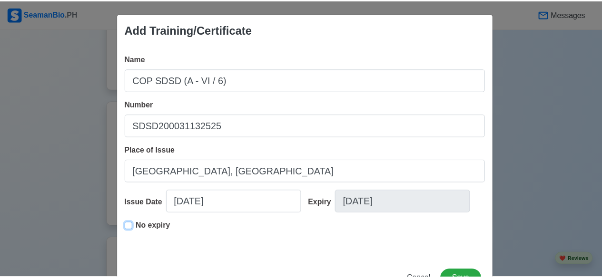
scroll to position [35, 0]
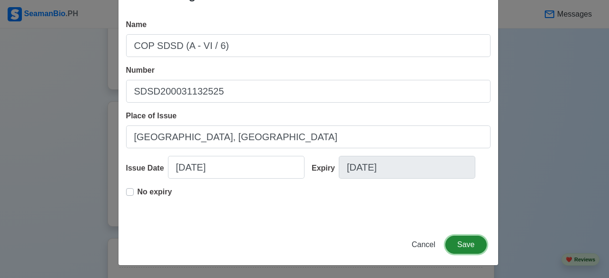
click at [462, 236] on button "Save" at bounding box center [465, 245] width 41 height 18
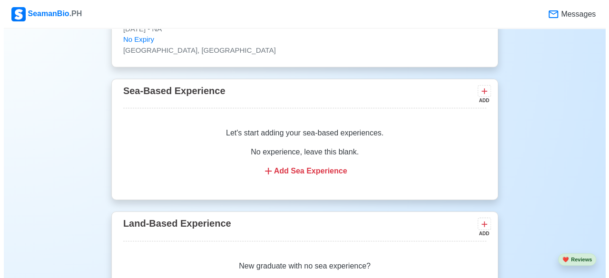
scroll to position [1523, 0]
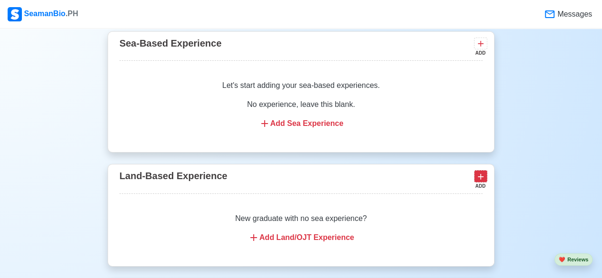
click at [475, 170] on button at bounding box center [480, 176] width 13 height 12
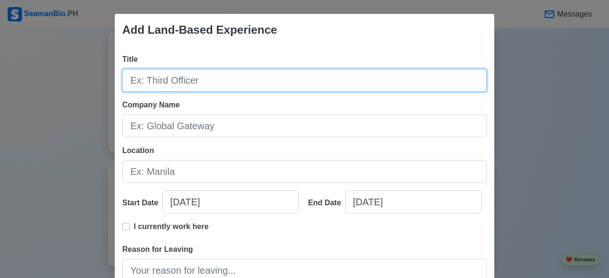
click at [299, 79] on input "Title" at bounding box center [304, 80] width 364 height 23
type input "Team Member"
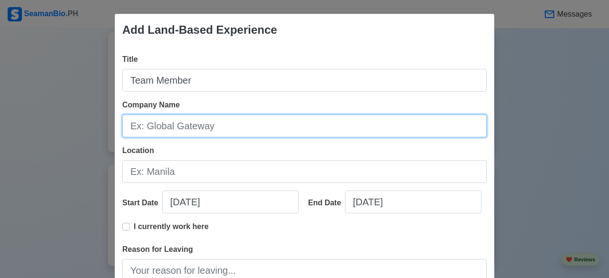
click at [321, 123] on input "Company Name" at bounding box center [304, 126] width 364 height 23
click at [228, 133] on input "Company Name" at bounding box center [304, 126] width 364 height 23
click at [226, 123] on input "Company Name" at bounding box center [304, 126] width 364 height 23
type input "MAV Foods Trading Corp."
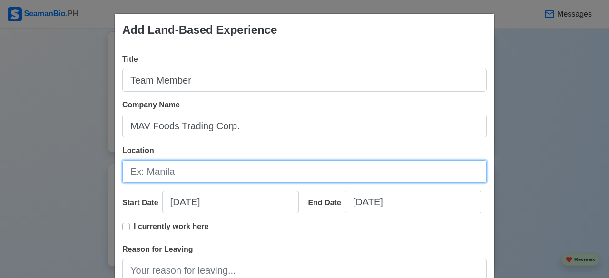
click at [226, 173] on input "Location" at bounding box center [304, 171] width 364 height 23
type input "[GEOGRAPHIC_DATA], [GEOGRAPHIC_DATA]"
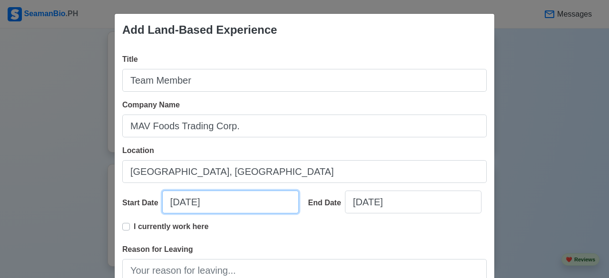
click at [221, 200] on input "[DATE]" at bounding box center [230, 202] width 137 height 23
select select "****"
select select "******"
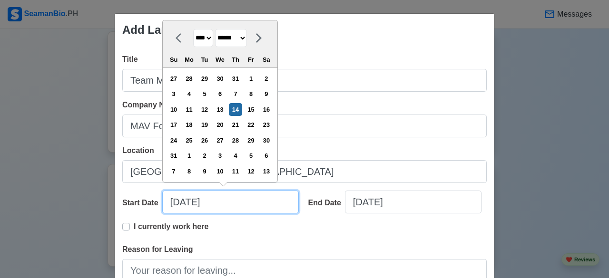
drag, startPoint x: 221, startPoint y: 200, endPoint x: 149, endPoint y: 198, distance: 71.4
click at [149, 198] on div "Start Date [DATE] **** **** **** **** **** **** **** **** **** **** **** **** *…" at bounding box center [211, 206] width 179 height 30
type input "1"
select select "*******"
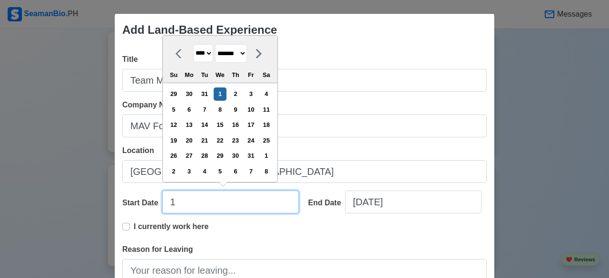
type input "10"
select select "*******"
type input "[DATE]"
select select "****"
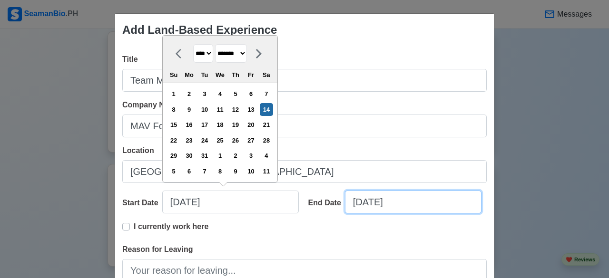
select select "****"
select select "******"
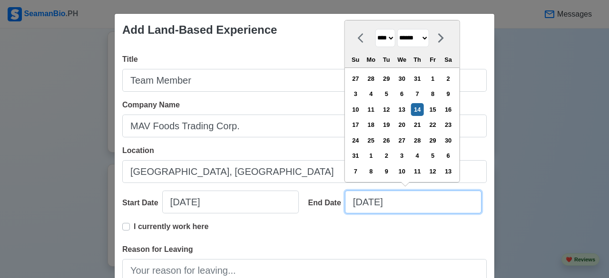
drag, startPoint x: 364, startPoint y: 207, endPoint x: 317, endPoint y: 211, distance: 47.3
click at [317, 211] on div "End Date [DATE] **** **** **** **** **** **** **** **** **** **** **** **** ***…" at bounding box center [394, 206] width 186 height 30
type input "0"
select select "****"
select select "*******"
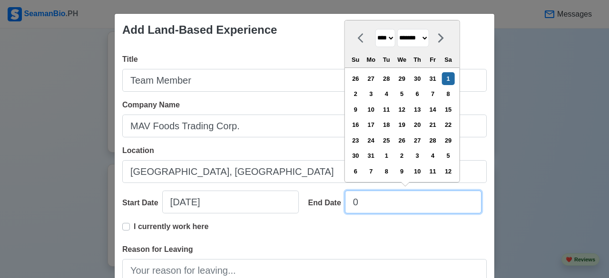
type input "04"
select select "****"
select select "*****"
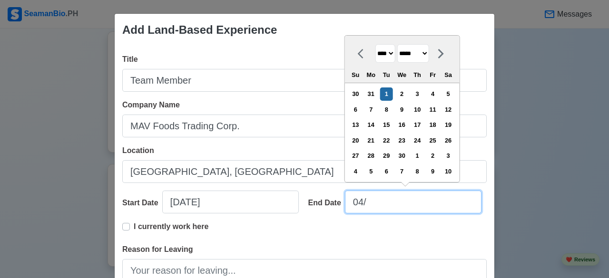
type input "[DATE]"
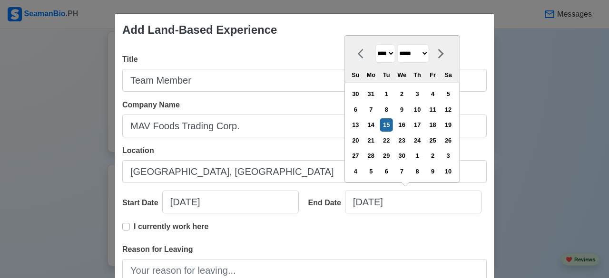
click at [284, 236] on div "I currently work here" at bounding box center [304, 232] width 364 height 23
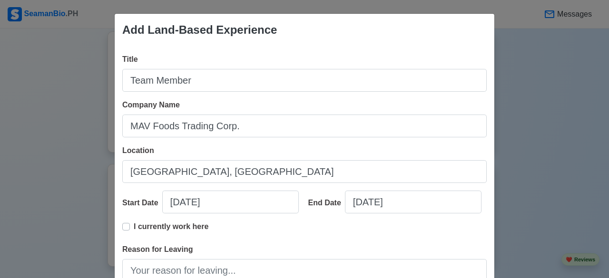
scroll to position [48, 0]
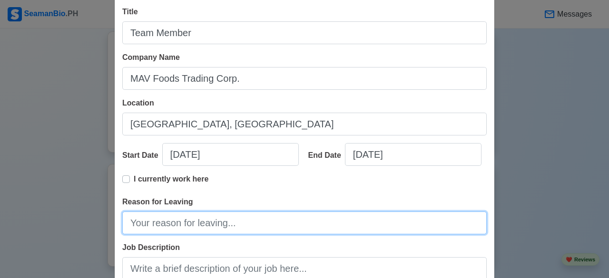
click at [282, 229] on input "Reason for Leaving" at bounding box center [304, 223] width 364 height 23
type input "Resign"
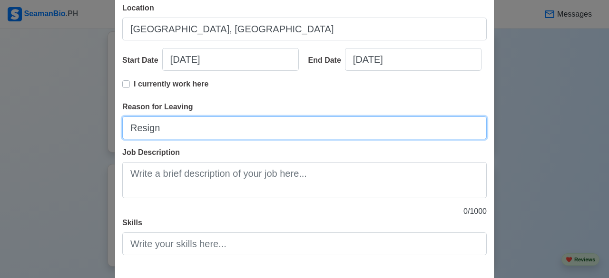
scroll to position [189, 0]
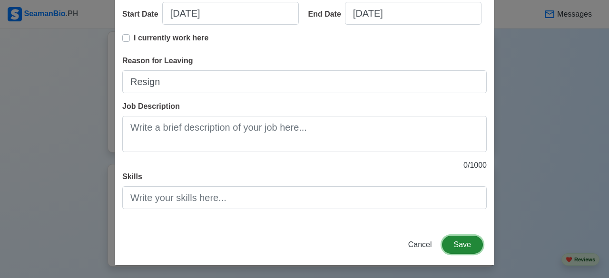
click at [464, 245] on button "Save" at bounding box center [462, 245] width 41 height 18
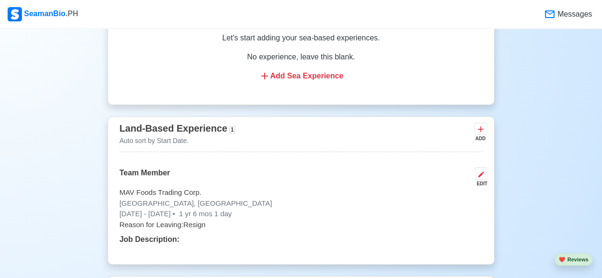
scroll to position [1655, 0]
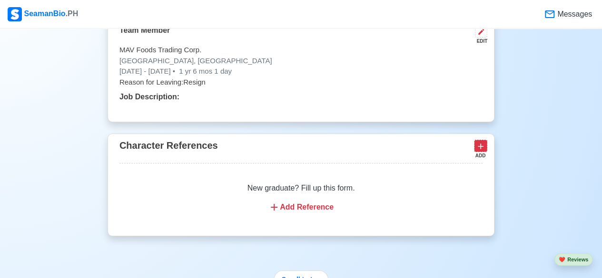
click at [484, 142] on icon at bounding box center [481, 147] width 10 height 10
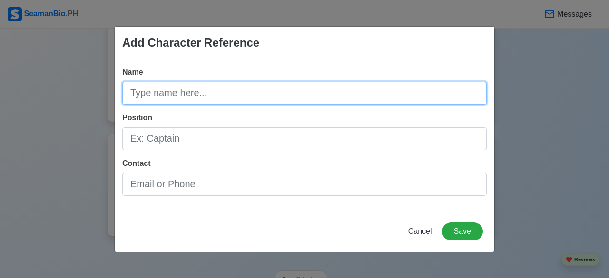
click at [216, 88] on input "Name" at bounding box center [304, 93] width 364 height 23
type input "[PERSON_NAME] [PERSON_NAME]"
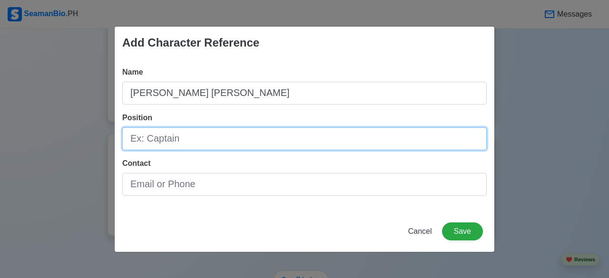
click at [208, 131] on input "Position" at bounding box center [304, 139] width 364 height 23
type input "Shift manager"
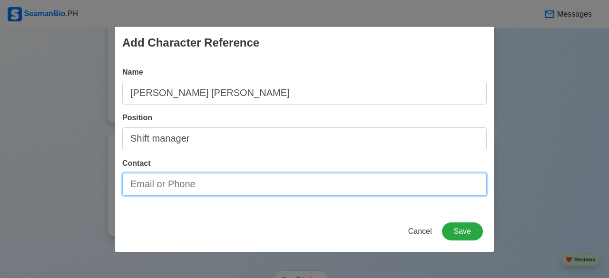
click at [218, 185] on input "Contact" at bounding box center [304, 184] width 364 height 23
click at [187, 180] on input "Contact" at bounding box center [304, 184] width 364 height 23
type input "[PHONE_NUMBER]"
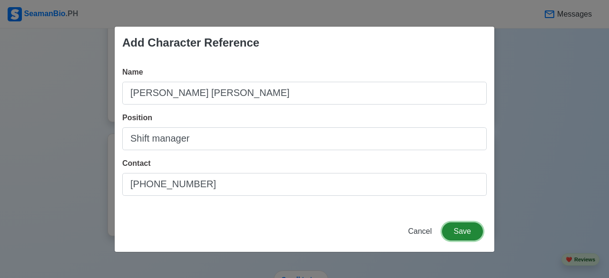
click at [466, 234] on button "Save" at bounding box center [462, 232] width 41 height 18
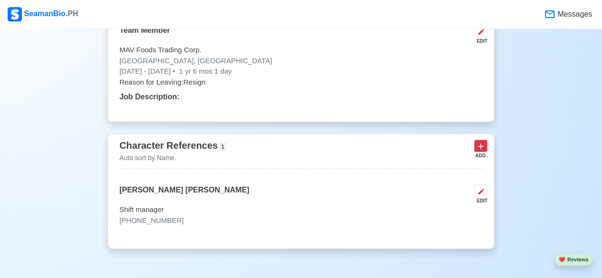
click at [478, 144] on icon at bounding box center [481, 147] width 10 height 10
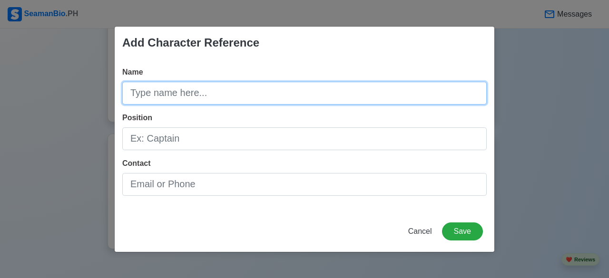
click at [210, 98] on input "Name" at bounding box center [304, 93] width 364 height 23
type input "[PERSON_NAME] Magbanlac"
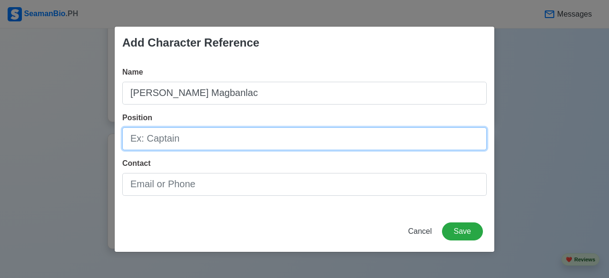
click at [197, 142] on input "Position" at bounding box center [304, 139] width 364 height 23
type input "Assistant Store Manager 2"
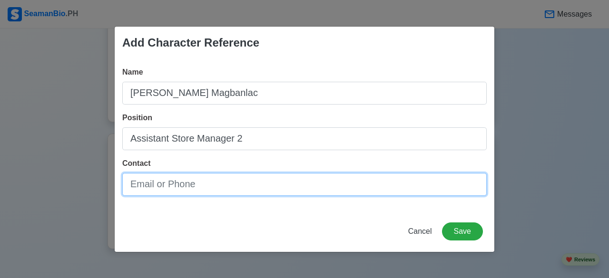
click at [210, 181] on input "Contact" at bounding box center [304, 184] width 364 height 23
type input "[PHONE_NUMBER]"
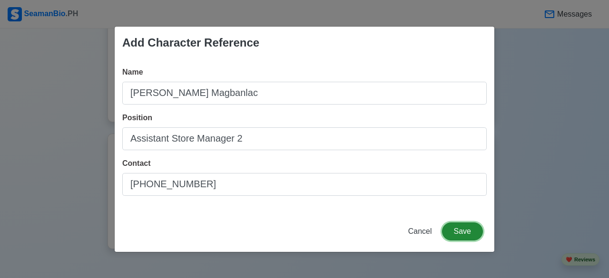
click at [474, 235] on button "Save" at bounding box center [462, 232] width 41 height 18
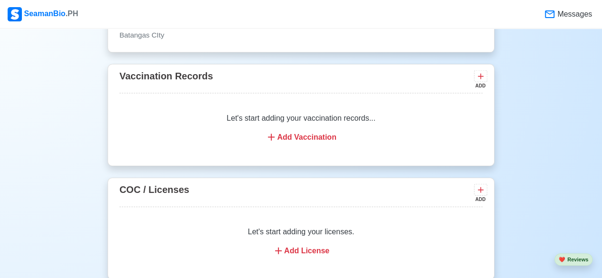
scroll to position [894, 0]
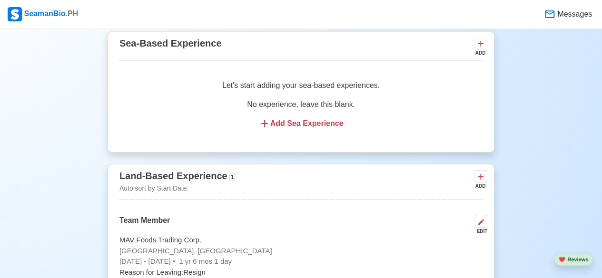
scroll to position [1512, 0]
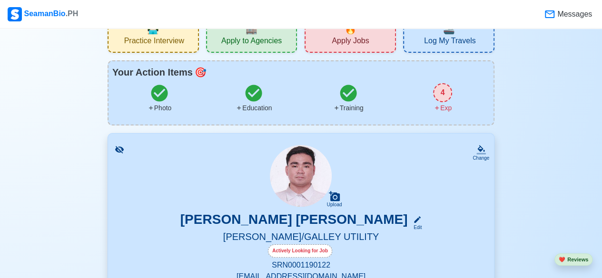
scroll to position [0, 0]
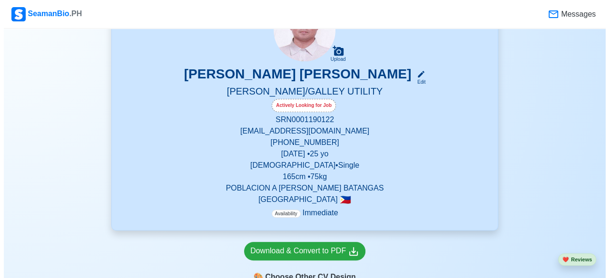
scroll to position [271, 0]
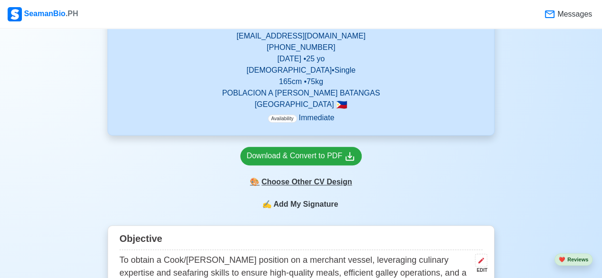
click at [301, 187] on div "🎨 Choose Other CV Design" at bounding box center [300, 182] width 121 height 18
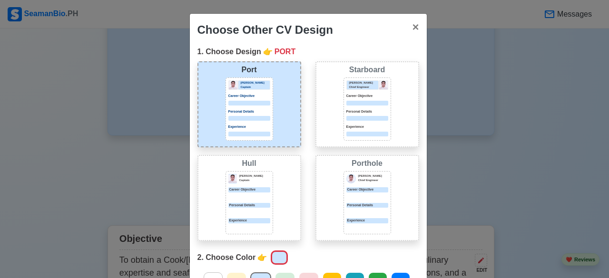
scroll to position [48, 0]
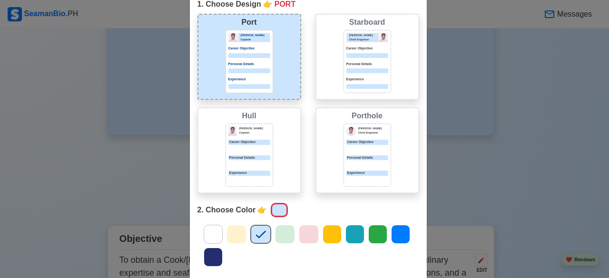
click at [213, 228] on icon at bounding box center [213, 234] width 14 height 14
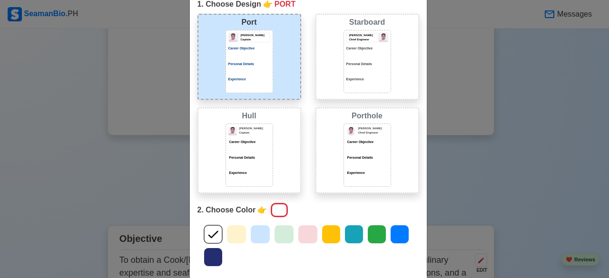
scroll to position [143, 0]
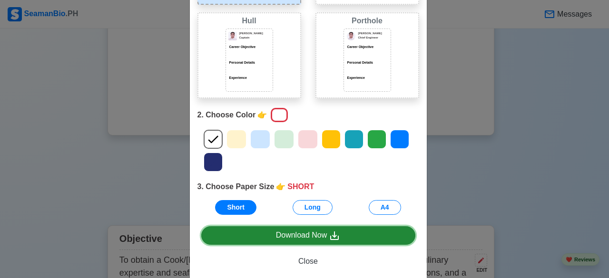
click at [368, 232] on link "Download Now" at bounding box center [308, 235] width 214 height 19
